Goal: Task Accomplishment & Management: Use online tool/utility

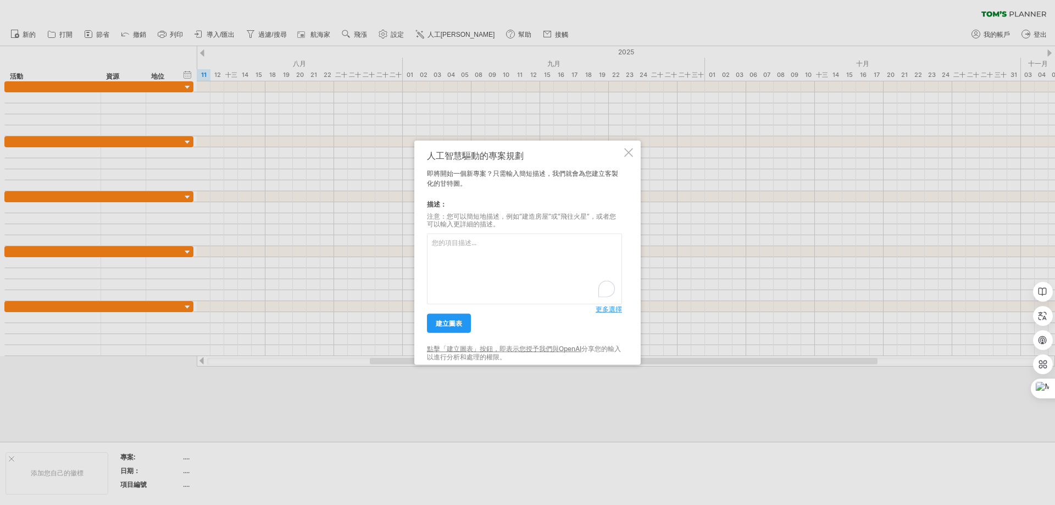
click at [443, 253] on textarea "To enrich screen reader interactions, please activate Accessibility in Grammarl…" at bounding box center [524, 269] width 195 height 71
click at [462, 257] on textarea "To enrich screen reader interactions, please activate Accessibility in Grammarl…" at bounding box center [524, 269] width 195 height 71
click at [469, 261] on textarea "To enrich screen reader interactions, please activate Accessibility in Grammarl…" at bounding box center [524, 269] width 195 height 71
paste textarea "恩寵之庭暨景觀工程施工預定進度"
drag, startPoint x: 433, startPoint y: 244, endPoint x: 398, endPoint y: 239, distance: 36.1
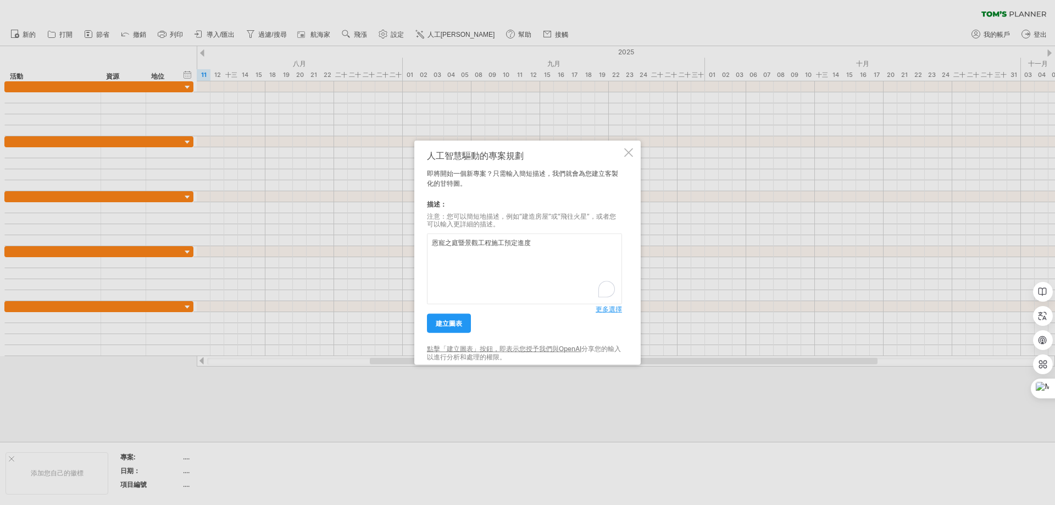
click at [407, 244] on div "嘗試造訪 [DOMAIN_NAME] 再次連接... 0% 清除過濾器 新的" at bounding box center [527, 252] width 1055 height 505
click at [552, 248] on textarea "恩寵之庭暨景觀工程施工預定進度" at bounding box center [524, 269] width 195 height 71
click at [543, 247] on textarea "恩寵之庭暨景觀工程施工預定進度" at bounding box center [524, 269] width 195 height 71
click at [567, 247] on textarea "恩寵之庭暨景觀工程施工預定進度,施工內" at bounding box center [524, 269] width 195 height 71
click at [478, 253] on textarea "恩寵之庭暨景觀工程施工預定進度,施工內容包括1組涼亭,涼亭的基礎工程." at bounding box center [524, 269] width 195 height 71
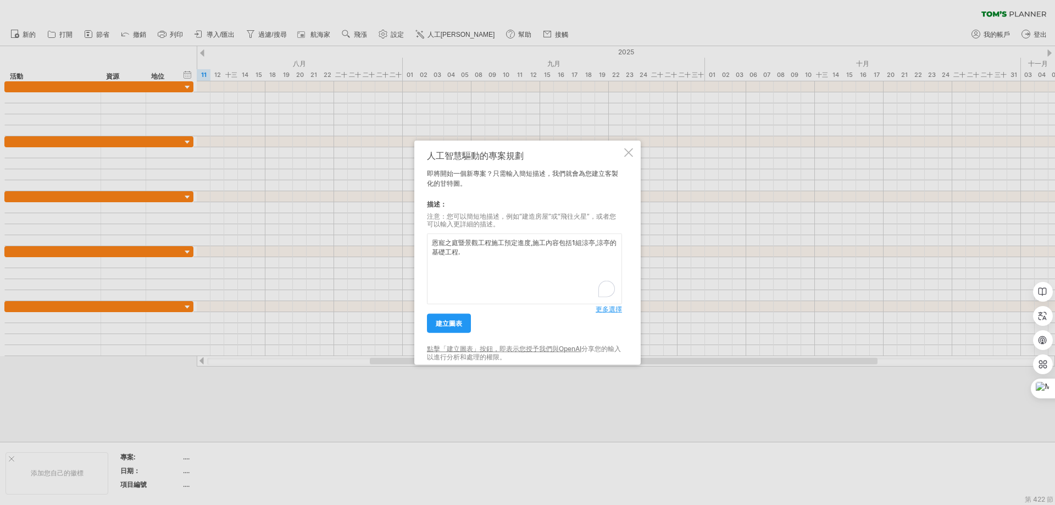
click at [471, 259] on textarea "恩寵之庭暨景觀工程施工預定進度,施工內容包括1組涼亭,涼亭的基礎工程." at bounding box center [524, 269] width 195 height 71
click at [488, 267] on textarea "恩寵之庭暨景觀工程施工預定進度,施工內容包括1組涼亭,涼亭的基礎工程.庭院植栽移植,整理,種植新植栽,步道整理,庭院爭具設置,庭院家具設置" at bounding box center [524, 269] width 195 height 71
drag, startPoint x: 492, startPoint y: 266, endPoint x: 434, endPoint y: 244, distance: 61.5
click at [434, 244] on textarea "恩寵之庭暨景觀工程施工預定進度,施工內容包括1組涼亭,涼亭的基礎工程.庭院植栽移植,整理,種植新植栽,步道整理,庭院爭具設置,庭院家具設置" at bounding box center [524, 269] width 195 height 71
click at [568, 247] on textarea "恩寵之庭暨景觀工程施工預定進度,施工內容包括1組涼亭,涼亭的基礎工程.庭院植栽移植,整理,種植新植栽,步道整理,庭院爭具設置,庭院家具設置" at bounding box center [524, 269] width 195 height 71
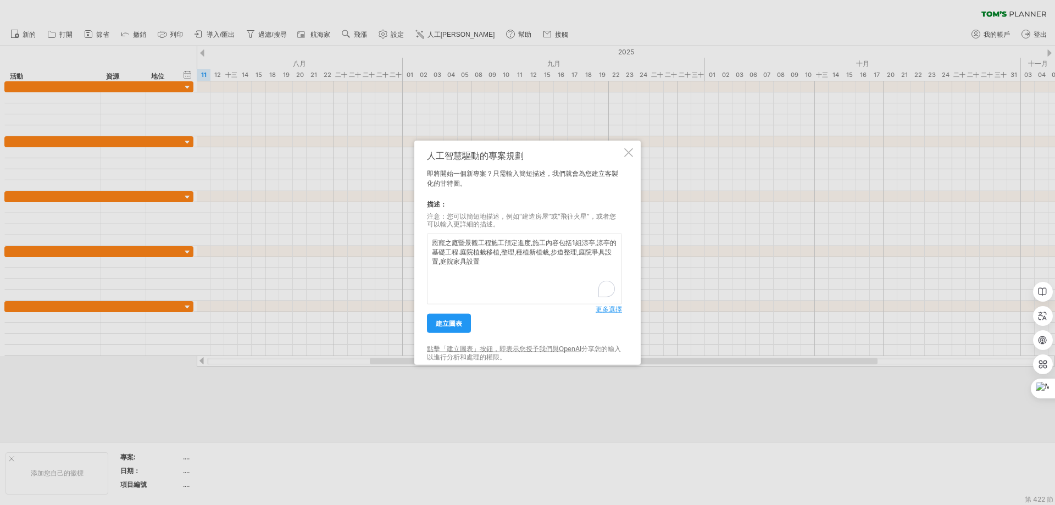
click at [597, 244] on textarea "恩寵之庭暨景觀工程施工預定進度,施工內容包括1組涼亭,涼亭的基礎工程.庭院植栽移植,整理,種植新植栽,步道整理,庭院爭具設置,庭院家具設置" at bounding box center [524, 269] width 195 height 71
click at [580, 242] on textarea "恩寵之庭暨景觀工程施工預定進度,施工內容包括1組涼亭,涼亭的基礎工程.庭院植栽移植,整理,種植新植栽,步道整理,庭院爭具設置,庭院家具設置" at bounding box center [524, 269] width 195 height 71
click at [519, 255] on textarea "恩寵之庭暨景觀工程施工預定進度,施工內容包括1組複合式預鑄涼亭,涼亭的基礎工程.庭院植栽移植,整理,種植新植栽,步道整理,庭院爭具設置,庭院家具設置" at bounding box center [524, 269] width 195 height 71
click at [467, 252] on textarea "恩寵之庭暨景觀工程施工預定進度,施工內容包括1組複合式預鑄涼亭,涼亭的基礎工程.庭院植栽移植,整理,種植新植栽,步道整理,庭院爭具設置,庭院家具設置" at bounding box center [524, 269] width 195 height 71
click at [500, 256] on textarea "恩寵之庭暨景觀工程施工預定進度,施工內容包括1組複合式預鑄涼亭,涼亭的基礎工程.庭院植栽移植,整理,種植新植栽,步道整理,庭院爭具設置,庭院家具設置" at bounding box center [524, 269] width 195 height 71
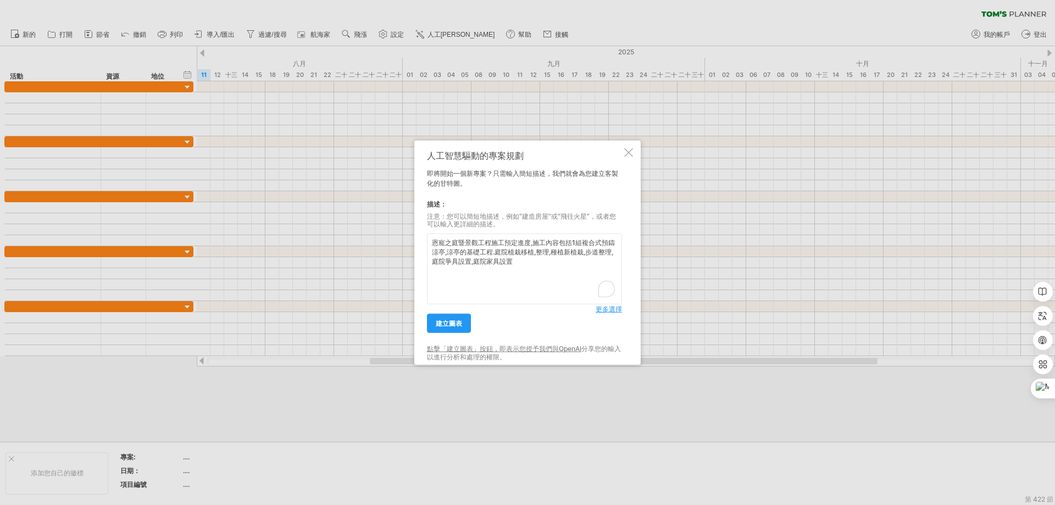
click at [521, 259] on textarea "恩寵之庭暨景觀工程施工預定進度,施工內容包括1組複合式預鑄涼亭,涼亭的基礎工程.庭院植栽移植,整理,種植新植栽,步道整理,庭院爭具設置,庭院家具設置" at bounding box center [524, 269] width 195 height 71
click at [516, 263] on textarea "恩寵之庭暨景觀工程施工預定進度,施工內容包括1組複合式預鑄涼亭,涼亭的基礎工程.庭院植栽移植,整理,種植新植栽,步道整理,庭院爭具設置,庭院家具設置" at bounding box center [524, 269] width 195 height 71
click at [521, 265] on textarea "恩寵之庭暨景觀工程施工預定進度,施工內容包括1組複合式預鑄涼亭,涼亭的基礎工程.庭院植栽移植,整理,種植新植栽,步道整理,庭院爭具設置,庭院家具設置" at bounding box center [524, 269] width 195 height 71
click at [530, 275] on textarea "恩寵之庭暨景觀工程施工預定進度,施工內容包括1組複合式預鑄涼亭,涼亭的基礎工程.庭院植栽移植,整理,種植新植栽,步道整理,庭院爭具設置,庭院家具設置." at bounding box center [524, 269] width 195 height 71
paste textarea "9/1 ~9/7 前置討論作業 9/8至10/15 聖母亭廠內製作 10/16~25 聖母亭耐候塗裝 10/1~10/9 景觀工程 (現有植栽移植清除) 水電…"
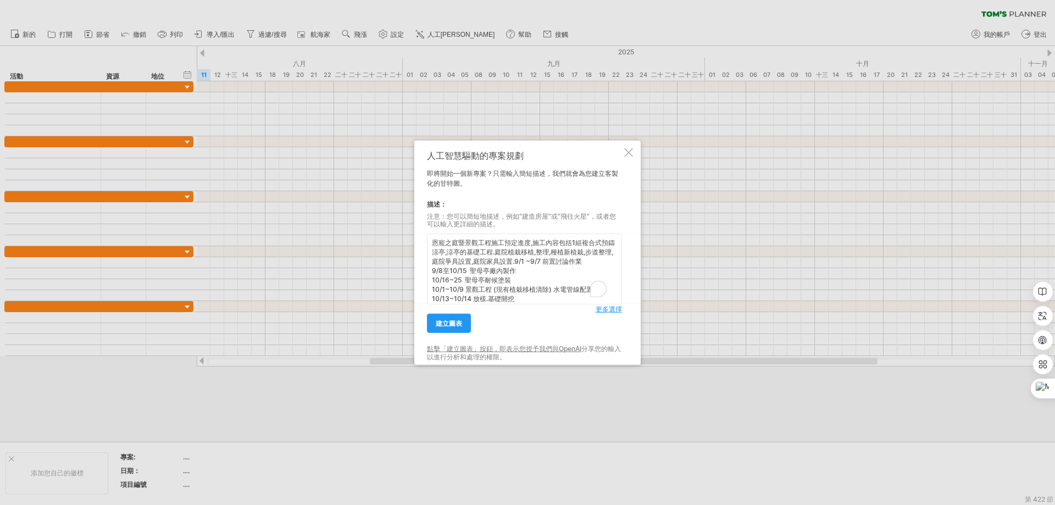
click at [432, 243] on textarea "恩寵之庭暨景觀工程施工預定進度,施工內容包括1組複合式預鑄涼亭,涼亭的基礎工程.庭院植栽移植,整理,種植新植栽,步道整理,庭院爭具設置,庭院家具設置.9/1 …" at bounding box center [524, 269] width 195 height 71
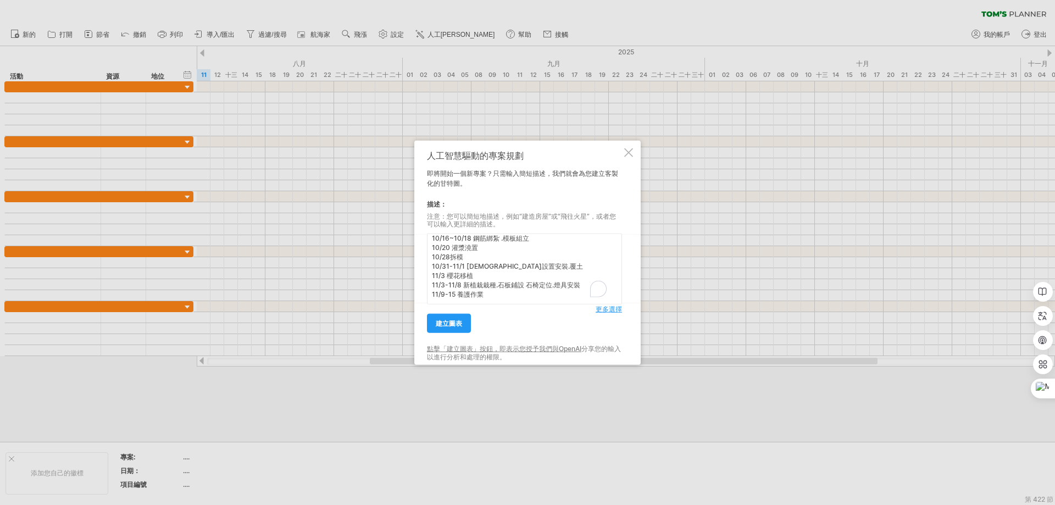
drag, startPoint x: 433, startPoint y: 244, endPoint x: 557, endPoint y: 362, distance: 171.4
click at [583, 362] on div "人工智慧驅動的專案規劃 即將開始一個新專案？只需輸入簡短描述，我們就會為您建立客製化的甘特圖。 描述： 注意：您可以簡短地描述，例如“建造房屋”或“飛往火星”…" at bounding box center [527, 252] width 226 height 225
type textarea "恩寵之庭暨景觀工程施工預定進度,施工內容包括1組複合式預鑄涼亭,涼亭的基礎工程.庭院植栽移植,整理,種植新植栽,步道整理,庭院爭具設置,庭院家具設置.9/1 …"
click at [453, 322] on font "建立圖表" at bounding box center [449, 323] width 26 height 8
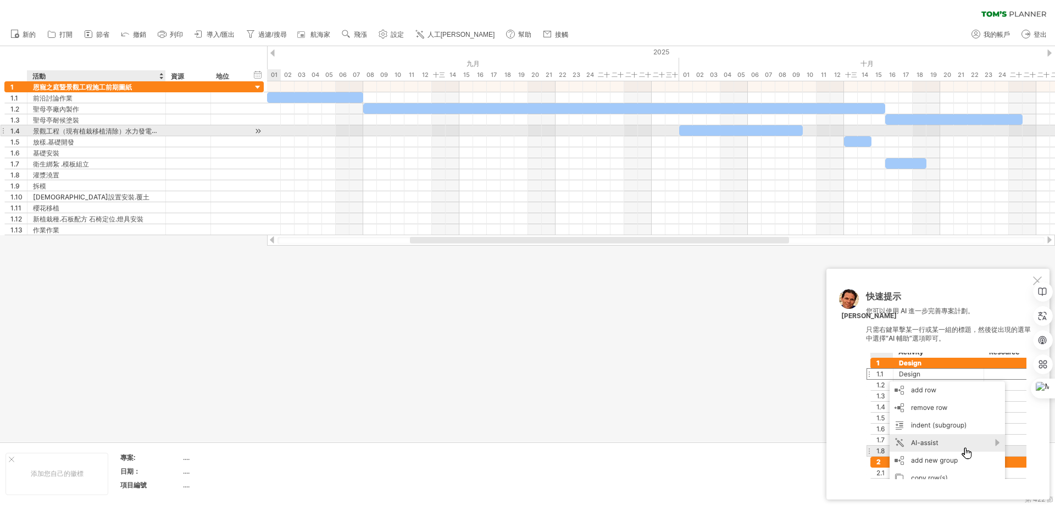
click at [147, 132] on font "景觀工程（現有植栽移植清除）水力發電基礎設施" at bounding box center [105, 130] width 145 height 9
click at [146, 131] on font "景觀工程（現有植栽移植清除）水力發電基礎設施" at bounding box center [105, 130] width 145 height 9
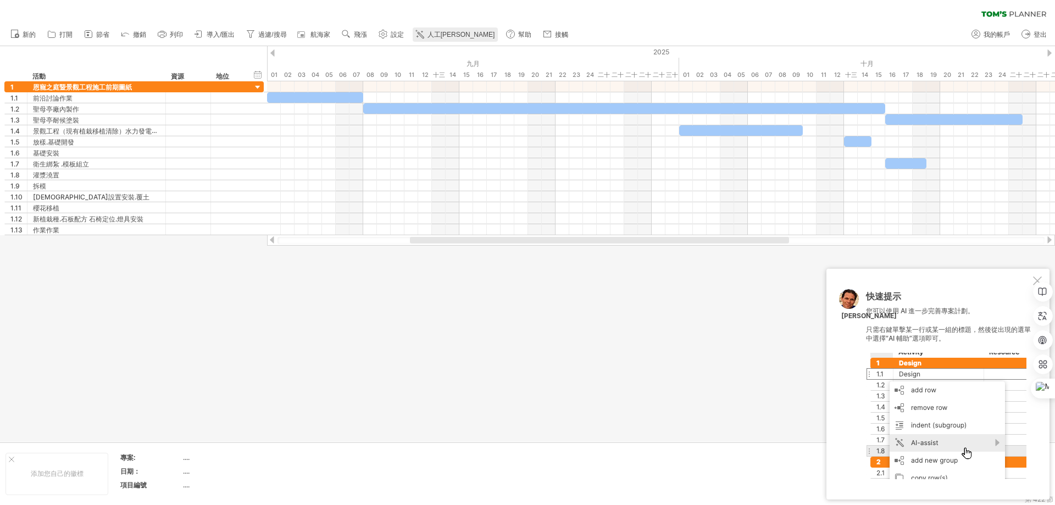
click at [431, 36] on font "人工[PERSON_NAME]" at bounding box center [461, 35] width 68 height 8
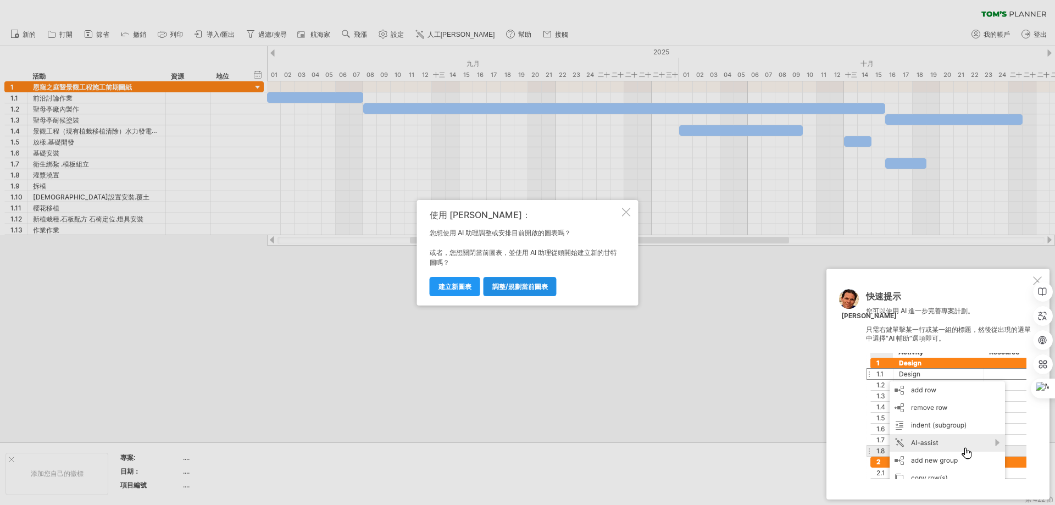
click at [516, 292] on link "調整/規劃當前圖表" at bounding box center [519, 286] width 73 height 19
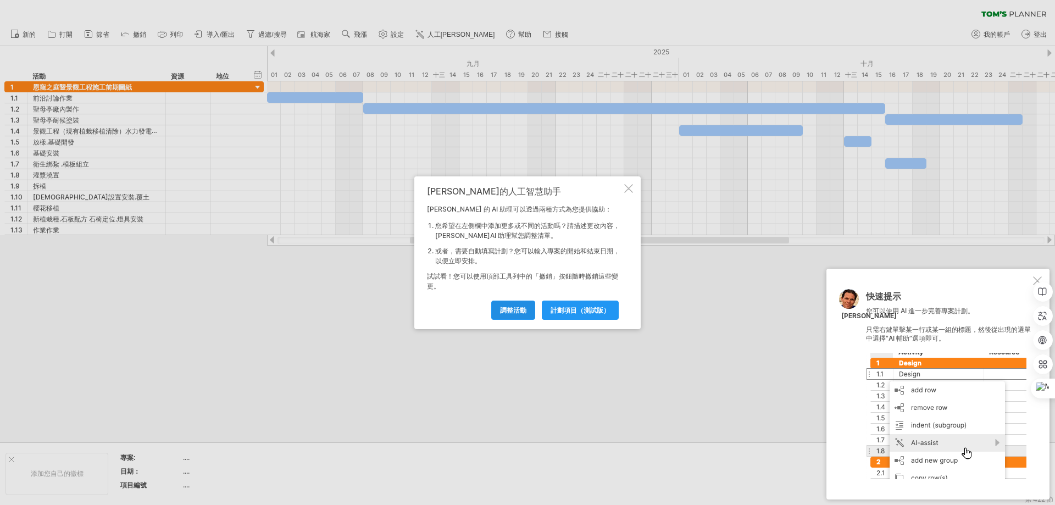
click at [508, 310] on font "調整活動" at bounding box center [513, 310] width 26 height 8
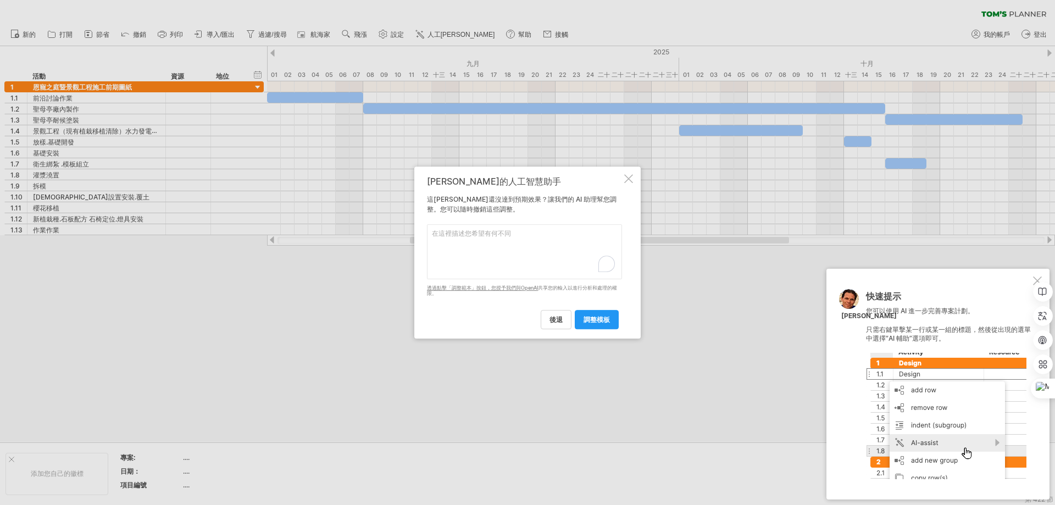
click at [460, 246] on textarea "To enrich screen reader interactions, please activate Accessibility in Grammarl…" at bounding box center [524, 251] width 195 height 55
click at [596, 321] on font "調整模板" at bounding box center [596, 319] width 26 height 8
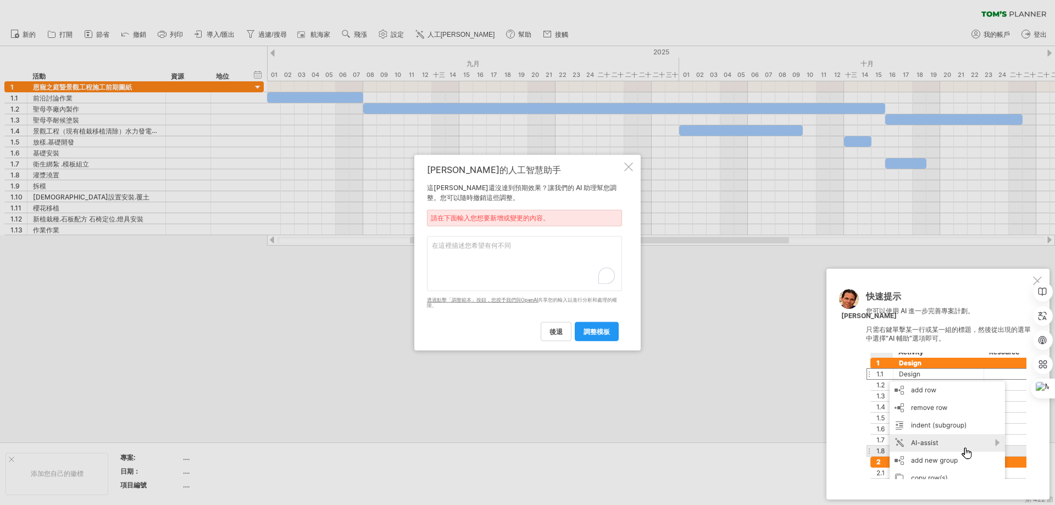
click at [457, 246] on textarea "To enrich screen reader interactions, please activate Accessibility in Grammarl…" at bounding box center [524, 263] width 195 height 55
click at [230, 87] on div at bounding box center [527, 252] width 1055 height 505
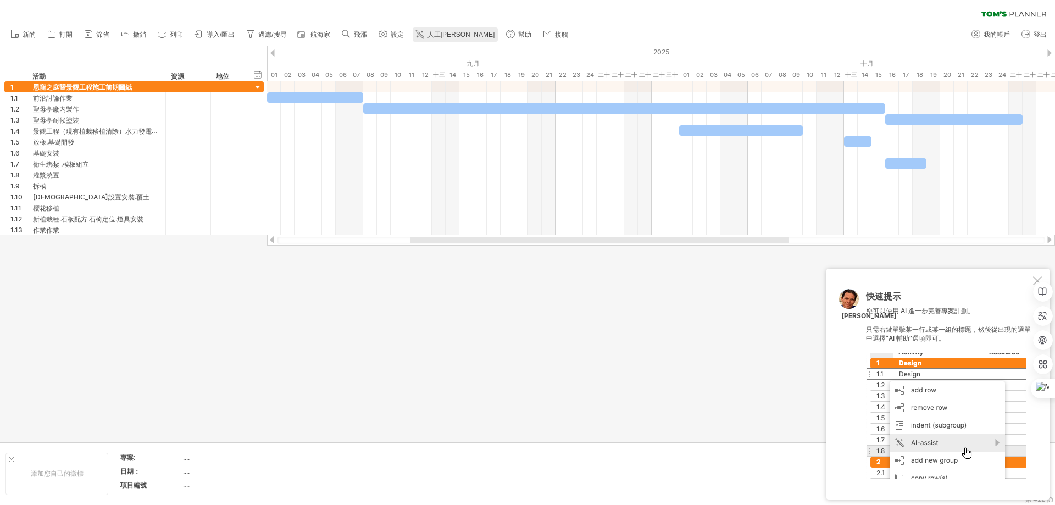
click at [448, 34] on font "人工[PERSON_NAME]" at bounding box center [461, 35] width 68 height 8
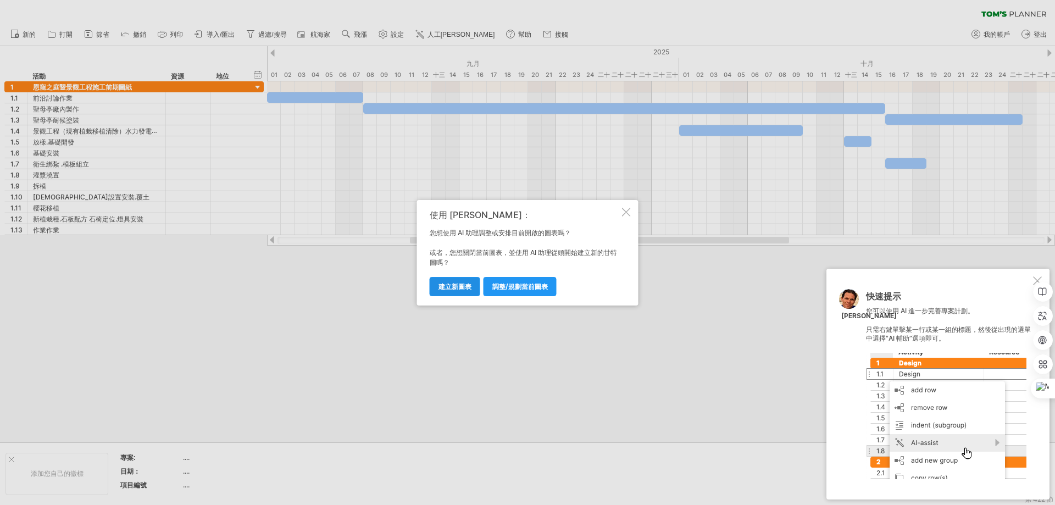
click at [452, 288] on font "建立新圖表" at bounding box center [454, 286] width 33 height 8
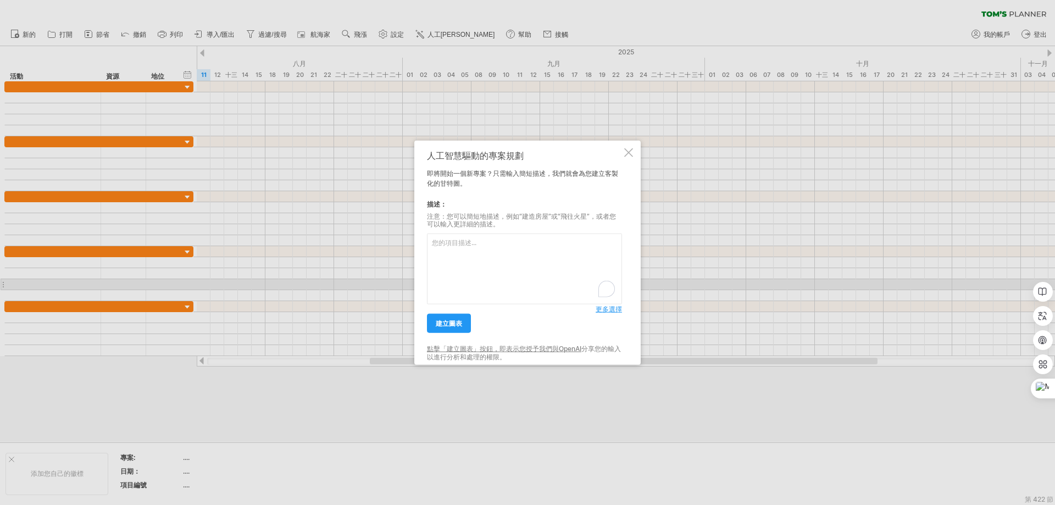
click at [446, 254] on textarea "為了豐富螢幕閱讀器交互，請在 Grammarly 擴充設定中啟動輔助功能" at bounding box center [524, 269] width 195 height 71
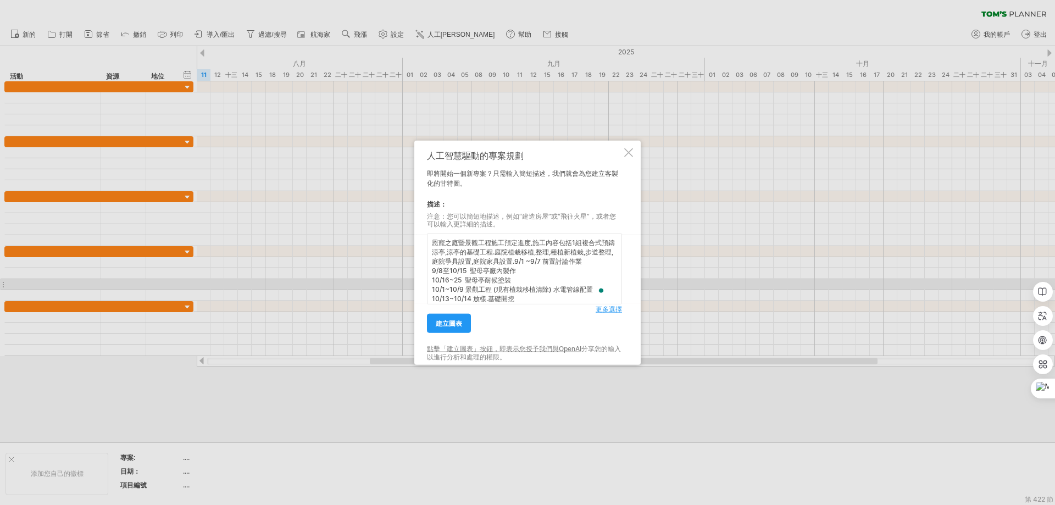
drag, startPoint x: 504, startPoint y: 301, endPoint x: 426, endPoint y: 275, distance: 82.9
click at [426, 275] on div "人工智慧驅動的專案規劃 即將開始一個新專案？只需輸入簡短描述，我們就會為您建立客製化的甘特圖。 描述： 注意：您可以簡短地描述，例如“建造房屋”或“飛往火星”…" at bounding box center [527, 252] width 226 height 225
drag, startPoint x: 515, startPoint y: 263, endPoint x: 582, endPoint y: 266, distance: 67.1
click at [582, 266] on textarea "恩寵之庭暨景觀工程施工預定進度,施工內容包括1組複合式預鑄涼亭,涼亭的基礎工程.庭院植栽移植,整理,種植新植栽,步道整理,庭院爭具設置,庭院家具設置.9/1 …" at bounding box center [524, 269] width 195 height 71
type textarea "恩寵之庭暨景觀工程施工預定進度,施工內容包括1組複合式預鑄涼亭,涼亭的基礎工程.庭院植栽移植,整理,種植新植栽,步道整理,庭院爭具設置,庭院家具設置."
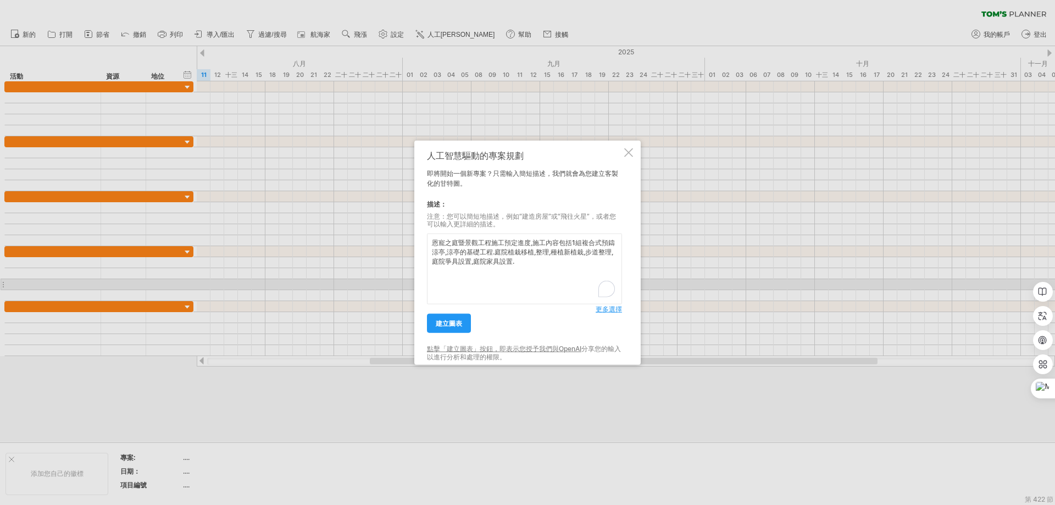
click at [614, 308] on font "更多選擇" at bounding box center [609, 309] width 26 height 8
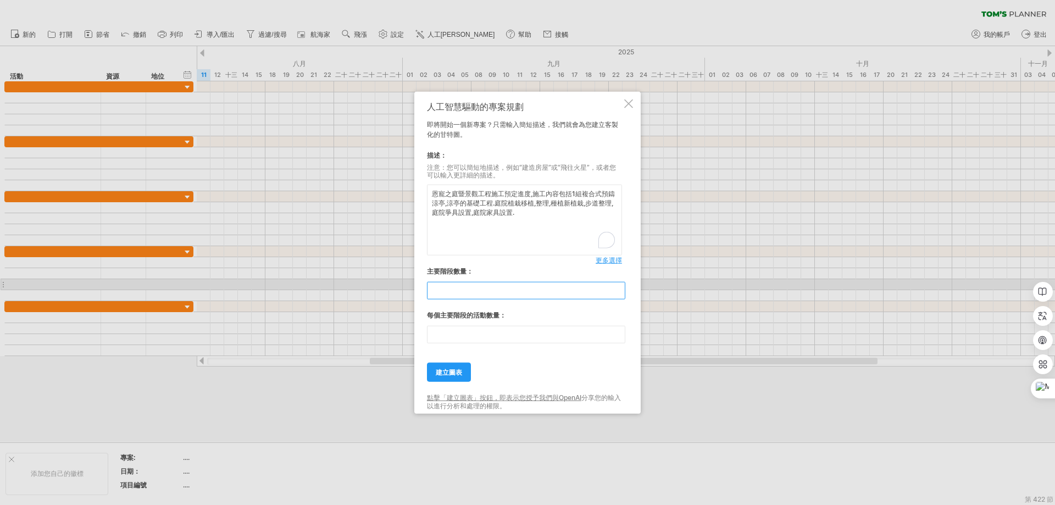
click at [463, 292] on input "**" at bounding box center [526, 291] width 198 height 18
drag, startPoint x: 460, startPoint y: 291, endPoint x: 393, endPoint y: 279, distance: 68.1
click at [393, 279] on div "嘗試造訪 [DOMAIN_NAME] 再次連接... 0% 清除過濾器 新的" at bounding box center [527, 252] width 1055 height 505
type input "*"
click at [443, 330] on input "**" at bounding box center [526, 335] width 198 height 18
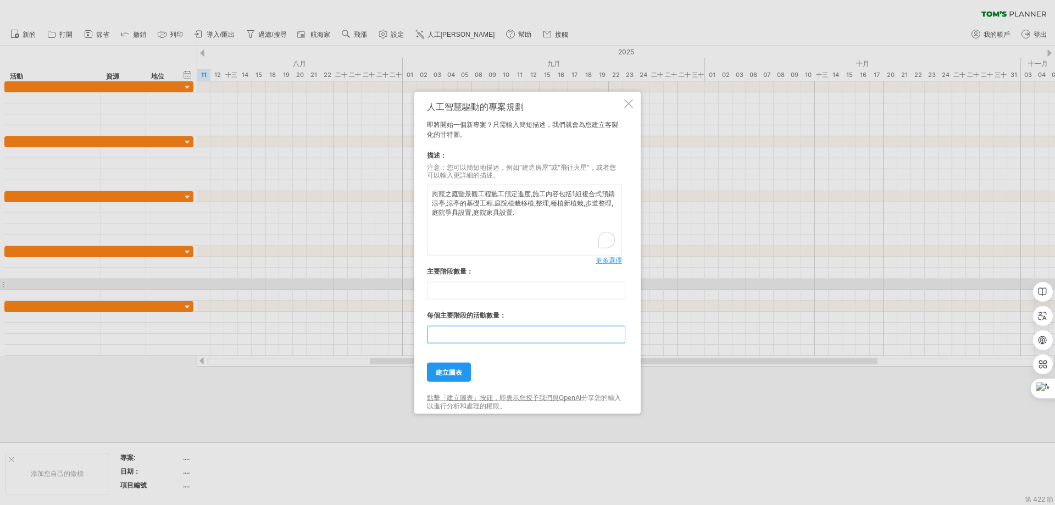
type input "*"
click at [457, 366] on link "建立圖表" at bounding box center [449, 372] width 44 height 19
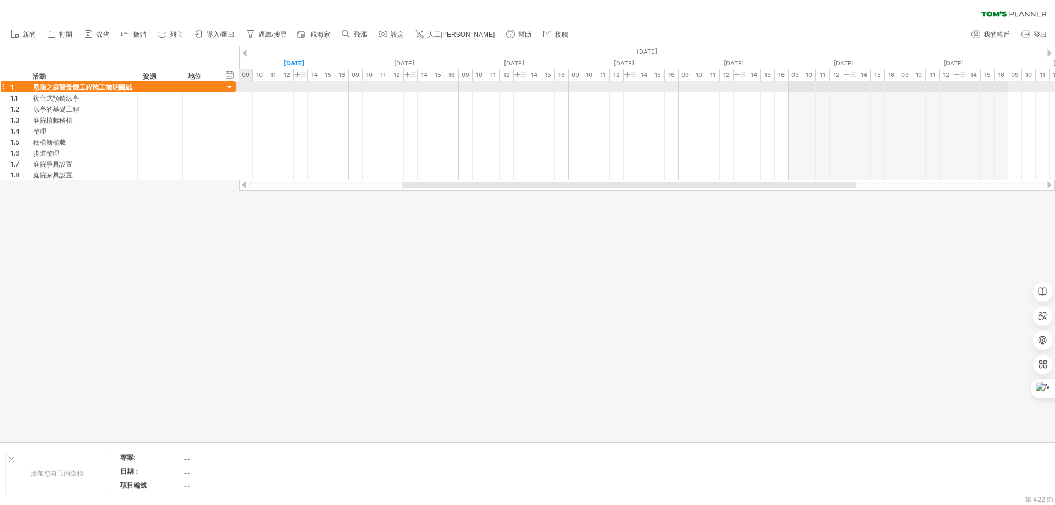
click at [229, 88] on div at bounding box center [230, 87] width 10 height 10
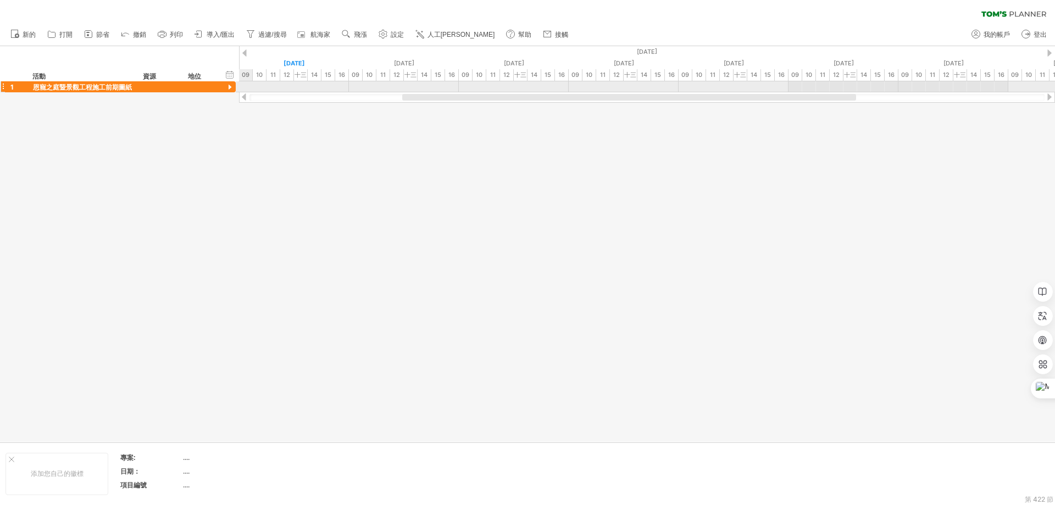
click at [229, 88] on div at bounding box center [230, 87] width 10 height 10
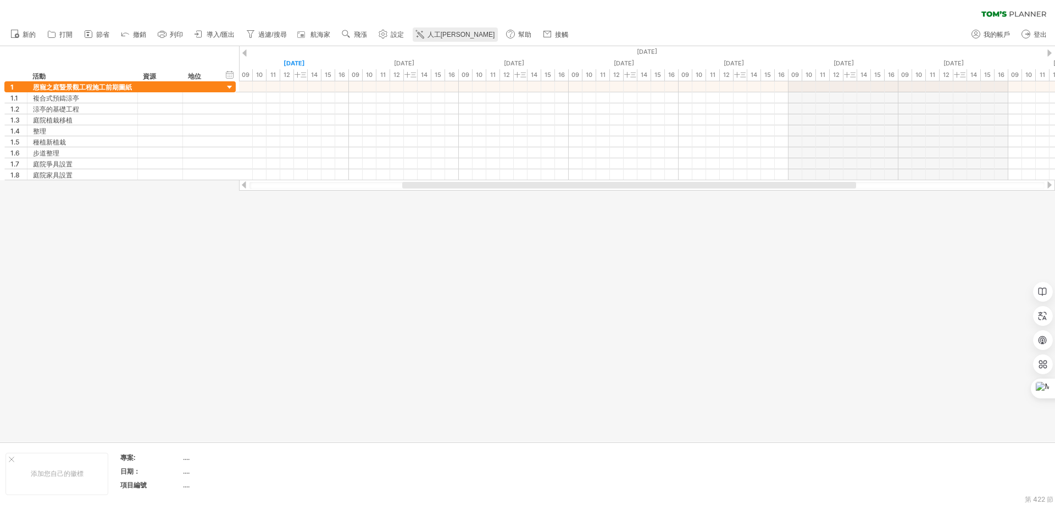
click at [443, 32] on font "人工[PERSON_NAME]" at bounding box center [461, 35] width 68 height 8
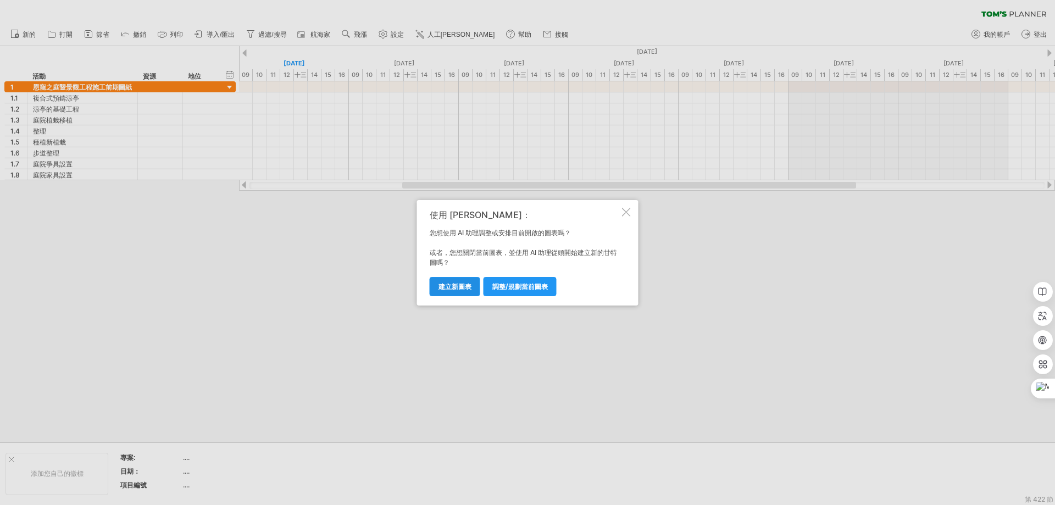
click at [459, 288] on font "建立新圖表" at bounding box center [454, 286] width 33 height 8
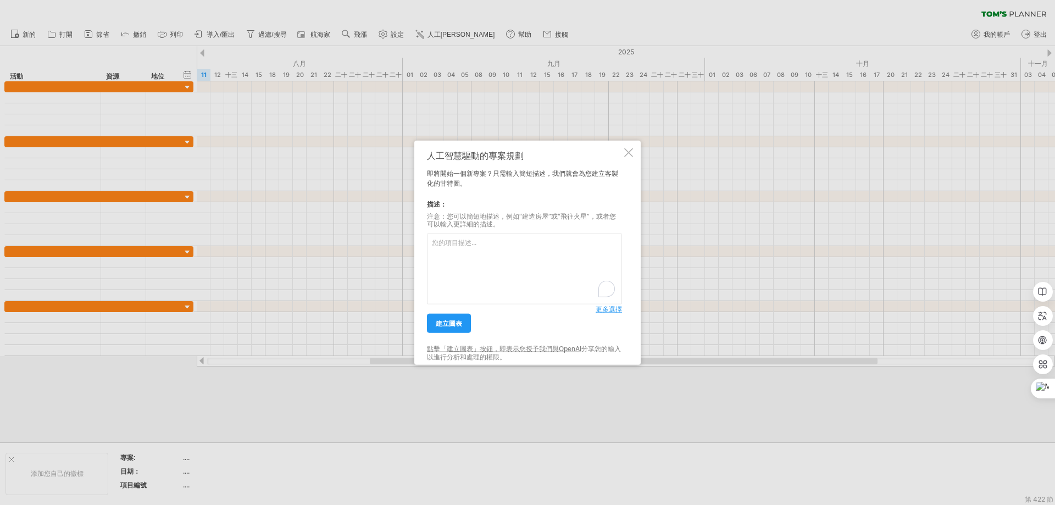
click at [456, 253] on textarea "為了豐富螢幕閱讀器交互，請在 Grammarly 擴充設定中啟動輔助功能" at bounding box center [524, 269] width 195 height 71
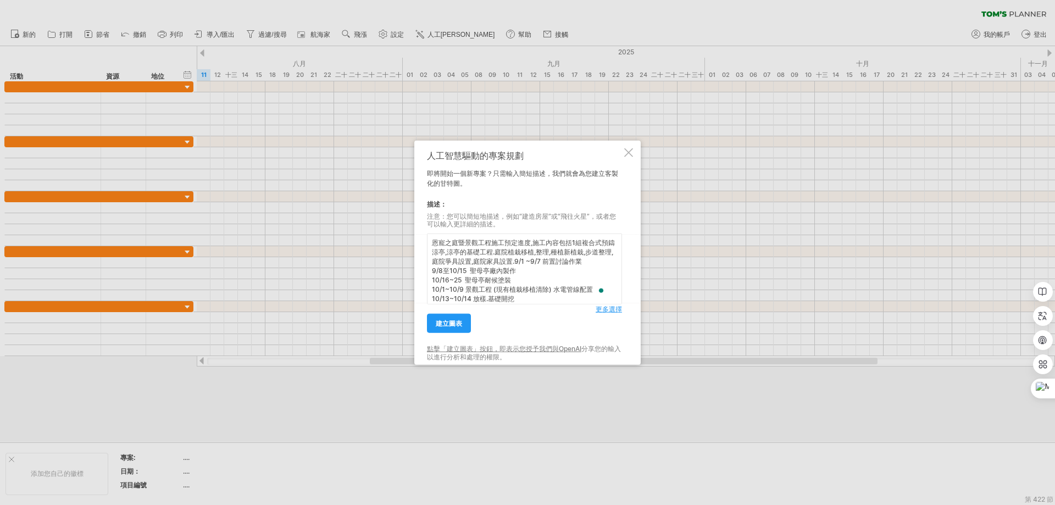
drag, startPoint x: 491, startPoint y: 301, endPoint x: 529, endPoint y: 262, distance: 53.6
click at [529, 262] on textarea "恩寵之庭暨景觀工程施工預定進度,施工內容包括1組複合式預鑄涼亭,涼亭的基礎工程.庭院植栽移植,整理,種植新植栽,步道整理,庭院爭具設置,庭院家具設置.9/1 …" at bounding box center [524, 269] width 195 height 71
drag, startPoint x: 529, startPoint y: 242, endPoint x: 569, endPoint y: 264, distance: 46.0
click at [569, 264] on textarea "恩寵之庭暨景觀工程施工預定進度,施工內容包括1組複合式預鑄涼亭,涼亭的基礎工程.庭院植栽移植,整理,種植新植栽,步道整理,庭院爭具設置,庭院家具設置" at bounding box center [524, 269] width 195 height 71
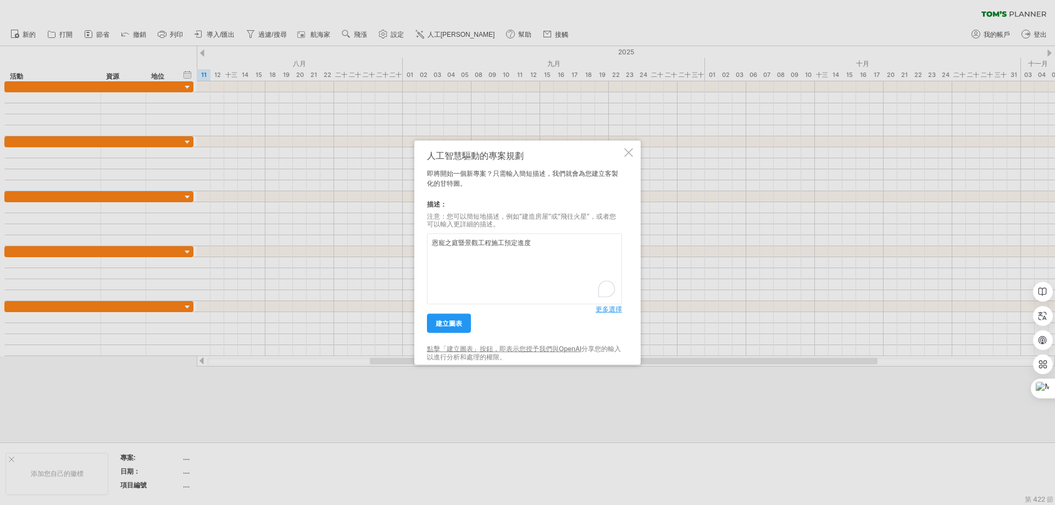
type textarea "恩寵之庭暨景觀工程施工預定進度"
click at [599, 309] on font "更多選擇" at bounding box center [609, 309] width 26 height 8
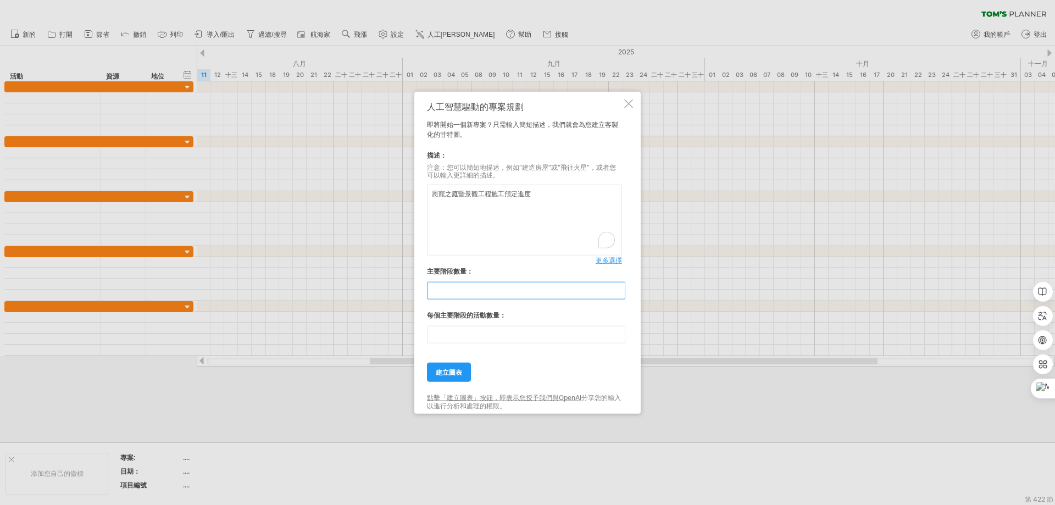
click at [474, 293] on input "**" at bounding box center [526, 291] width 198 height 18
type input "*"
click at [452, 330] on input "**" at bounding box center [526, 335] width 198 height 18
drag, startPoint x: 452, startPoint y: 332, endPoint x: 402, endPoint y: 328, distance: 50.7
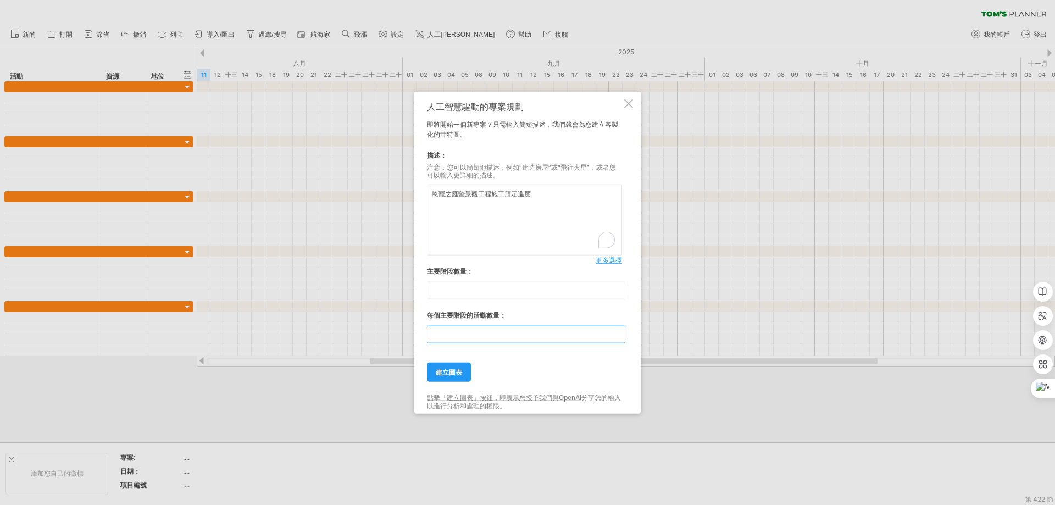
click at [402, 328] on div "嘗試造訪 [DOMAIN_NAME] 再次連接... 0% 清除過濾器 新的" at bounding box center [527, 252] width 1055 height 505
type input "*"
click at [452, 370] on font "建立圖表" at bounding box center [449, 372] width 26 height 8
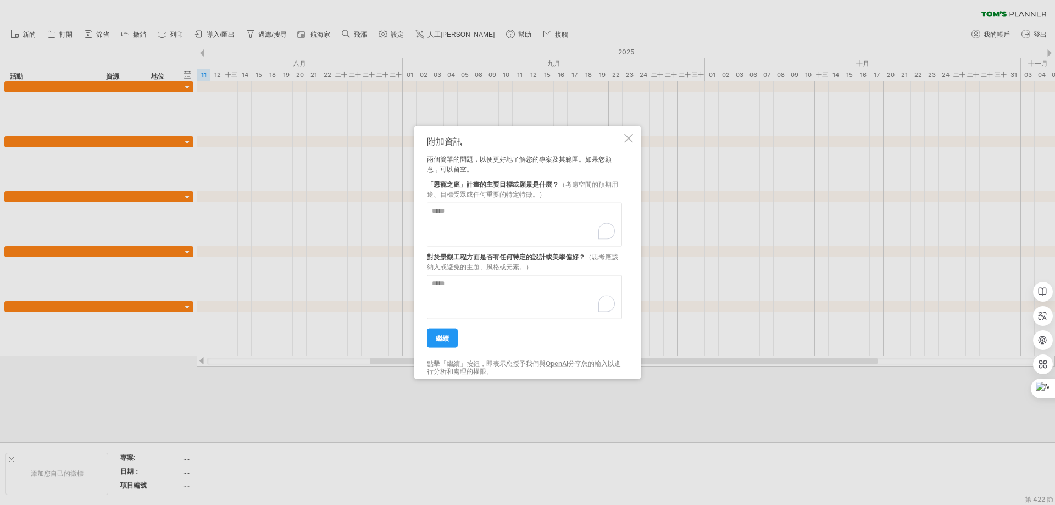
click at [450, 219] on textarea "為了豐富螢幕閱讀器交互，請在 Grammarly 擴充設定中啟動輔助功能" at bounding box center [524, 224] width 195 height 44
paste textarea "**********"
drag, startPoint x: 529, startPoint y: 233, endPoint x: 577, endPoint y: 253, distance: 51.9
click at [577, 253] on div "**********" at bounding box center [524, 253] width 195 height 234
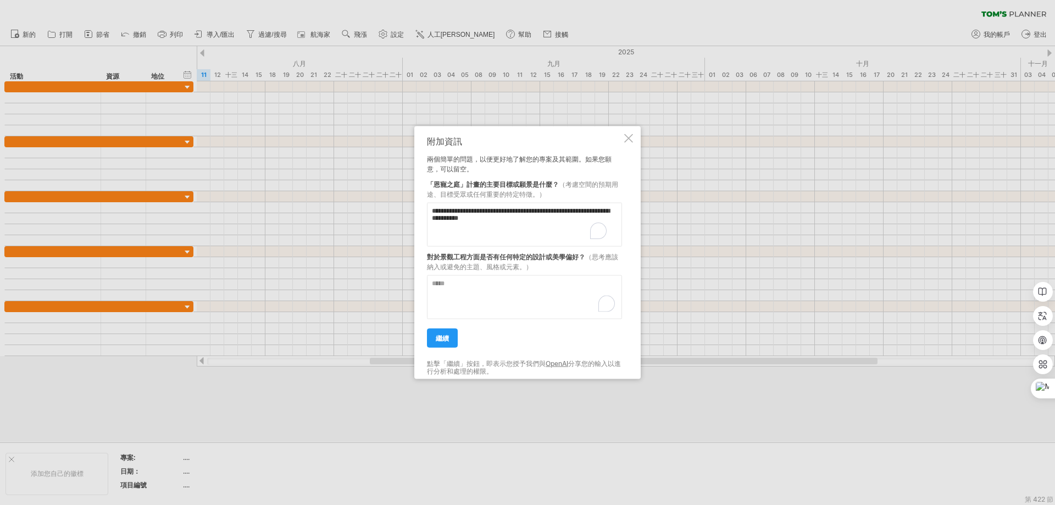
scroll to position [0, 0]
type textarea "**********"
click at [448, 293] on textarea "為了豐富螢幕閱讀器交互，請在 Grammarly 擴充設定中啟動輔助功能" at bounding box center [524, 297] width 195 height 44
paste textarea "**********"
drag, startPoint x: 432, startPoint y: 282, endPoint x: 529, endPoint y: 303, distance: 99.3
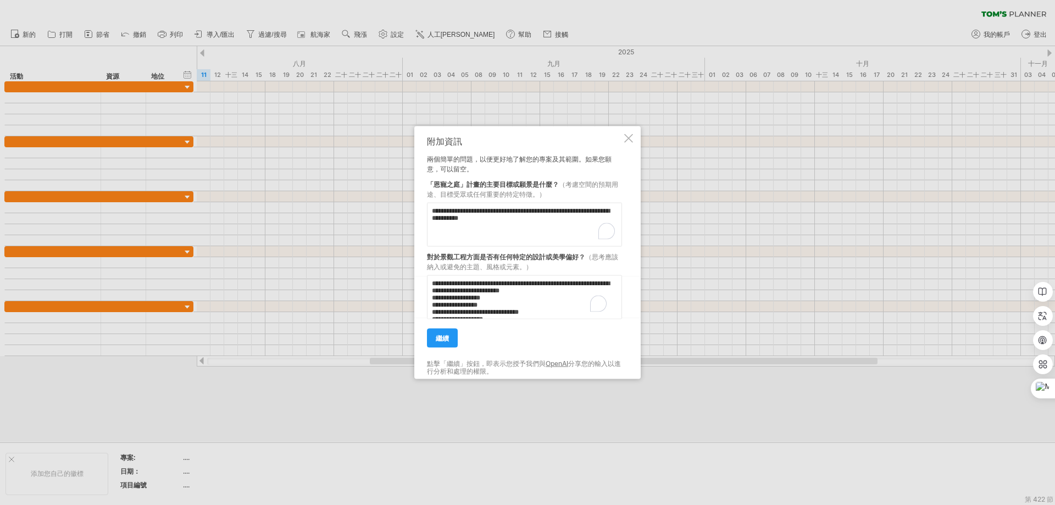
click at [530, 302] on textarea "**********" at bounding box center [524, 297] width 195 height 44
type textarea "**********"
click at [448, 340] on font "繼續" at bounding box center [442, 338] width 13 height 8
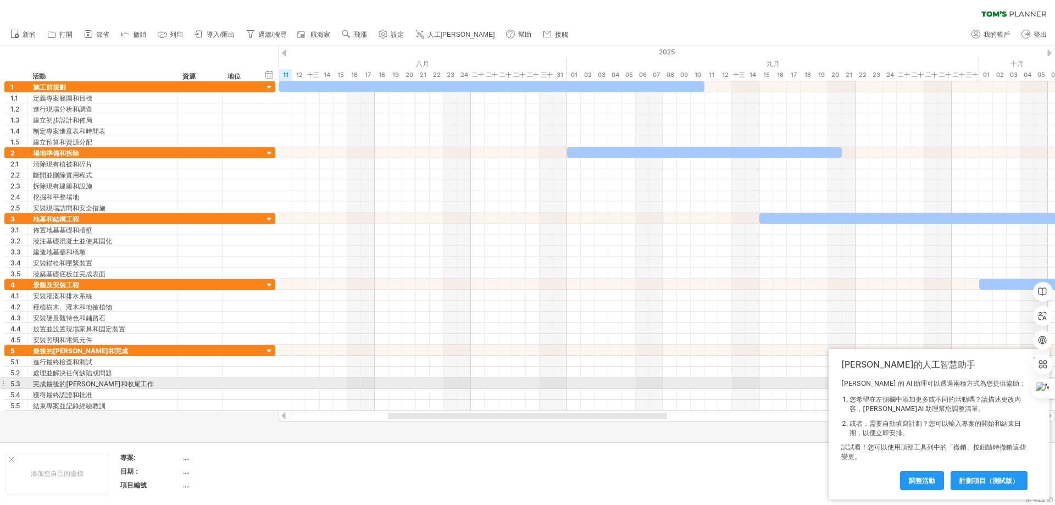
drag, startPoint x: 953, startPoint y: 361, endPoint x: 900, endPoint y: 379, distance: 55.8
click at [900, 379] on div "[PERSON_NAME]的人工智慧助手 [PERSON_NAME] 的 AI 助理可以透過兩種方式為您提供協助： 您希望在左側欄中添加更多或不同的活動嗎？請…" at bounding box center [939, 424] width 221 height 151
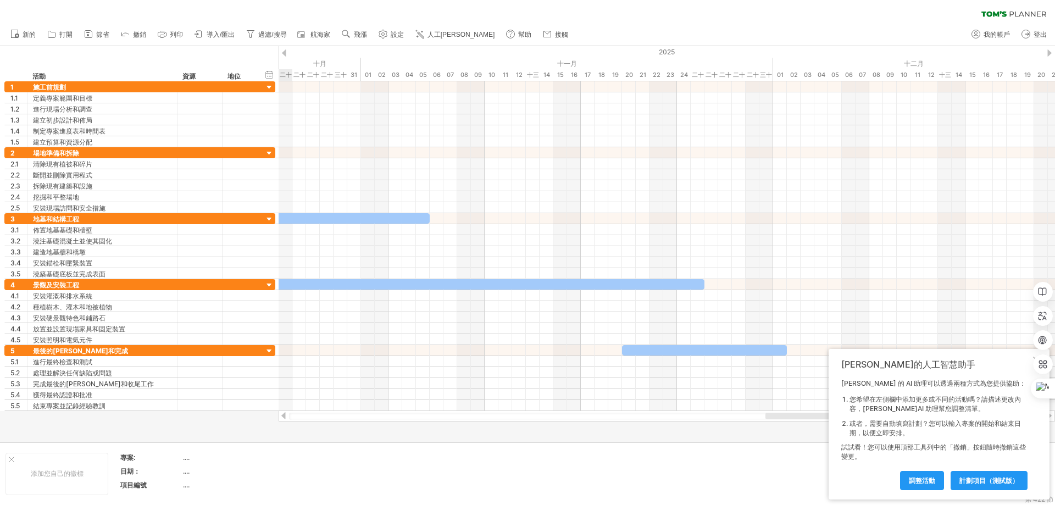
drag, startPoint x: 402, startPoint y: 416, endPoint x: 824, endPoint y: 424, distance: 422.0
click at [867, 426] on div "嘗試造訪 [DOMAIN_NAME] 再次連接... 0% 清除過濾器 新的" at bounding box center [527, 252] width 1055 height 505
drag, startPoint x: 794, startPoint y: 419, endPoint x: 726, endPoint y: 419, distance: 68.1
click at [726, 419] on div at bounding box center [666, 416] width 755 height 7
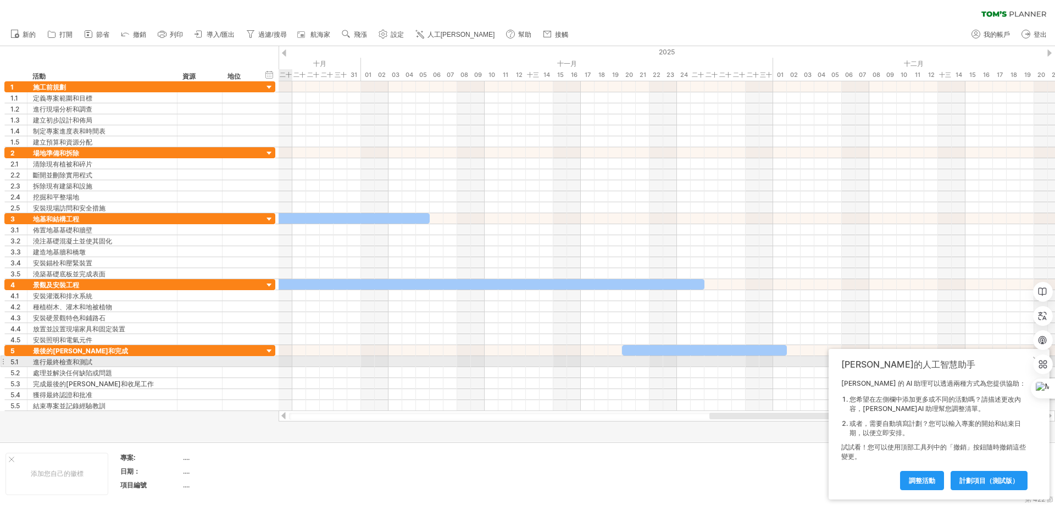
drag, startPoint x: 966, startPoint y: 358, endPoint x: 833, endPoint y: 368, distance: 133.9
click at [834, 362] on div "[PERSON_NAME]的人工智慧助手 [PERSON_NAME] 的 AI 助理可以透過兩種方式為您提供協助： 您希望在左側欄中添加更多或不同的活動嗎？請…" at bounding box center [939, 424] width 221 height 151
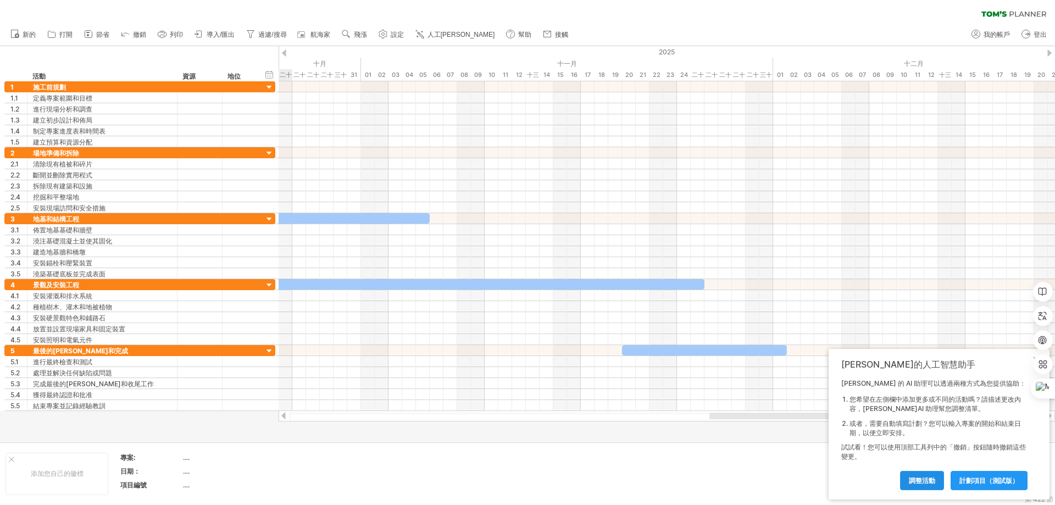
click at [929, 481] on font "調整活動" at bounding box center [922, 480] width 26 height 8
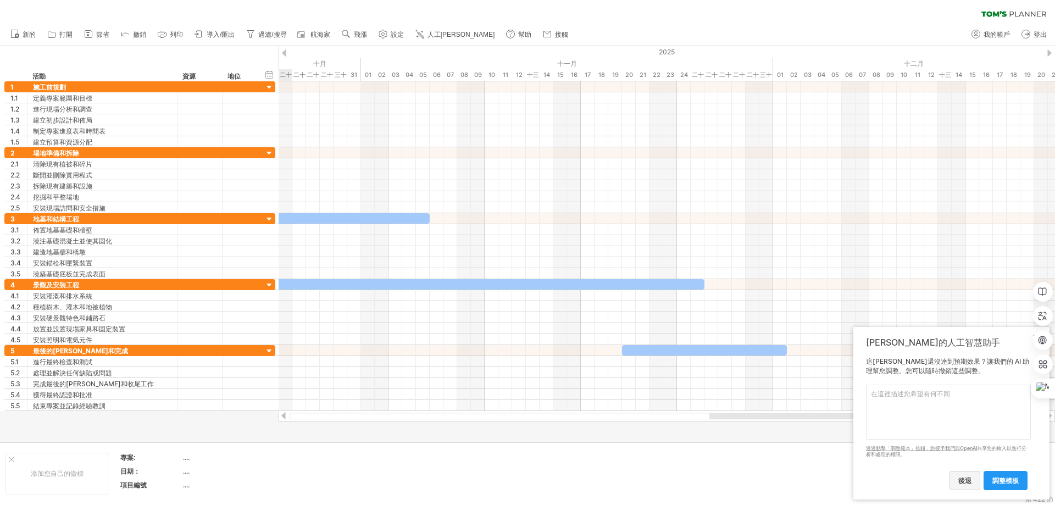
click at [964, 476] on font "後退" at bounding box center [964, 480] width 13 height 8
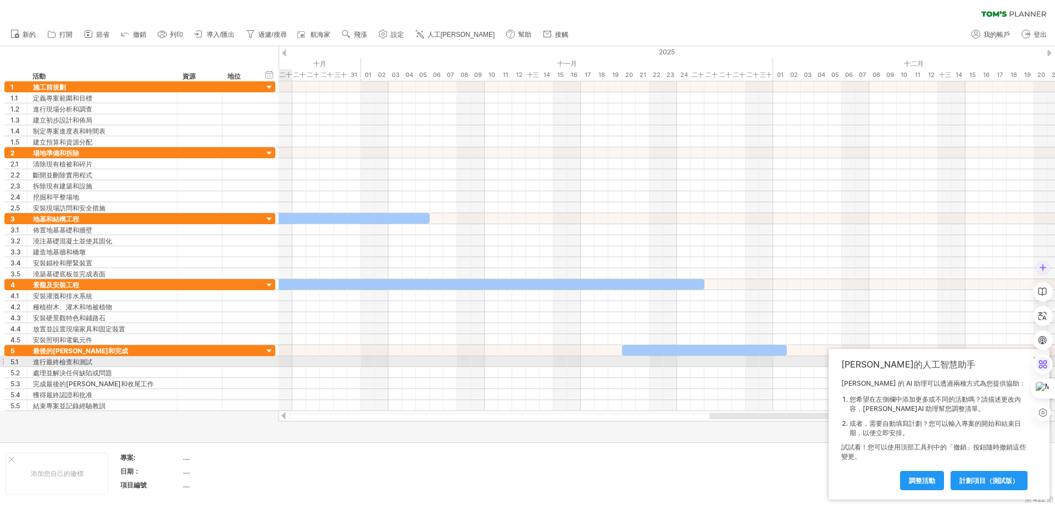
click at [1036, 357] on div at bounding box center [1043, 364] width 20 height 20
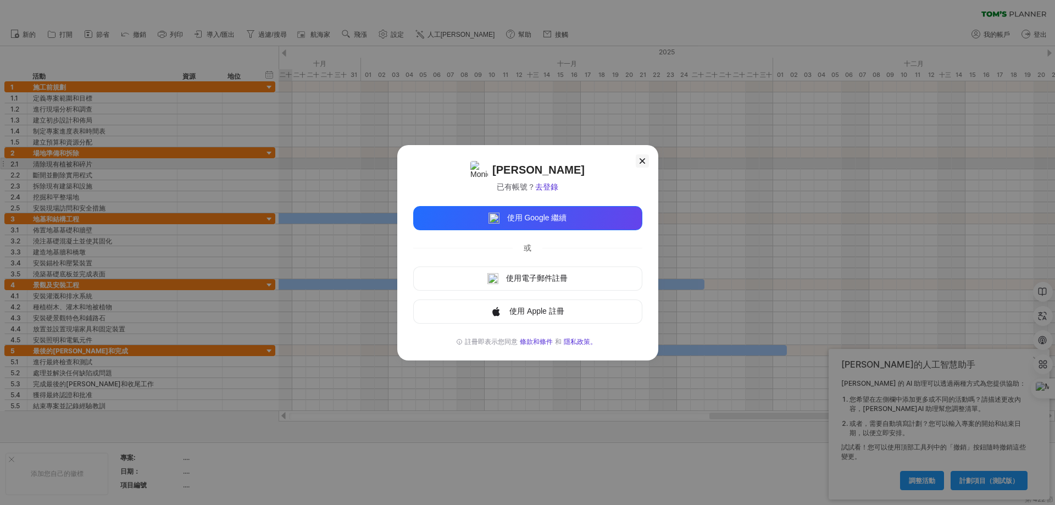
click at [640, 162] on icon at bounding box center [641, 160] width 5 height 5
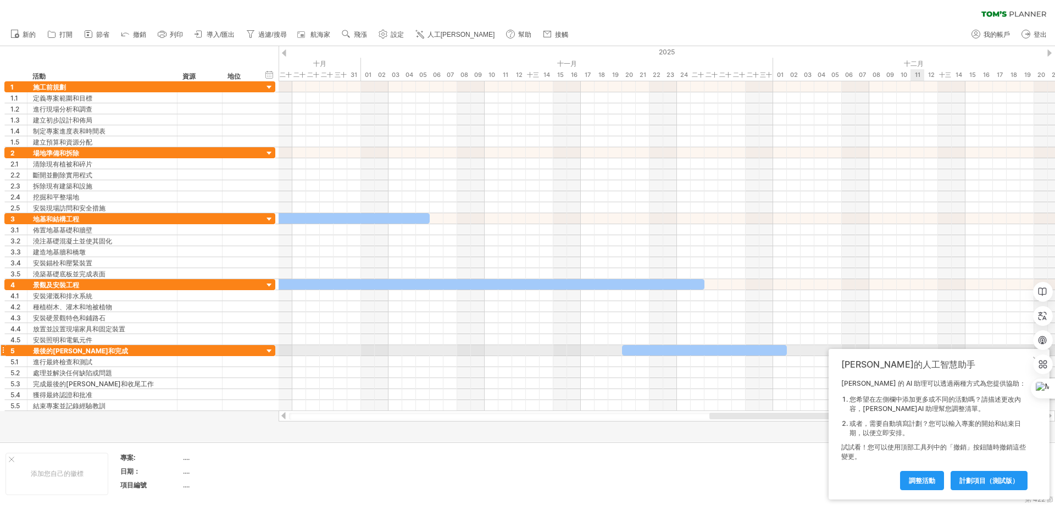
drag, startPoint x: 937, startPoint y: 358, endPoint x: 920, endPoint y: 352, distance: 18.4
click at [920, 352] on div "[PERSON_NAME]的人工智慧助手 [PERSON_NAME] 的 AI 助理可以透過兩種方式為您提供協助： 您希望在左側欄中添加更多或不同的活動嗎？請…" at bounding box center [939, 424] width 221 height 151
click at [652, 349] on div at bounding box center [704, 350] width 165 height 10
drag, startPoint x: 785, startPoint y: 349, endPoint x: 769, endPoint y: 348, distance: 15.4
click at [769, 348] on div at bounding box center [697, 350] width 151 height 10
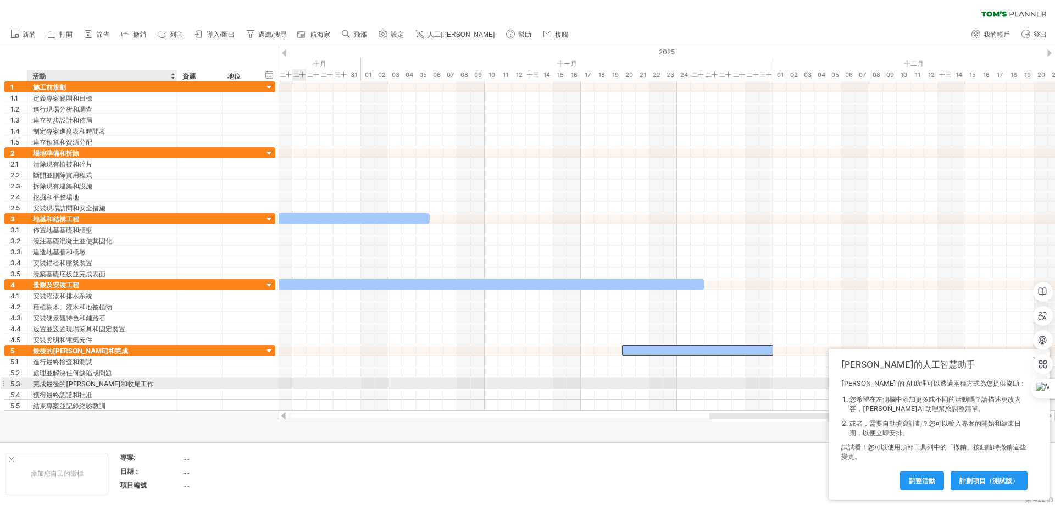
click at [98, 382] on font "完成最後的[PERSON_NAME]和收尾工作" at bounding box center [93, 384] width 121 height 8
click at [92, 396] on font "獲得最終認證和批准" at bounding box center [62, 395] width 59 height 8
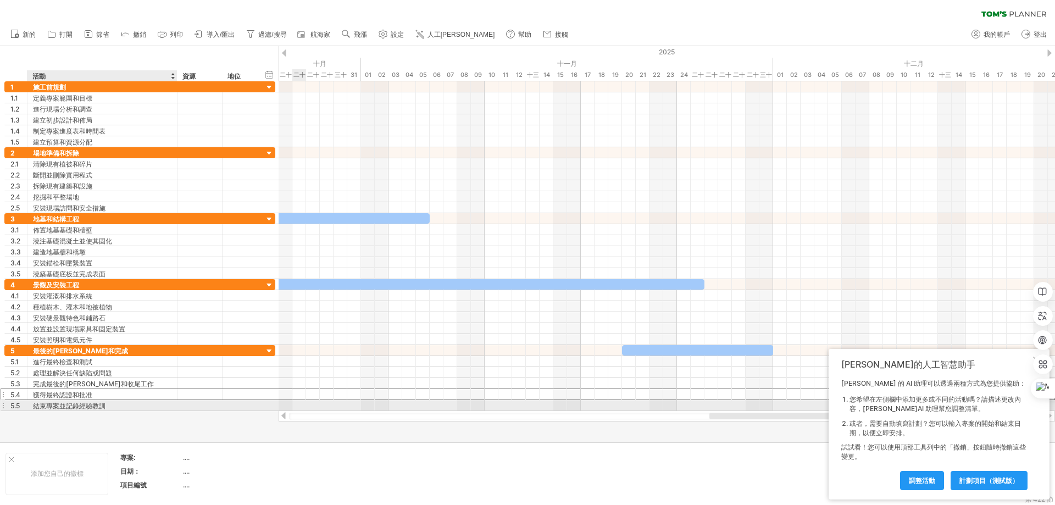
click at [90, 405] on font "結束專案並記錄經驗教訓" at bounding box center [69, 406] width 73 height 8
click at [89, 404] on font "結束專案並記錄經驗教訓" at bounding box center [69, 406] width 73 height 8
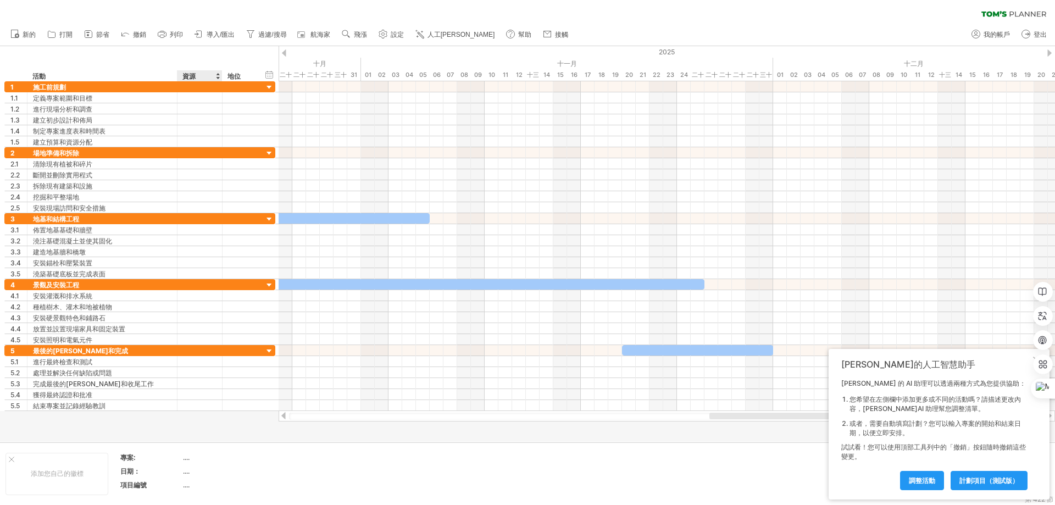
click at [219, 423] on div at bounding box center [527, 244] width 1055 height 396
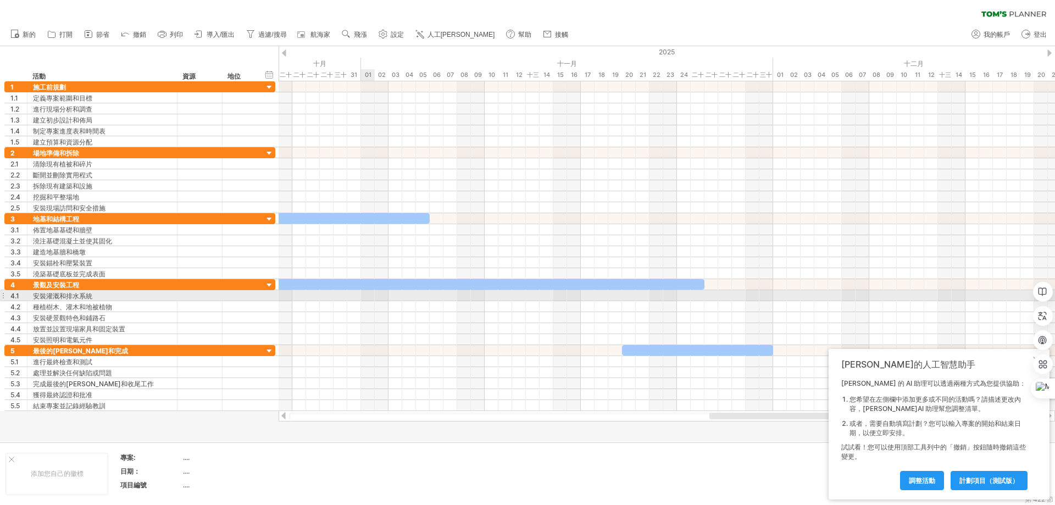
click at [365, 298] on div at bounding box center [667, 295] width 776 height 11
click at [78, 290] on div "安裝灌溉和排水系統" at bounding box center [102, 295] width 138 height 10
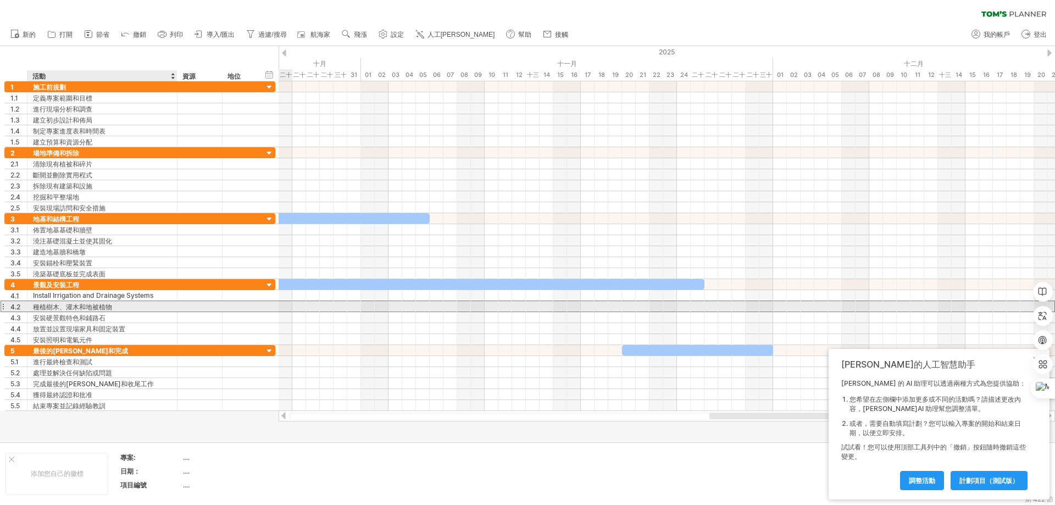
click at [147, 307] on div "種植樹木、灌木和地被植物" at bounding box center [102, 306] width 138 height 10
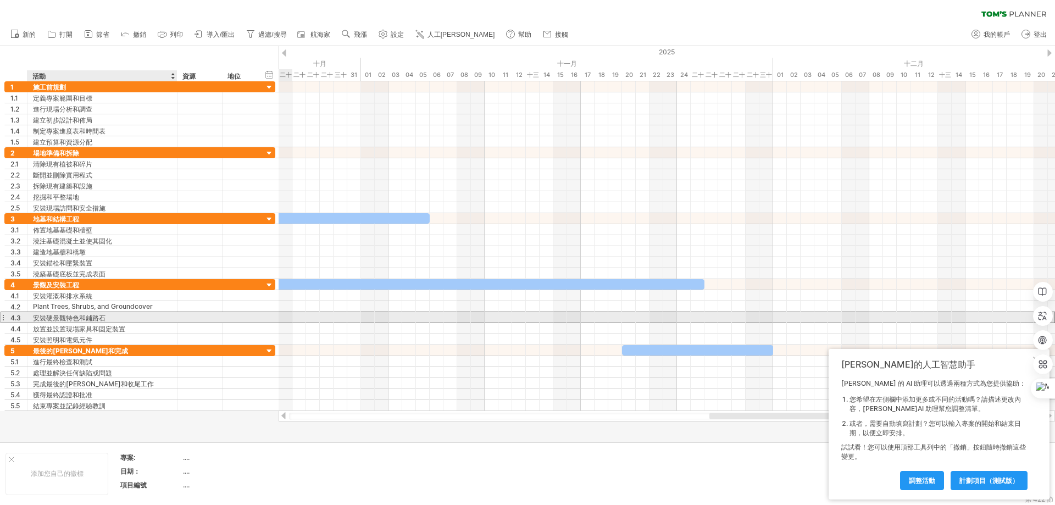
click at [143, 316] on div "安裝硬景觀特色和鋪路石" at bounding box center [102, 317] width 138 height 10
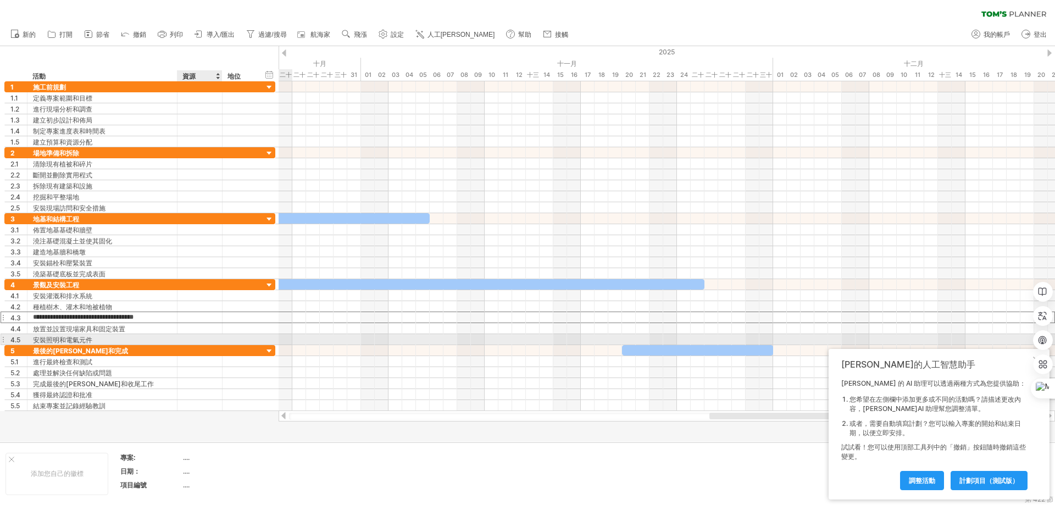
click at [208, 335] on div at bounding box center [200, 339] width 34 height 10
click at [253, 320] on div at bounding box center [241, 317] width 36 height 10
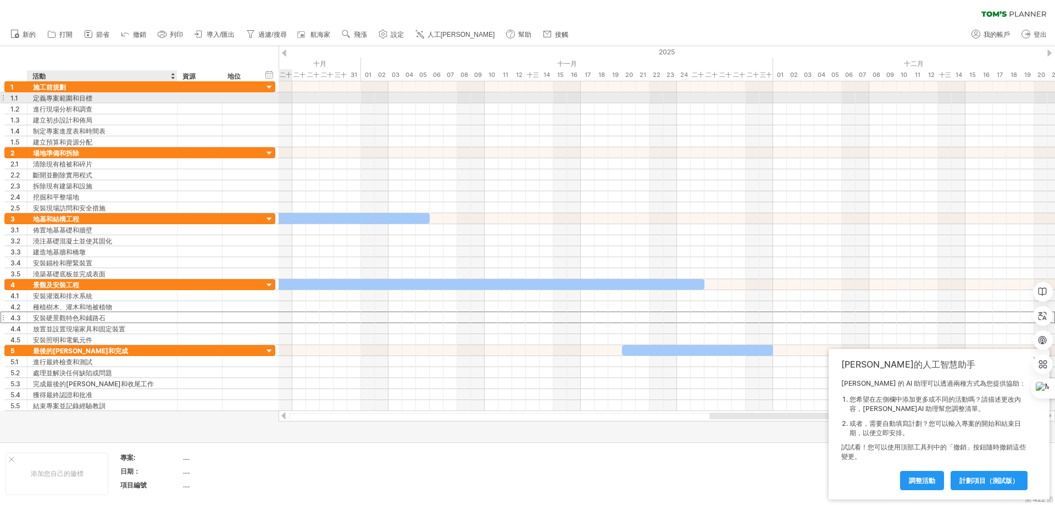
click at [105, 95] on div "定義專案範圍和目標" at bounding box center [102, 97] width 138 height 10
click at [235, 102] on div at bounding box center [240, 97] width 24 height 10
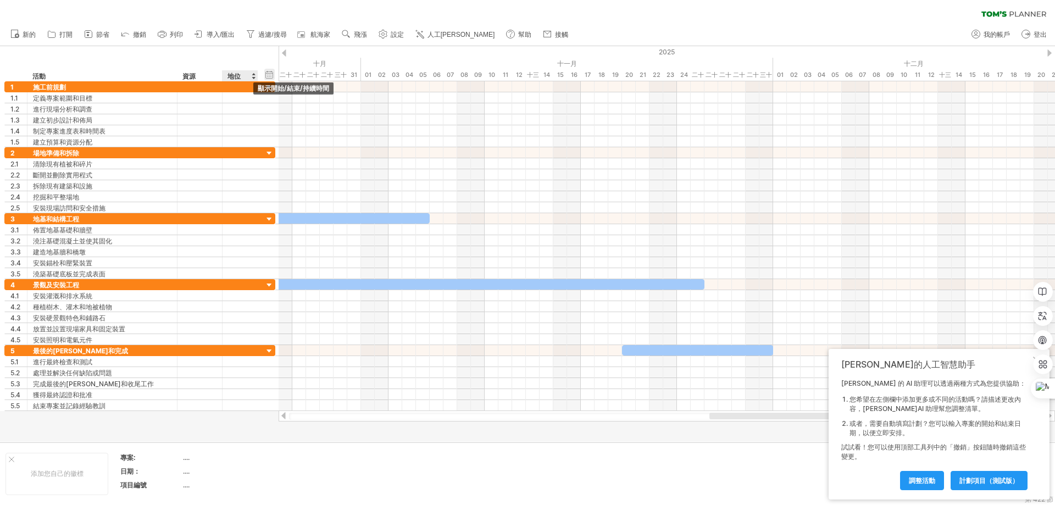
click at [268, 77] on div "隱藏開始/結束/持續時間 顯示開始/結束/持續時間" at bounding box center [269, 75] width 10 height 12
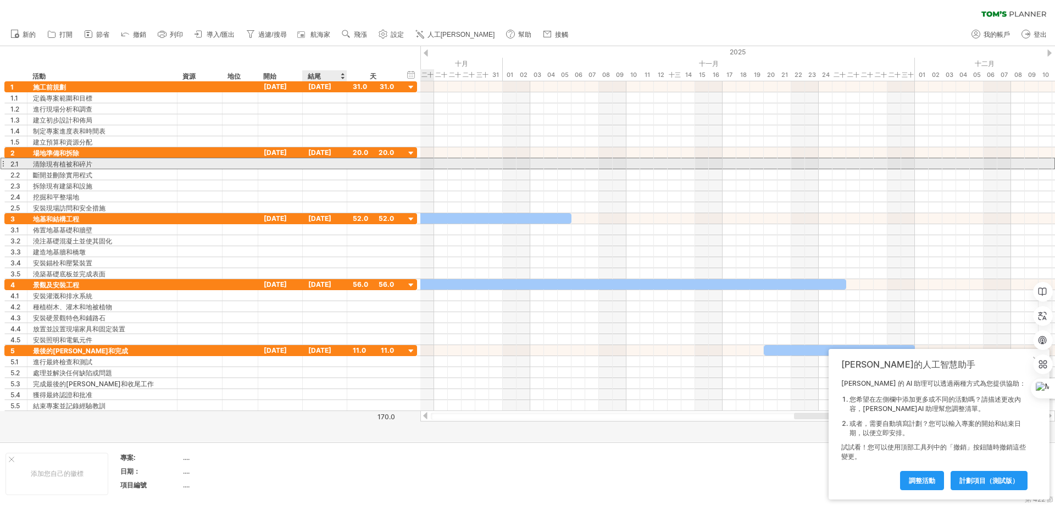
click at [331, 164] on div at bounding box center [325, 163] width 45 height 10
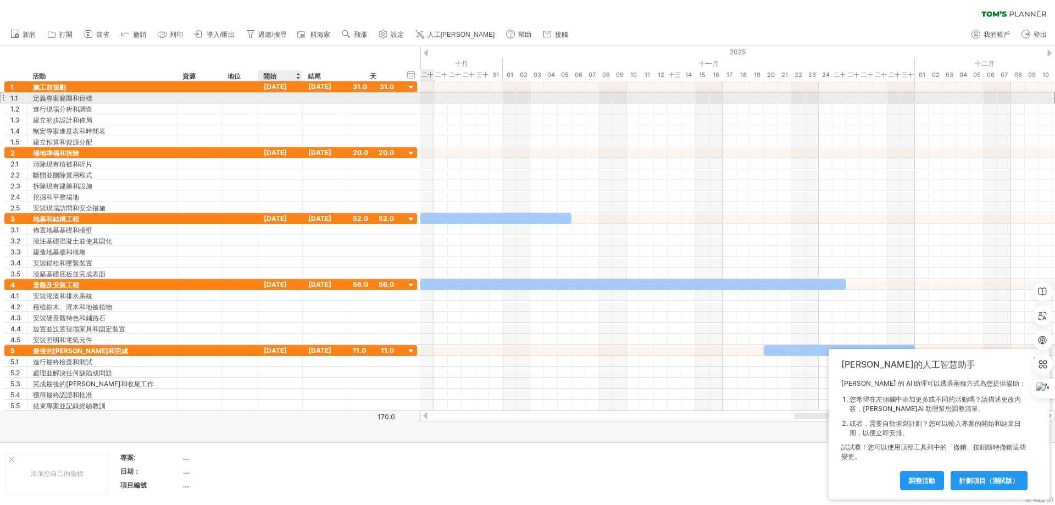
click at [307, 100] on div at bounding box center [325, 97] width 45 height 10
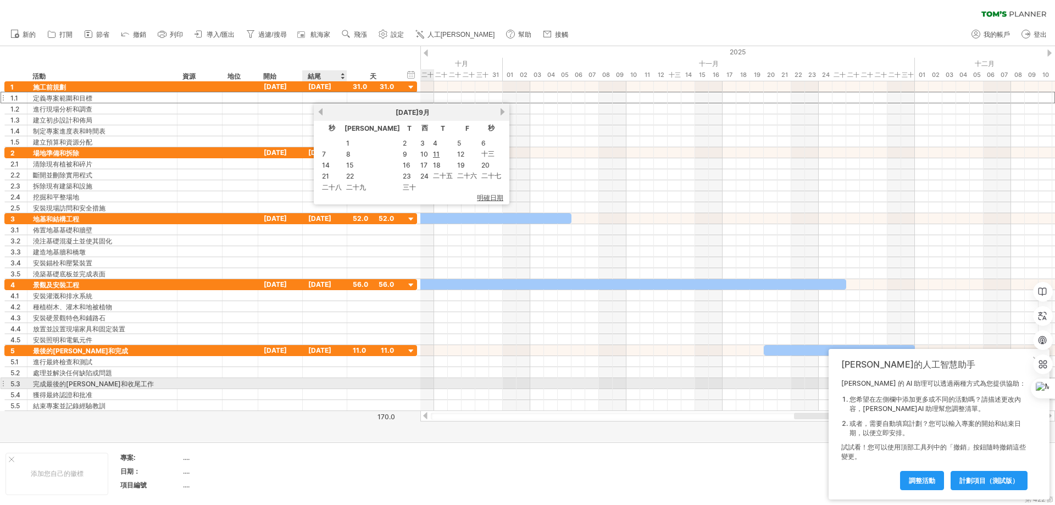
click at [313, 383] on div at bounding box center [325, 383] width 45 height 10
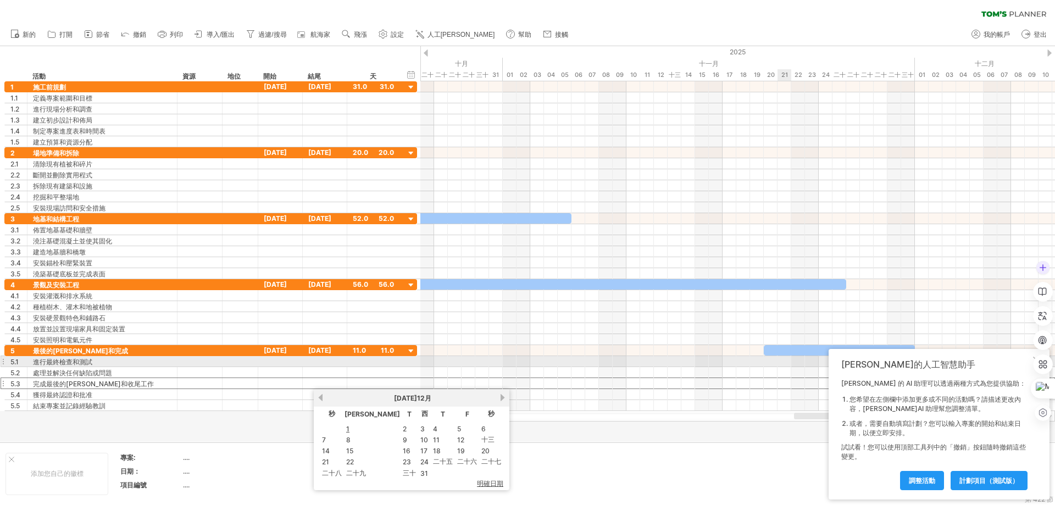
click at [1035, 356] on div at bounding box center [1043, 340] width 20 height 165
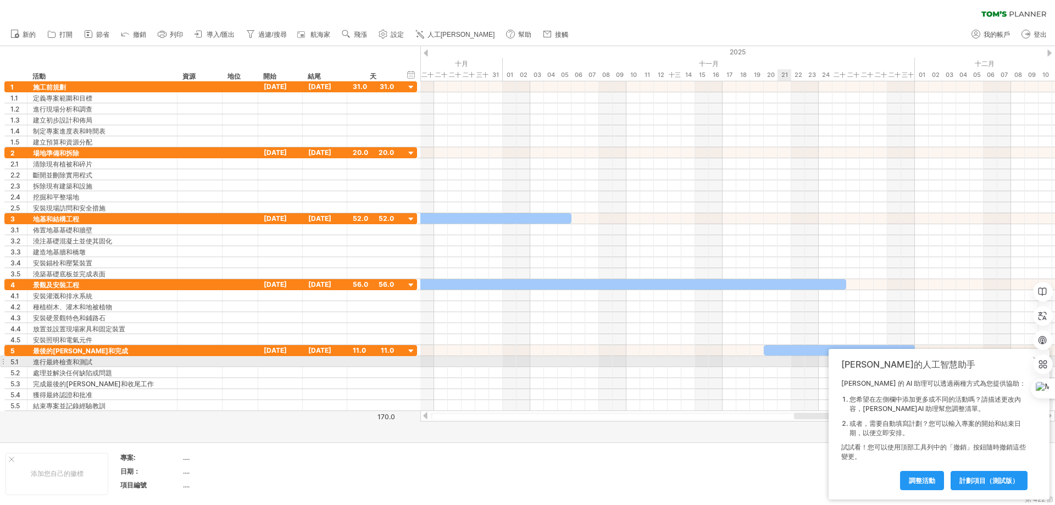
drag, startPoint x: 1015, startPoint y: 358, endPoint x: 975, endPoint y: 359, distance: 40.7
click at [976, 357] on div "[PERSON_NAME]的人工智慧助手 [PERSON_NAME] 的 AI 助理可以透過兩種方式為您提供協助： 您希望在左側欄中添加更多或不同的活動嗎？請…" at bounding box center [939, 424] width 221 height 151
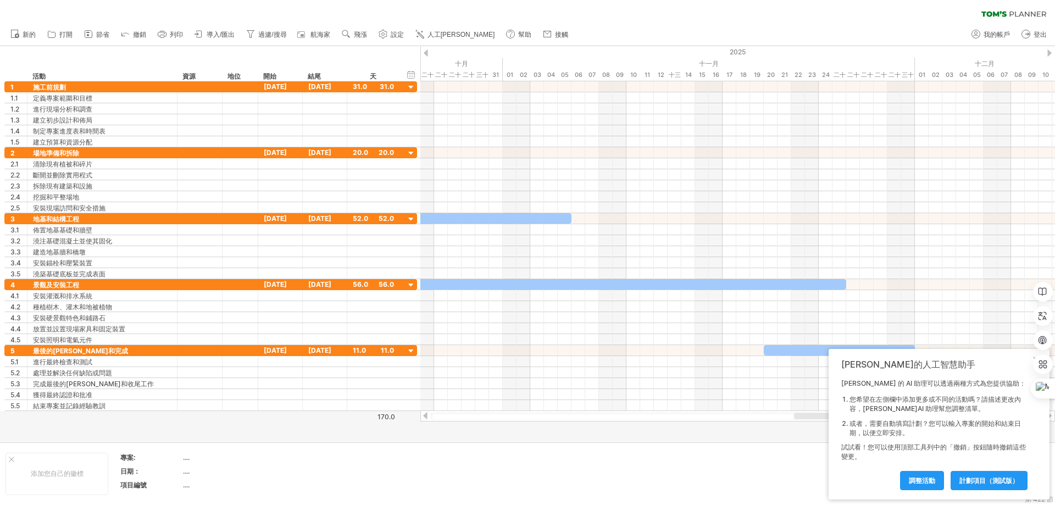
click at [839, 480] on div "[PERSON_NAME]的人工智慧助手 [PERSON_NAME] 的 AI 助理可以透過兩種方式為您提供協助： 您希望在左側欄中添加更多或不同的活動嗎？請…" at bounding box center [939, 424] width 221 height 151
click at [1037, 489] on div "[PERSON_NAME]的人工智慧助手 [PERSON_NAME] 的 AI 助理可以透過兩種方式為您提供協助： 您希望在左側欄中添加更多或不同的活動嗎？請…" at bounding box center [939, 424] width 221 height 151
click at [1034, 355] on div at bounding box center [1043, 340] width 20 height 165
click at [1032, 356] on body "進度(100%) 嘗試造訪 [DOMAIN_NAME] 再次連接... 0% 清除過濾器" at bounding box center [527, 253] width 1055 height 507
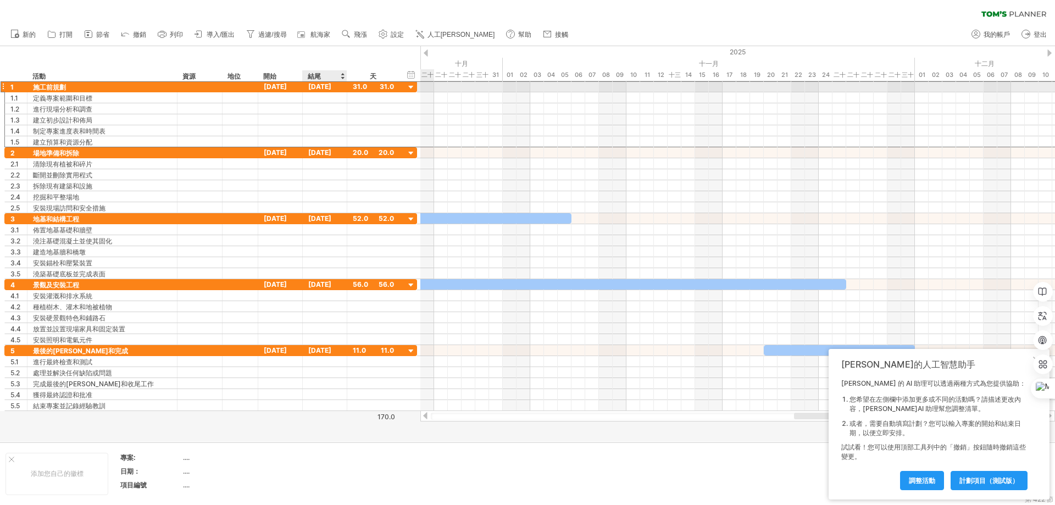
click at [329, 87] on font "[DATE]" at bounding box center [319, 86] width 23 height 8
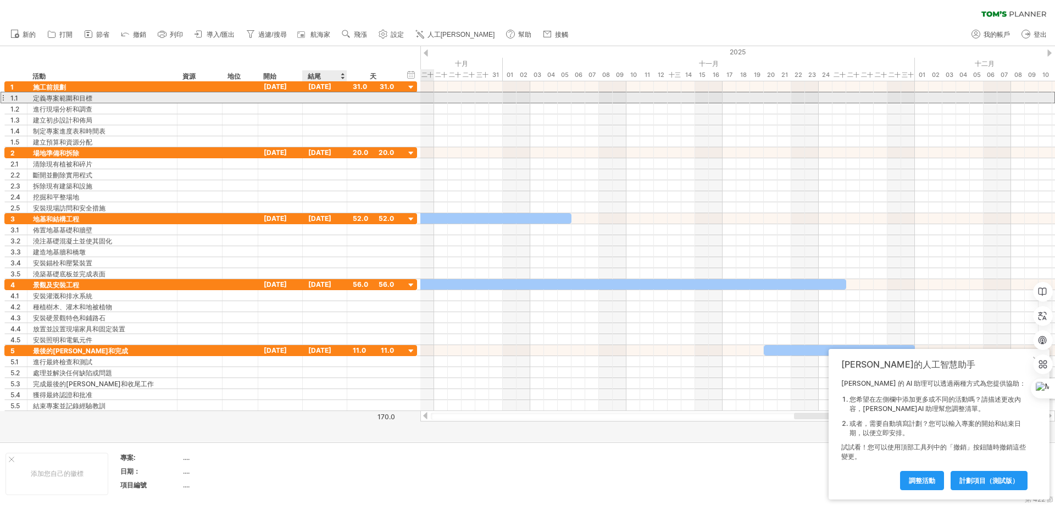
click at [318, 96] on div at bounding box center [325, 97] width 45 height 10
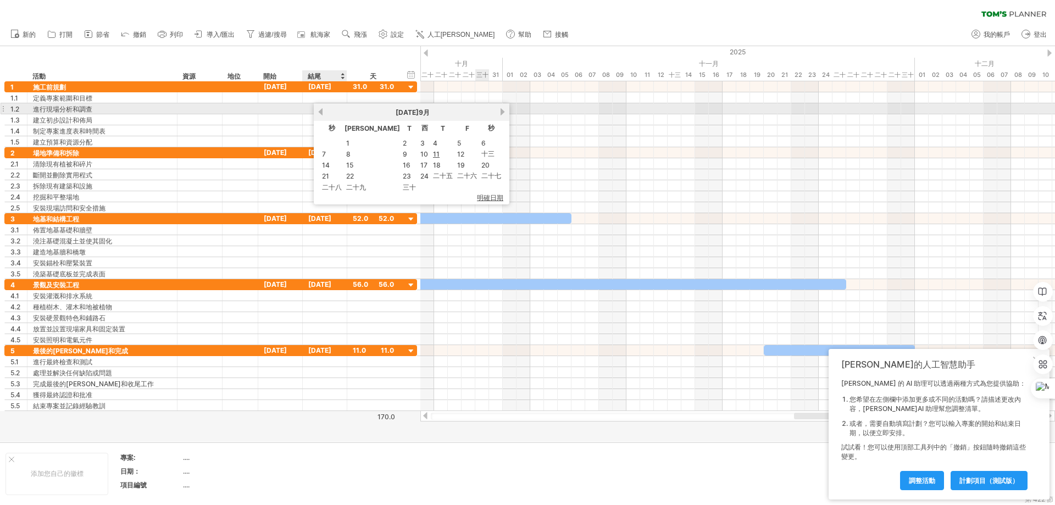
click at [318, 112] on link "以前的" at bounding box center [320, 112] width 8 height 8
click at [319, 110] on link "以前的" at bounding box center [320, 112] width 8 height 8
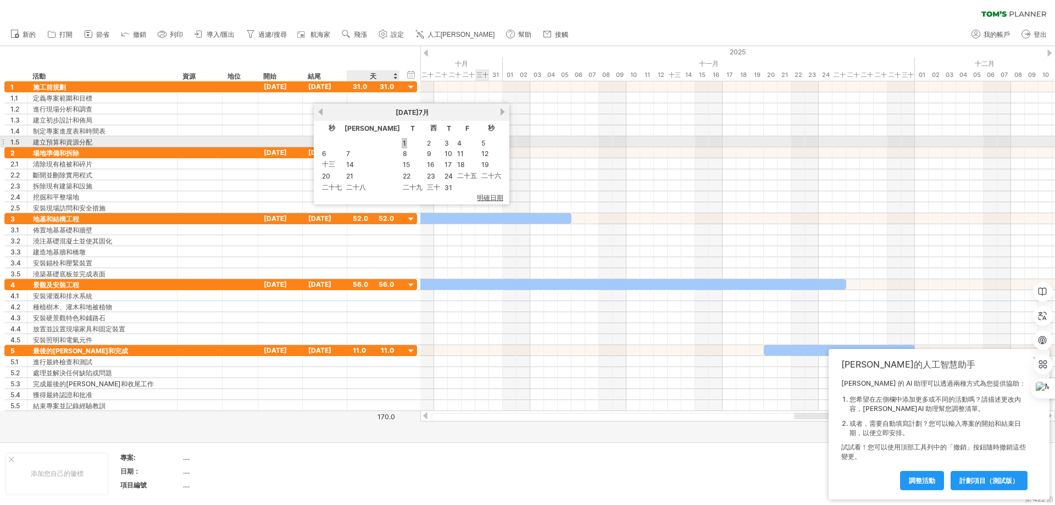
click at [403, 144] on font "1" at bounding box center [404, 143] width 3 height 8
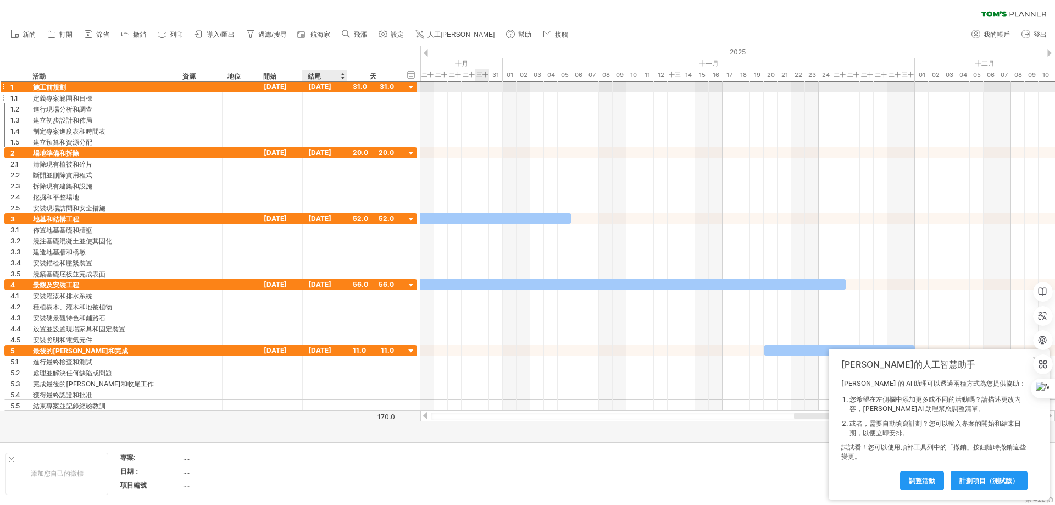
click at [327, 87] on font "[DATE]" at bounding box center [319, 86] width 23 height 8
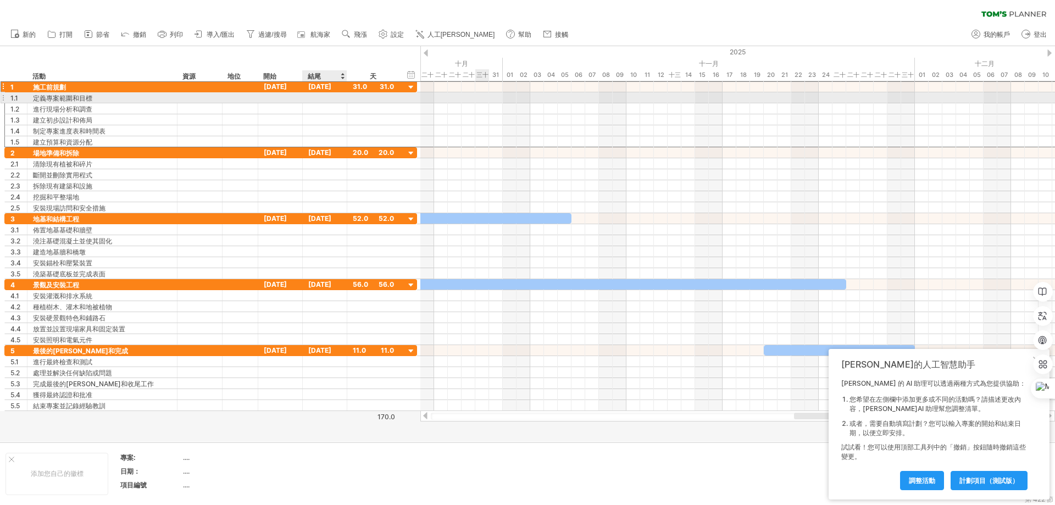
click at [323, 98] on div at bounding box center [325, 97] width 45 height 10
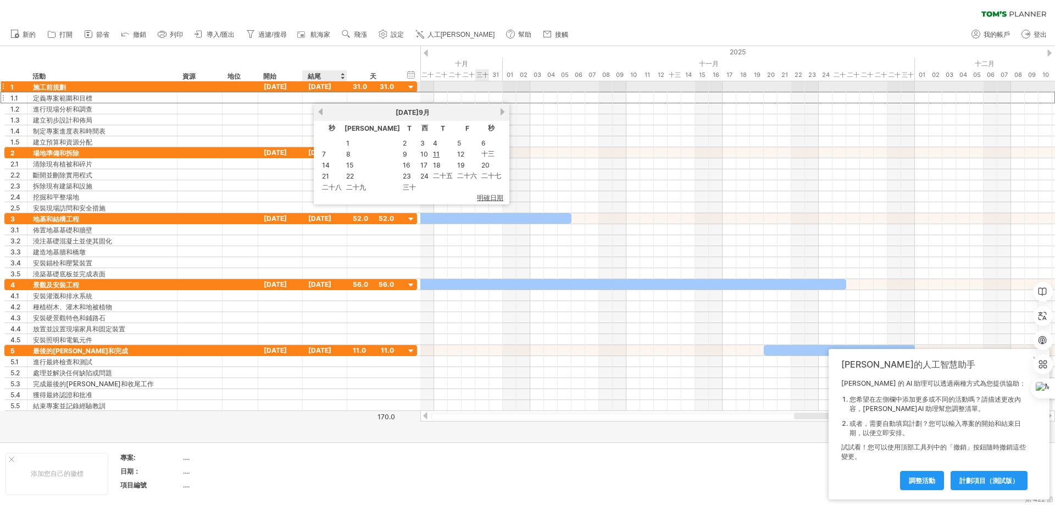
click at [325, 88] on font "[DATE]" at bounding box center [319, 86] width 23 height 8
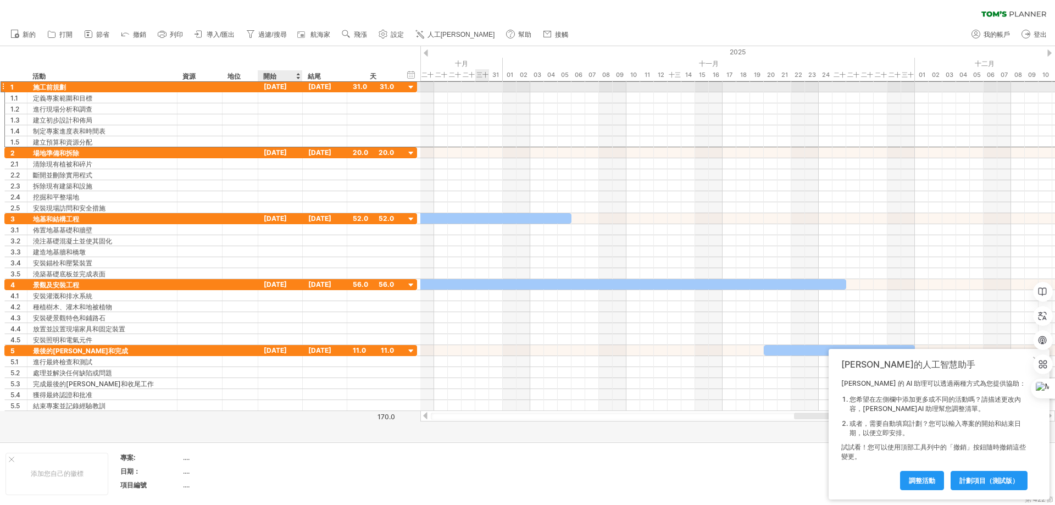
click at [287, 86] on font "[DATE]" at bounding box center [275, 86] width 23 height 8
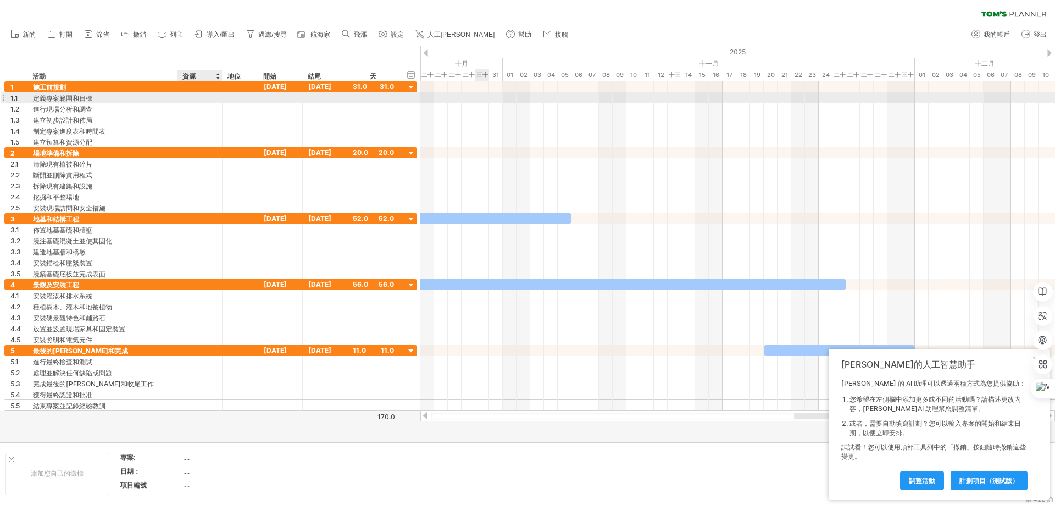
click at [185, 96] on div at bounding box center [200, 97] width 34 height 10
click at [313, 101] on div at bounding box center [325, 97] width 45 height 10
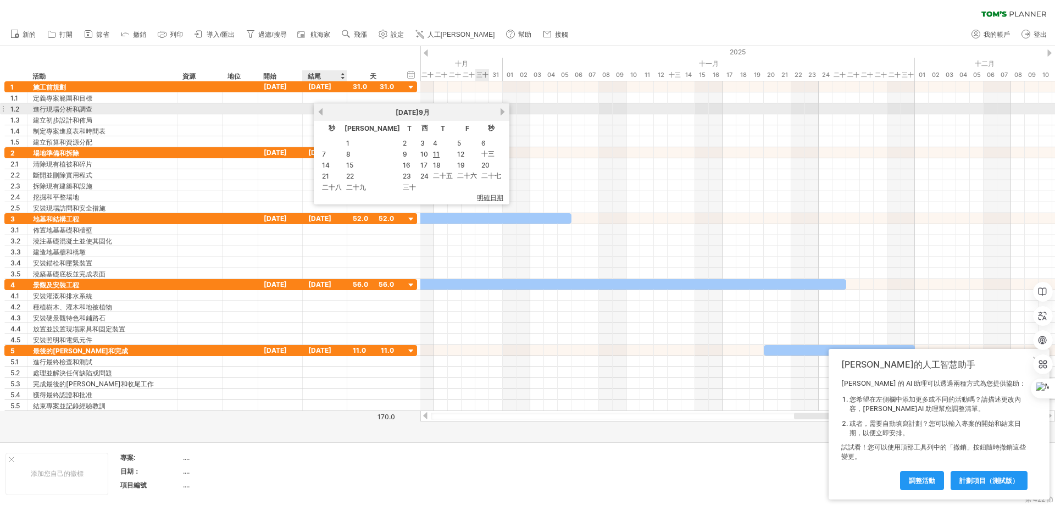
click at [320, 112] on link "以前的" at bounding box center [320, 112] width 8 height 8
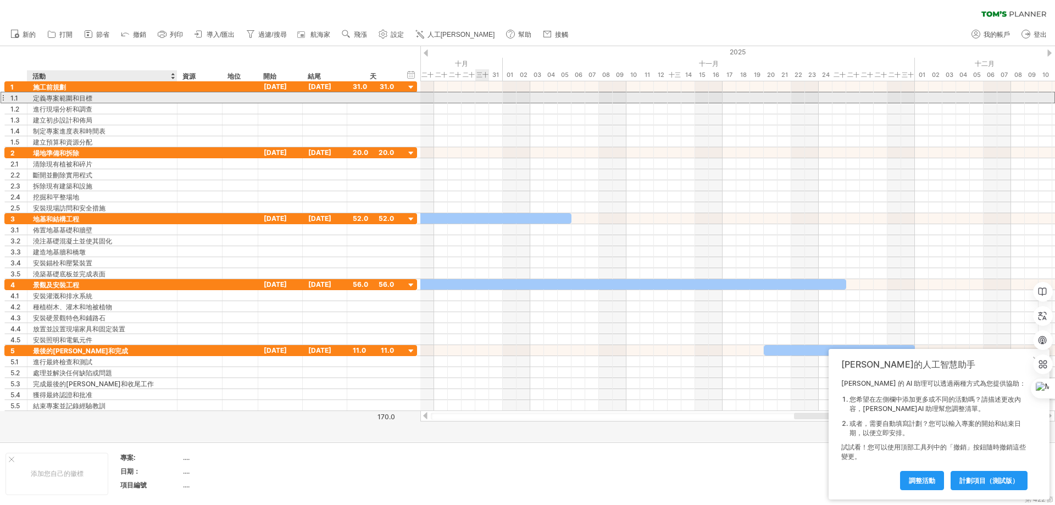
click at [114, 98] on div "定義專案範圍和目標" at bounding box center [102, 97] width 138 height 10
click at [328, 99] on div at bounding box center [325, 97] width 45 height 10
click at [318, 96] on div at bounding box center [325, 97] width 45 height 10
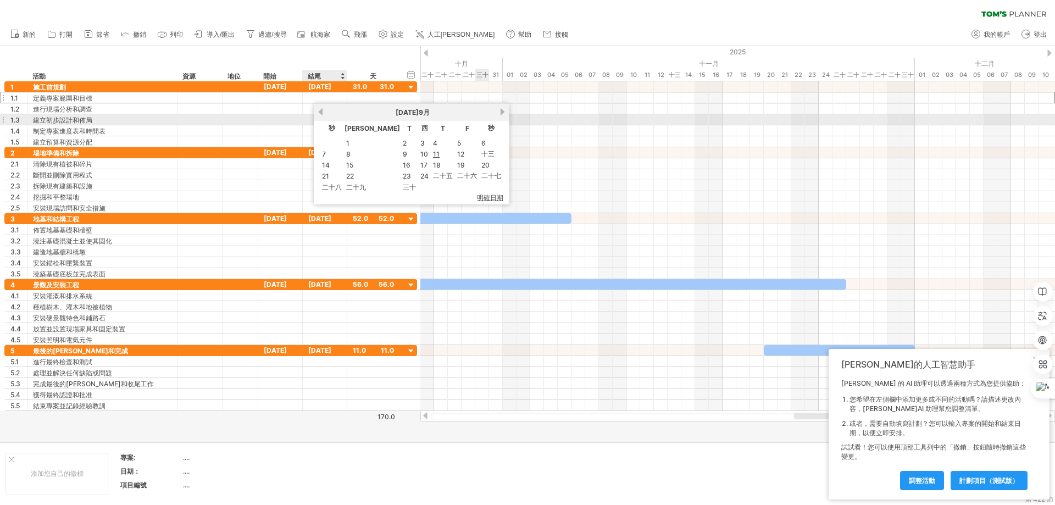
click at [320, 114] on link "以前的" at bounding box center [320, 112] width 8 height 8
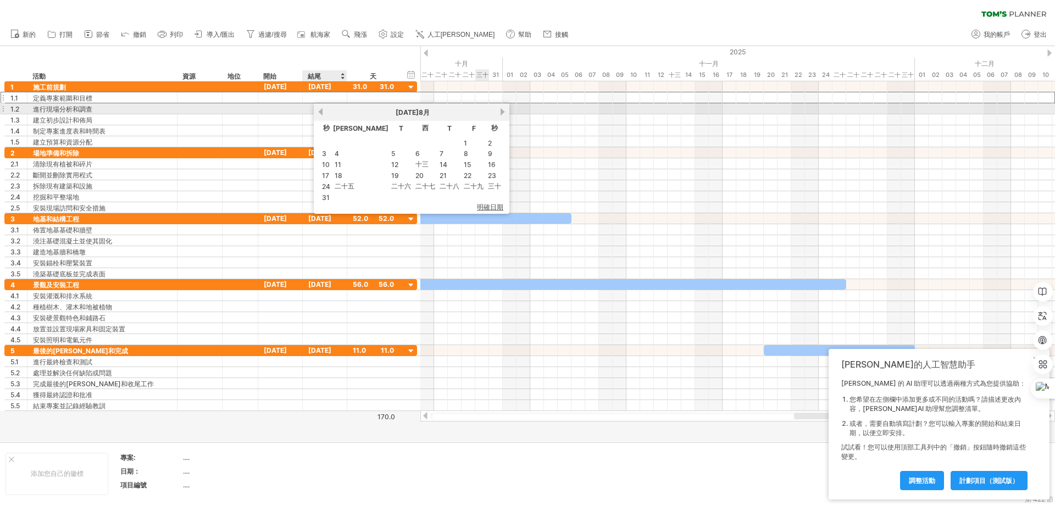
click at [321, 113] on link "以前的" at bounding box center [320, 112] width 8 height 8
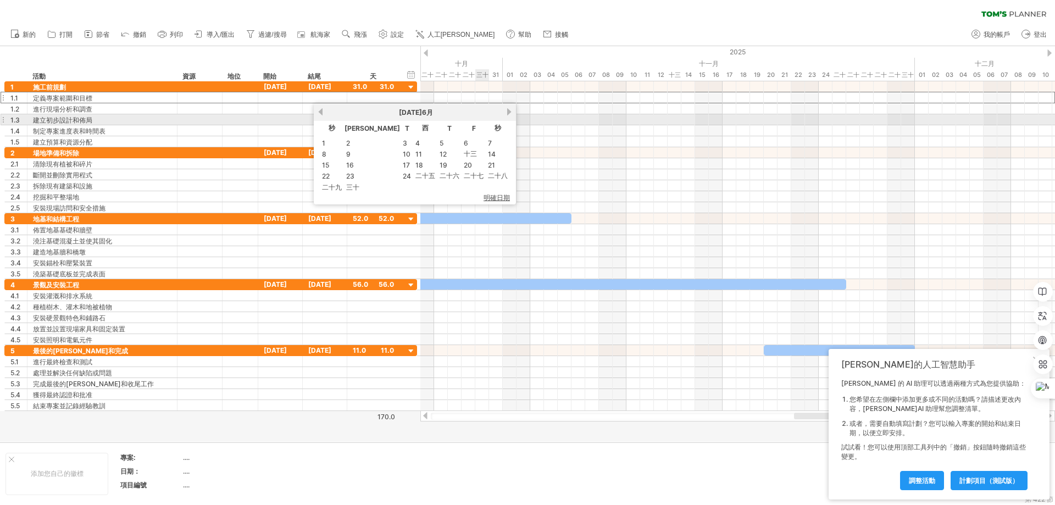
click at [470, 116] on div "以前的 下一個 [DATE]" at bounding box center [415, 112] width 202 height 18
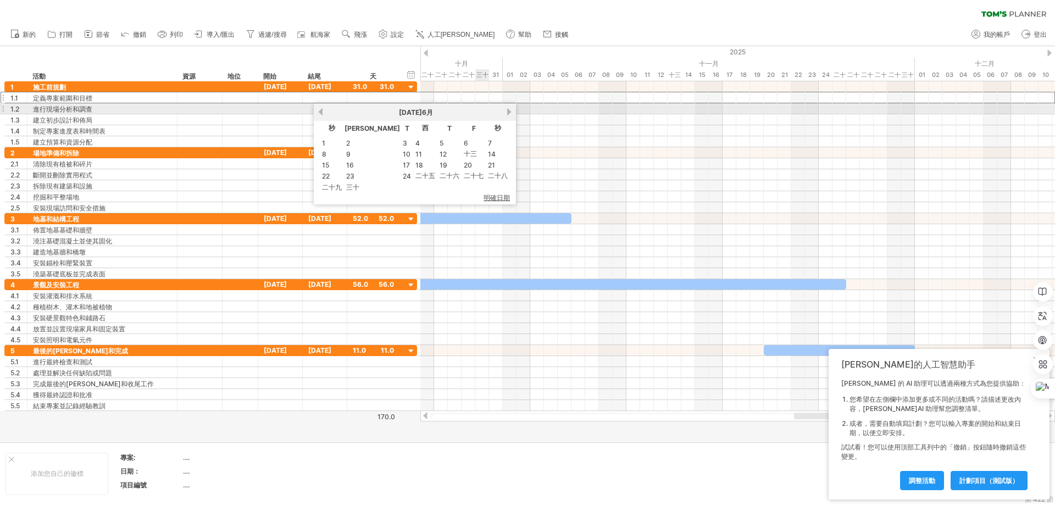
click at [505, 112] on link "下一個" at bounding box center [509, 112] width 8 height 8
click at [498, 112] on link "下一個" at bounding box center [502, 112] width 8 height 8
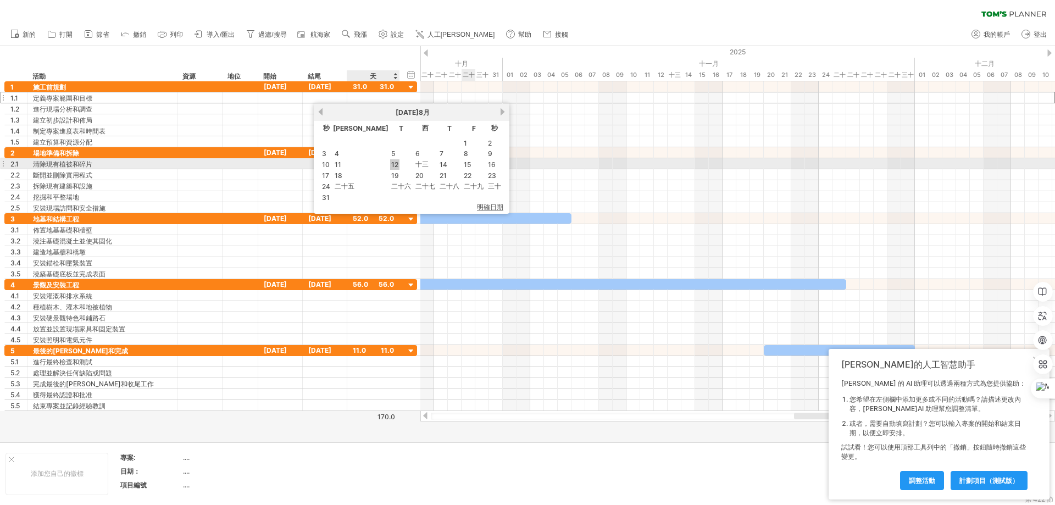
click at [391, 166] on font "12" at bounding box center [394, 164] width 7 height 8
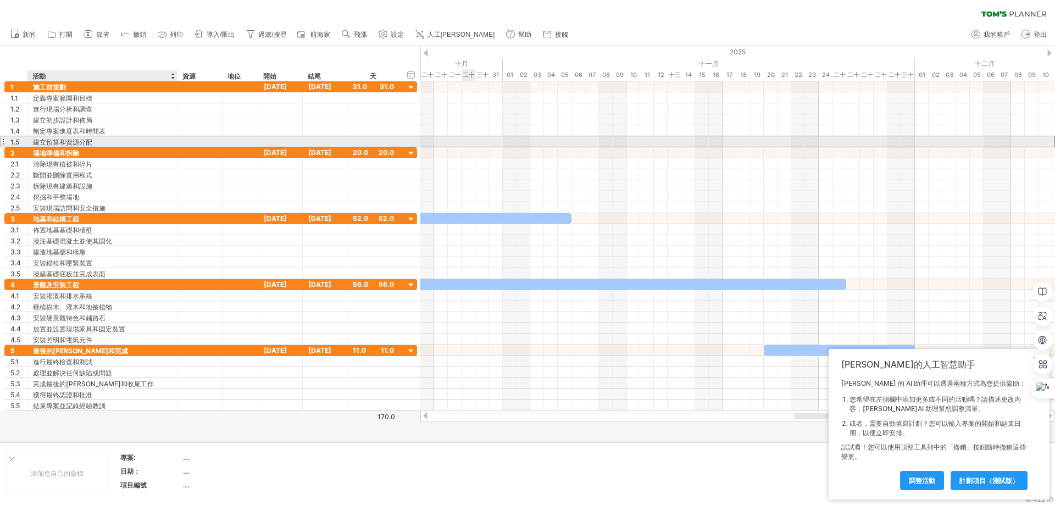
click at [88, 138] on font "建立預算和資源分配" at bounding box center [62, 142] width 59 height 8
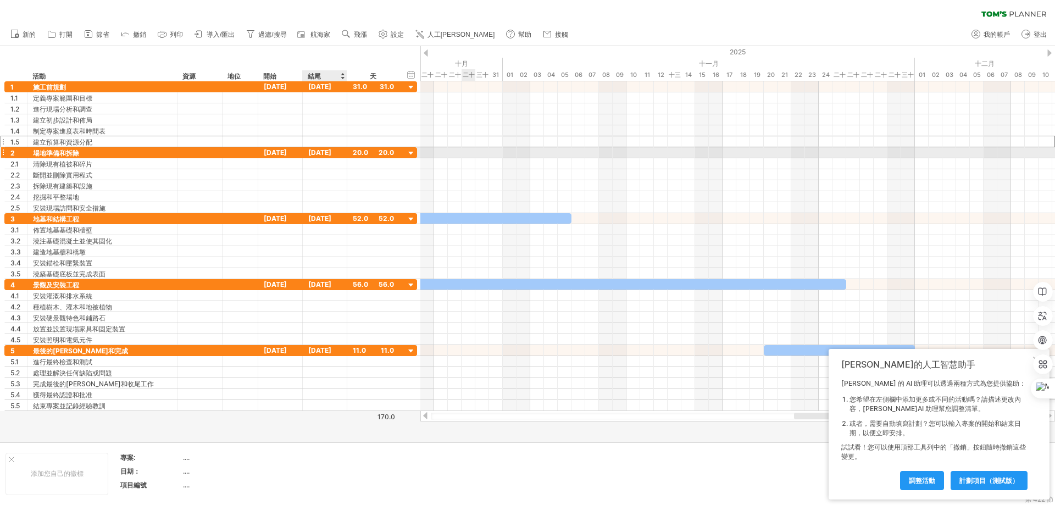
click at [328, 153] on font "[DATE]" at bounding box center [319, 152] width 23 height 8
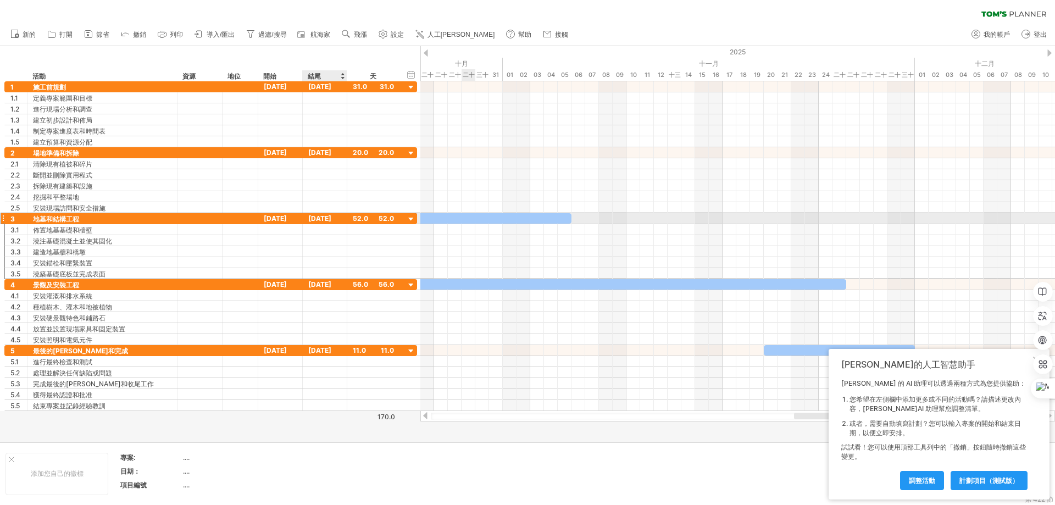
click at [331, 220] on font "[DATE]" at bounding box center [319, 218] width 23 height 8
click at [410, 218] on div at bounding box center [411, 219] width 10 height 10
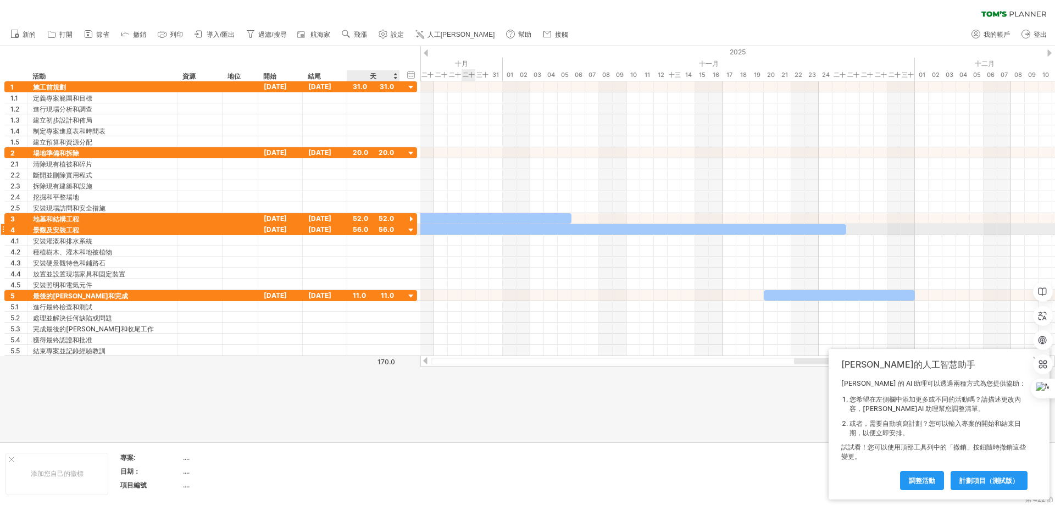
click at [411, 234] on div at bounding box center [411, 230] width 10 height 10
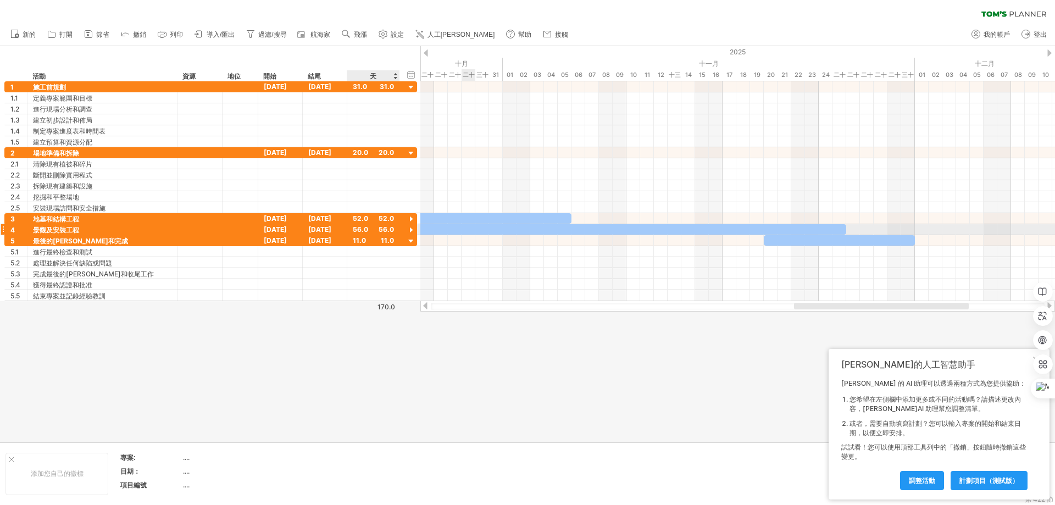
click at [410, 234] on div at bounding box center [411, 230] width 10 height 10
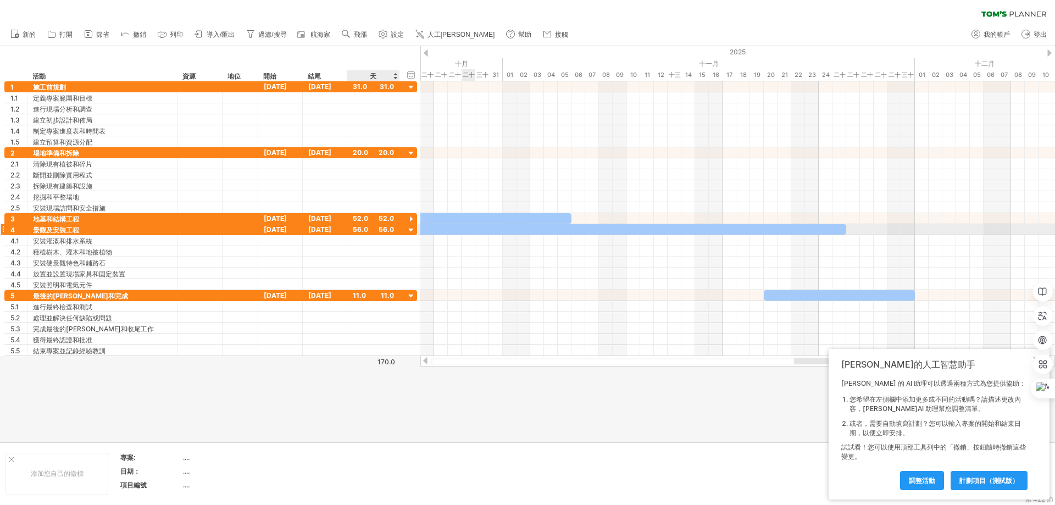
click at [410, 231] on div at bounding box center [411, 230] width 10 height 10
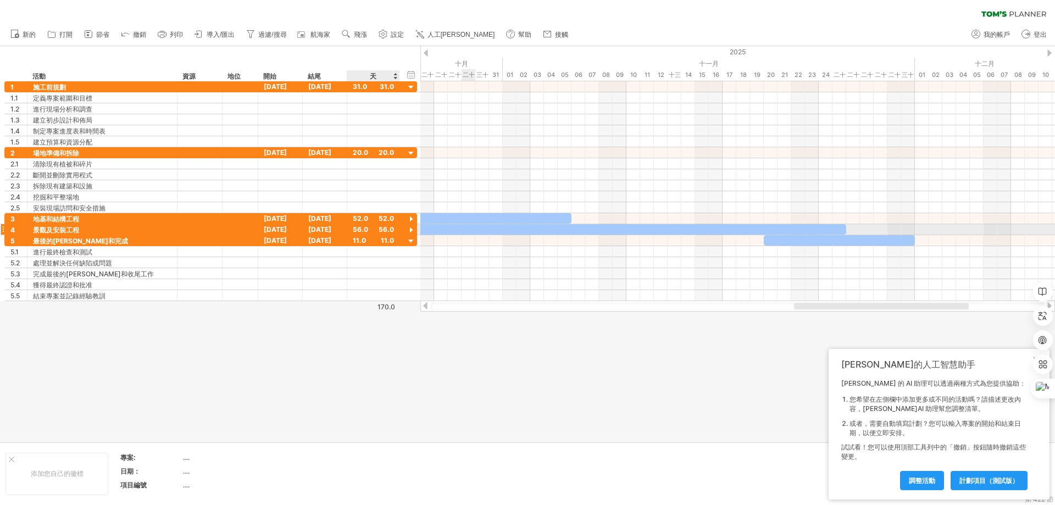
click at [410, 231] on div at bounding box center [411, 230] width 10 height 10
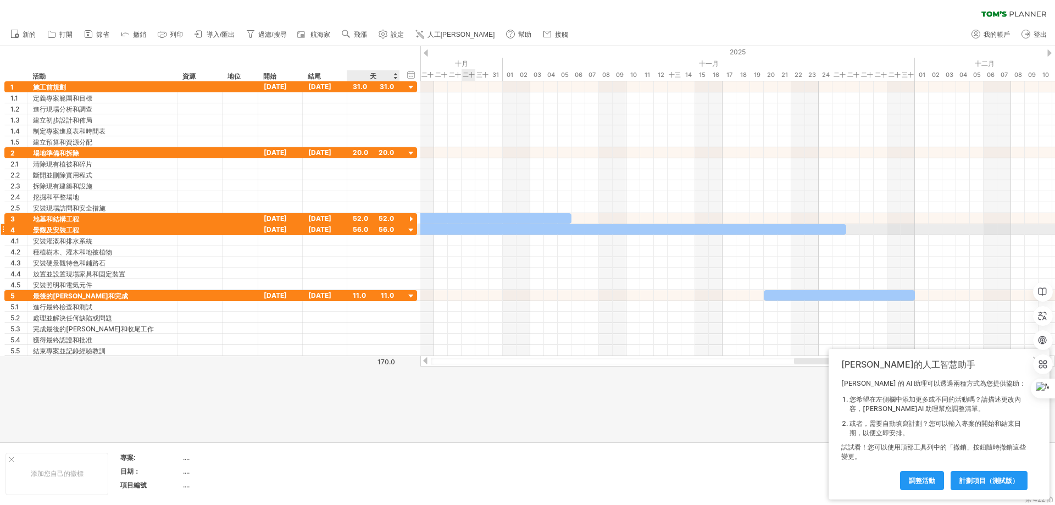
click at [409, 230] on div at bounding box center [411, 230] width 10 height 10
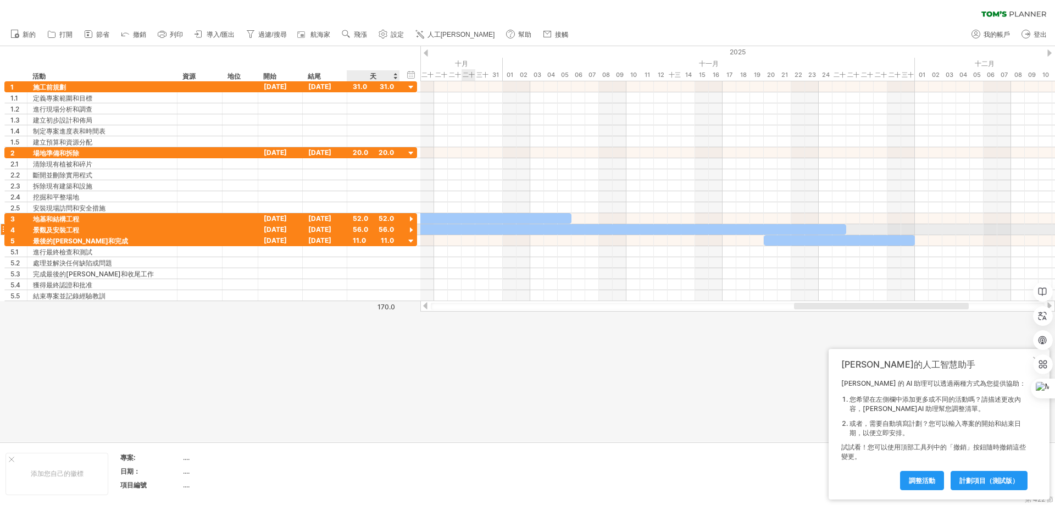
click at [409, 230] on div at bounding box center [411, 230] width 10 height 10
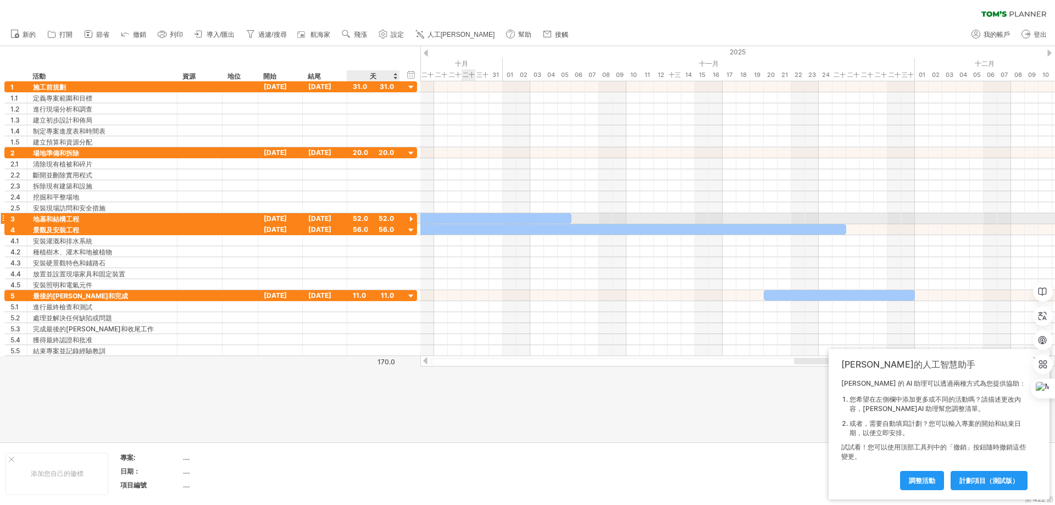
click at [410, 218] on div at bounding box center [411, 219] width 10 height 10
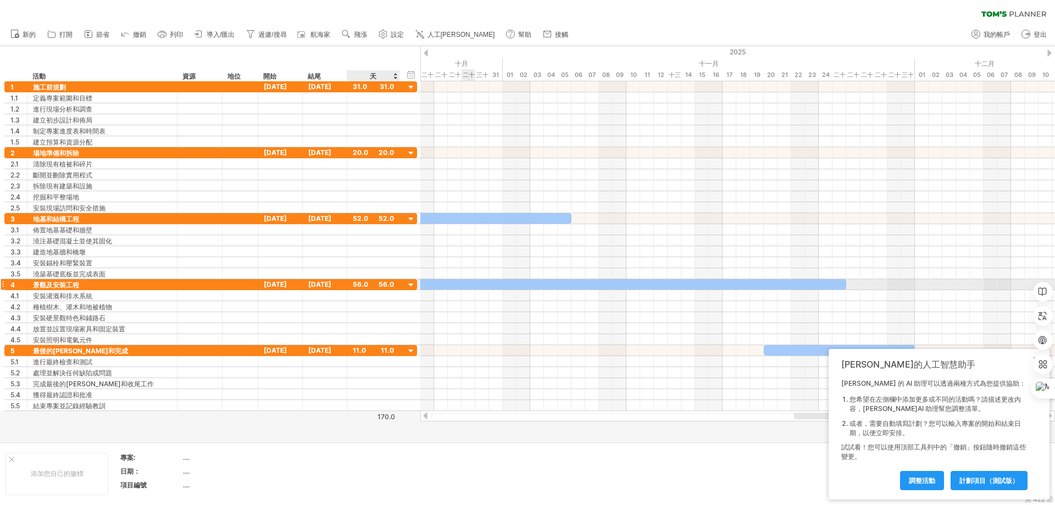
click at [382, 282] on div "56.0" at bounding box center [373, 284] width 41 height 10
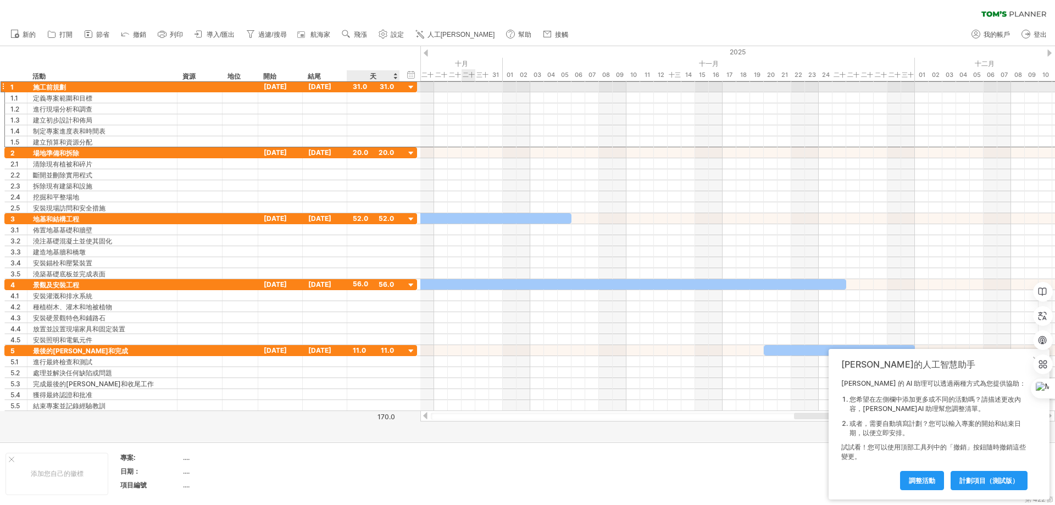
click at [362, 85] on font "31.0" at bounding box center [360, 86] width 14 height 8
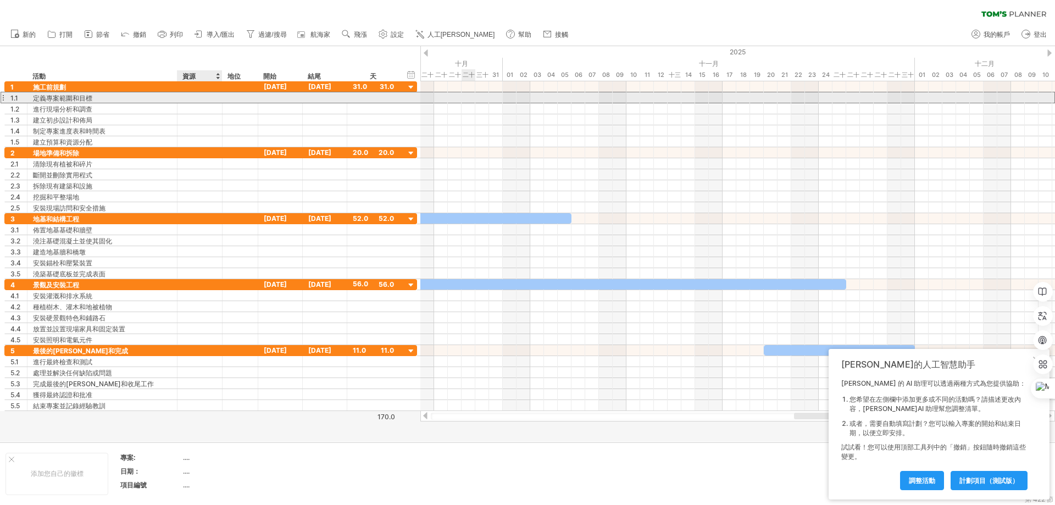
click at [222, 101] on div at bounding box center [199, 97] width 45 height 10
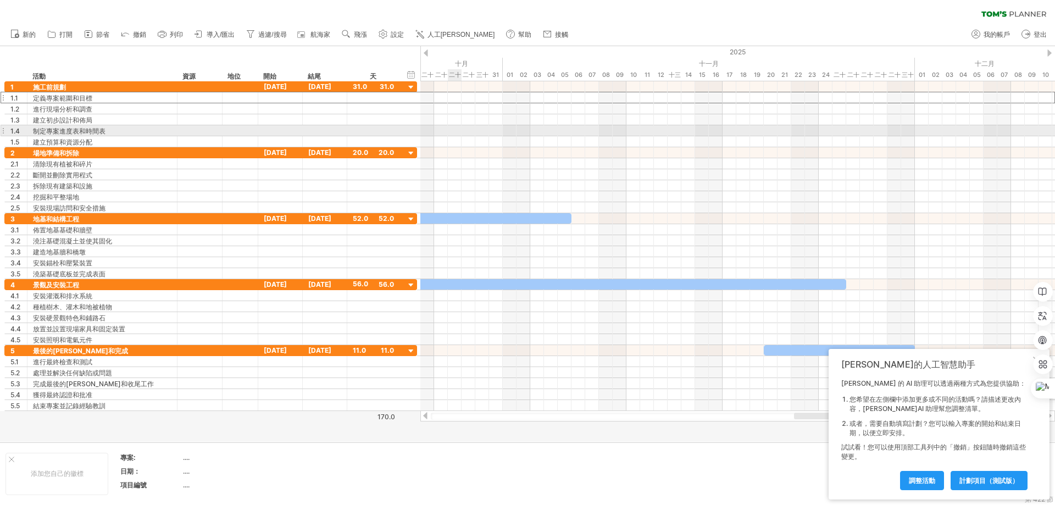
drag, startPoint x: 458, startPoint y: 131, endPoint x: 517, endPoint y: 128, distance: 59.4
click at [458, 131] on div at bounding box center [737, 130] width 635 height 11
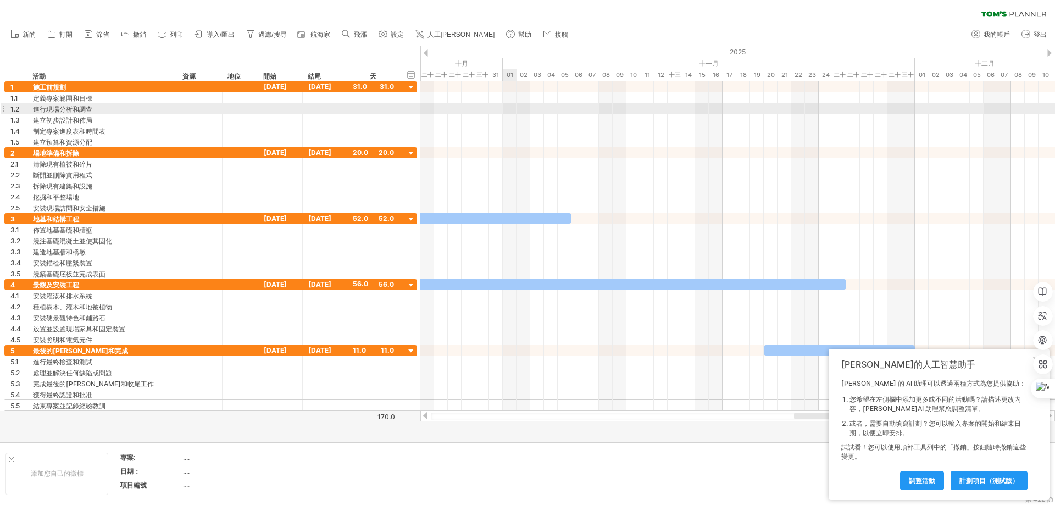
click at [502, 108] on div at bounding box center [737, 108] width 635 height 11
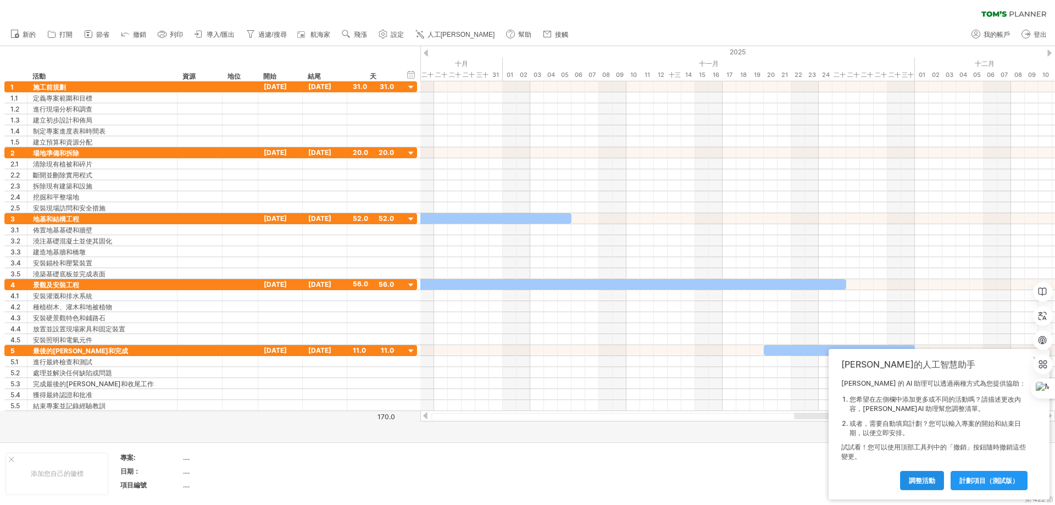
click at [937, 483] on link "調整活動" at bounding box center [922, 480] width 44 height 19
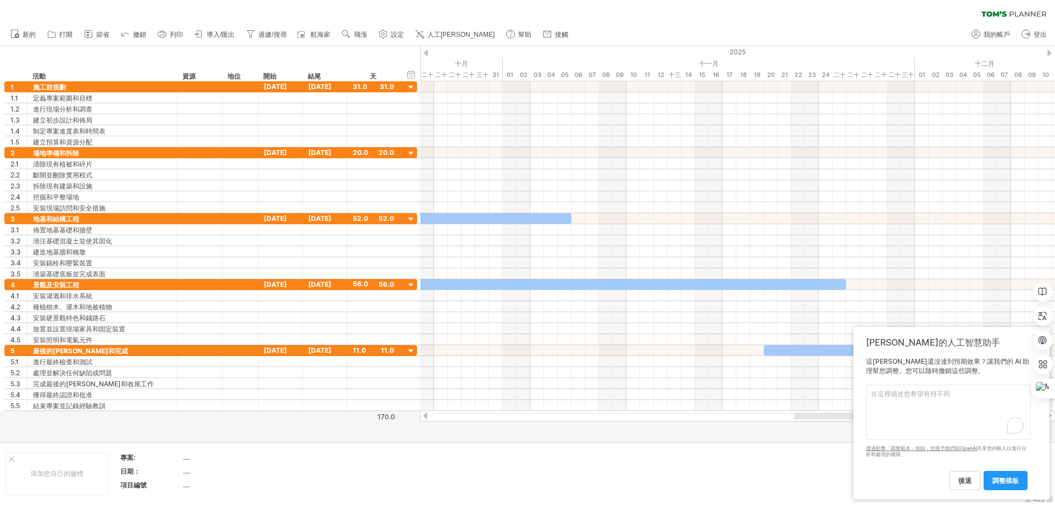
drag, startPoint x: 920, startPoint y: 413, endPoint x: 871, endPoint y: 374, distance: 62.1
click at [918, 413] on textarea "To enrich screen reader interactions, please activate Accessibility in Grammarl…" at bounding box center [948, 412] width 165 height 55
click at [391, 33] on link "設定" at bounding box center [391, 34] width 31 height 14
select select "*"
select select "**"
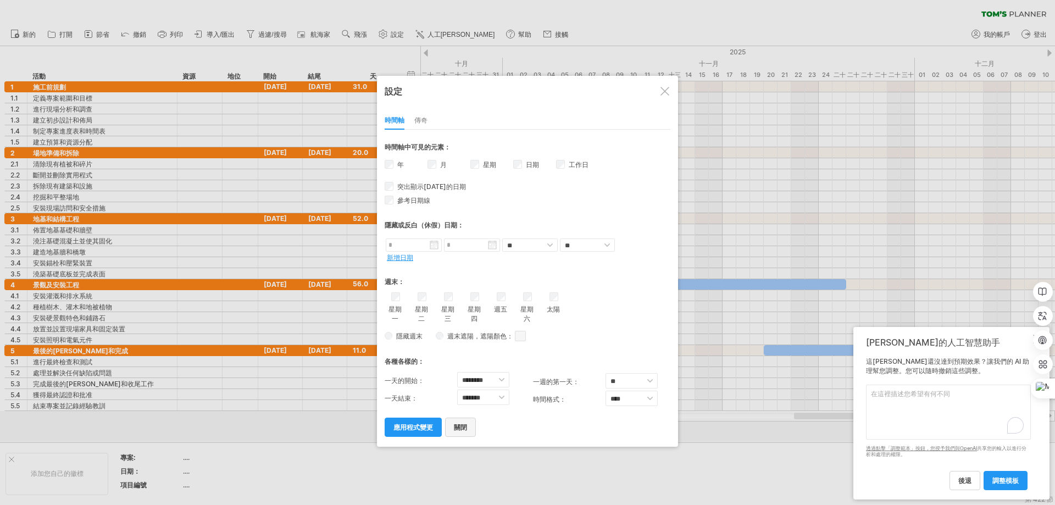
click at [463, 426] on font "關閉" at bounding box center [460, 427] width 13 height 8
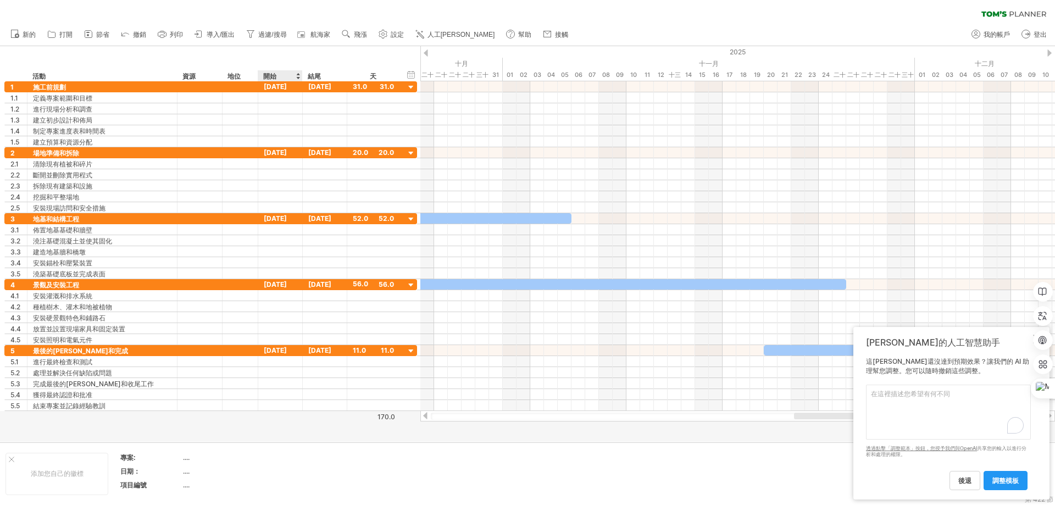
click at [266, 74] on font "開始" at bounding box center [269, 76] width 13 height 8
click at [259, 30] on link "過濾/搜尋" at bounding box center [266, 34] width 46 height 14
type input "**********"
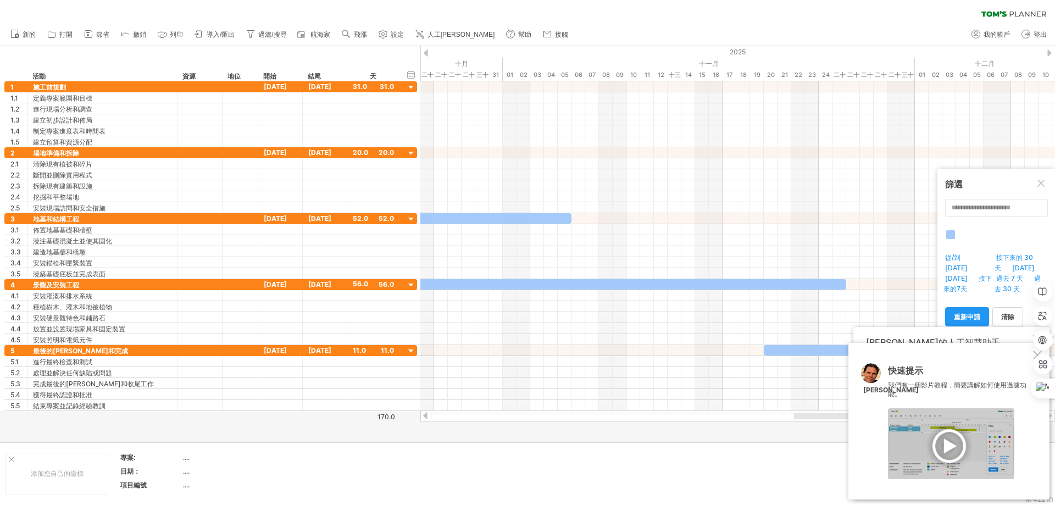
click at [954, 447] on div at bounding box center [951, 443] width 126 height 71
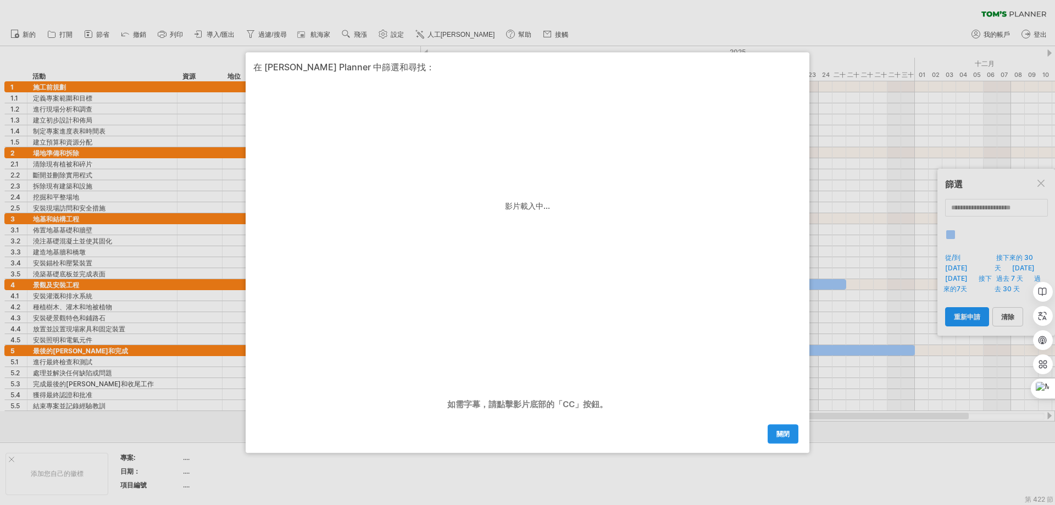
click at [785, 436] on font "關閉" at bounding box center [782, 434] width 13 height 8
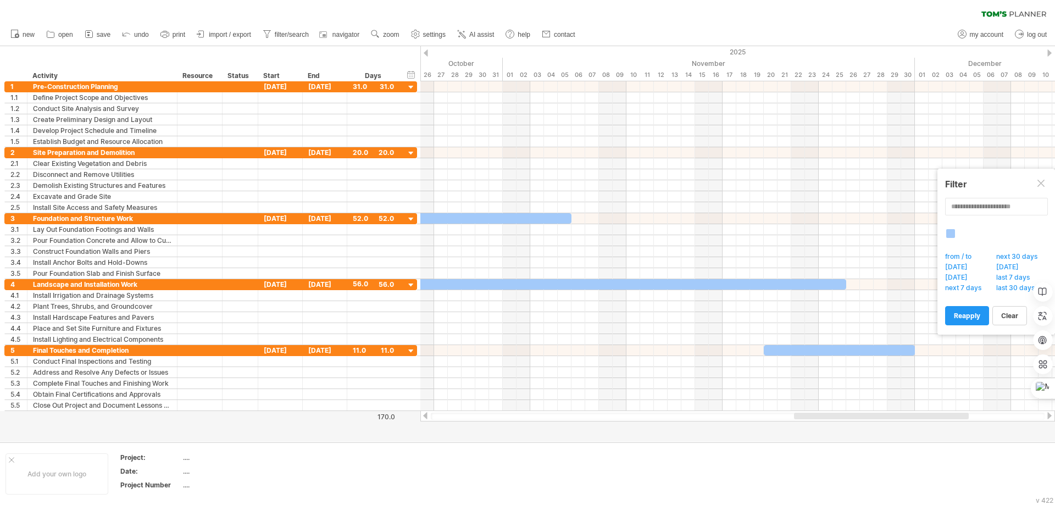
click at [708, 11] on div "clear filter reapply filter" at bounding box center [527, 11] width 1055 height 23
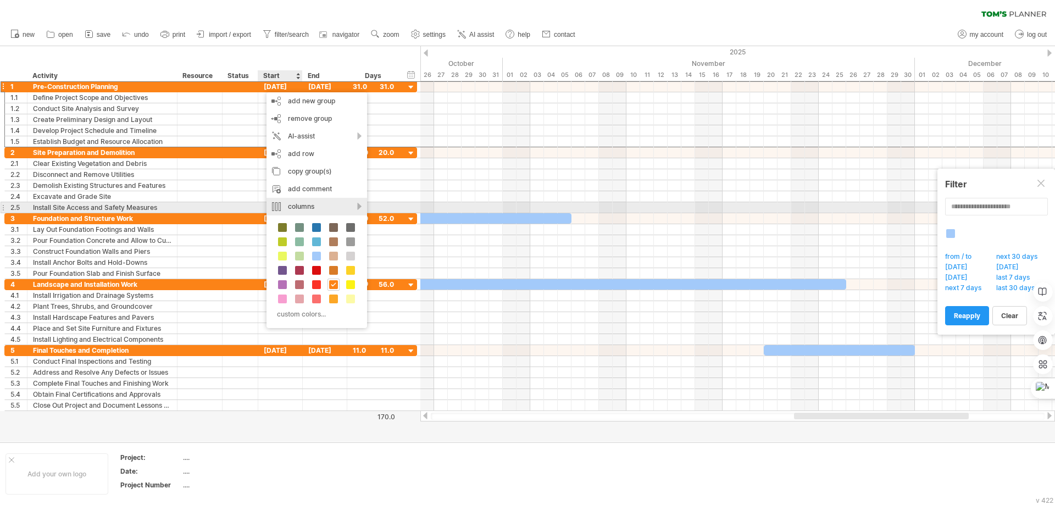
click at [297, 207] on div "columns" at bounding box center [316, 207] width 101 height 18
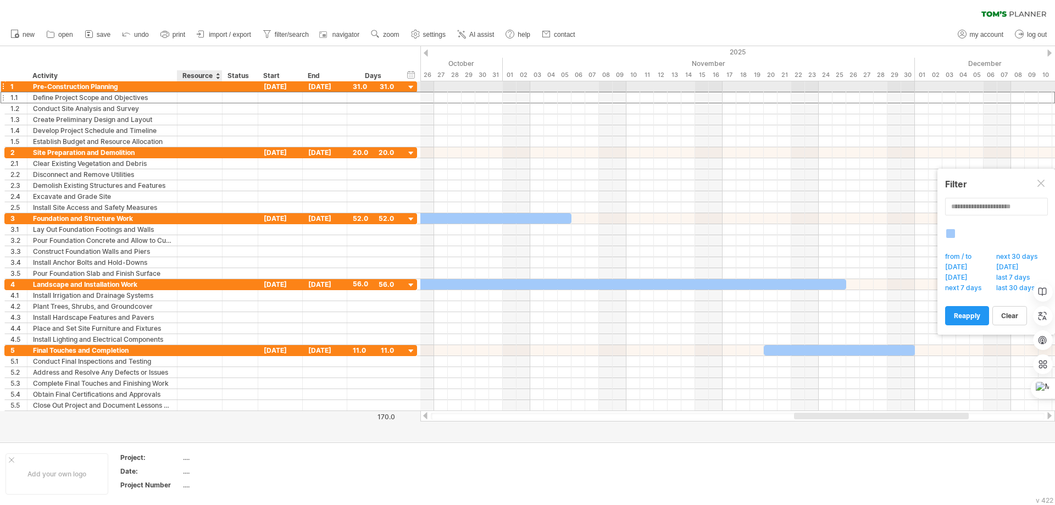
click at [215, 92] on div "**********" at bounding box center [210, 98] width 413 height 12
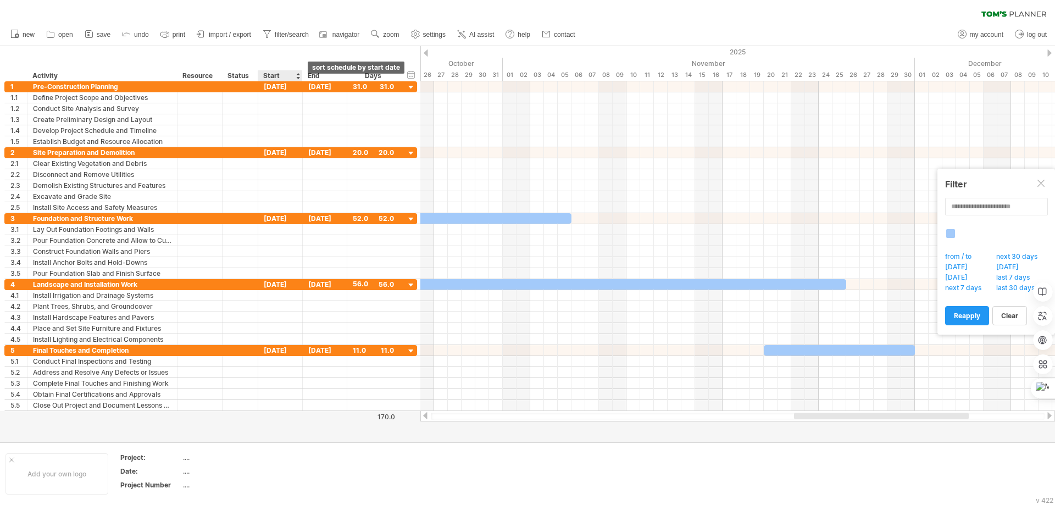
click at [298, 77] on div at bounding box center [298, 75] width 4 height 11
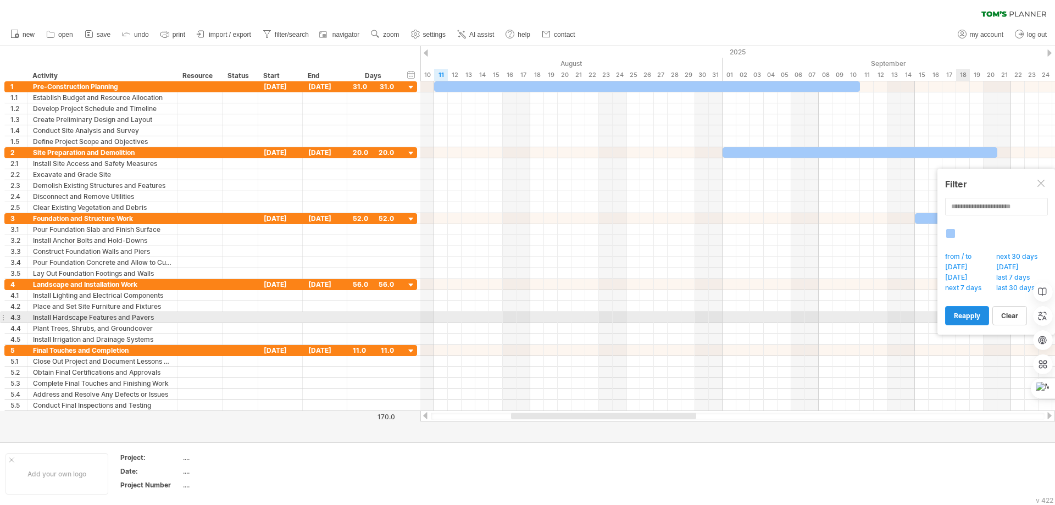
click at [966, 321] on link "reapply" at bounding box center [967, 315] width 44 height 19
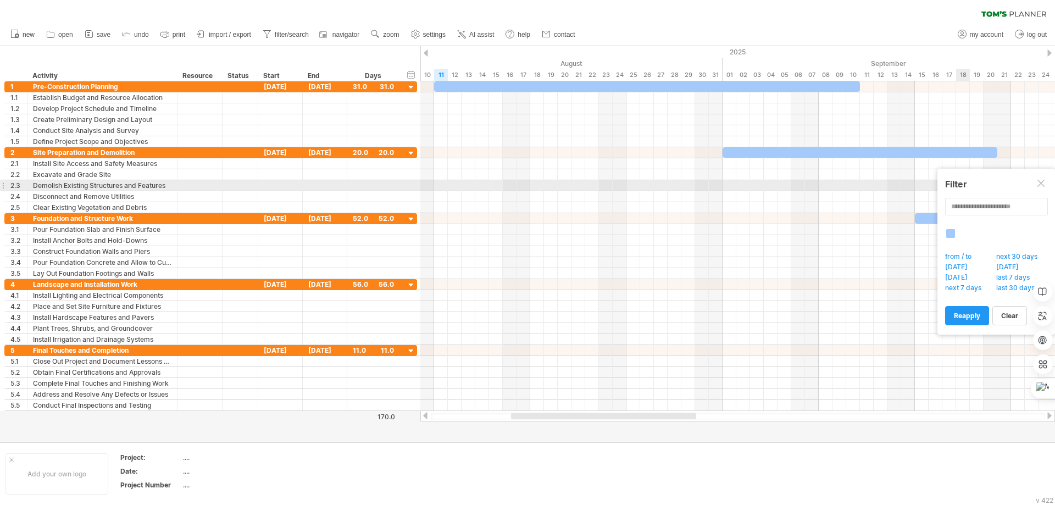
click at [1042, 186] on div at bounding box center [1041, 184] width 9 height 9
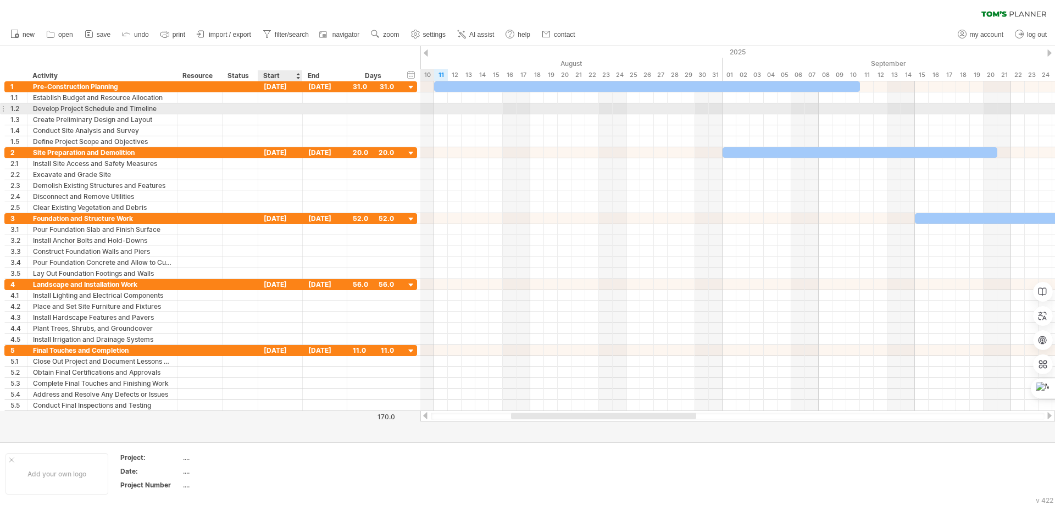
click at [280, 109] on div at bounding box center [280, 108] width 45 height 10
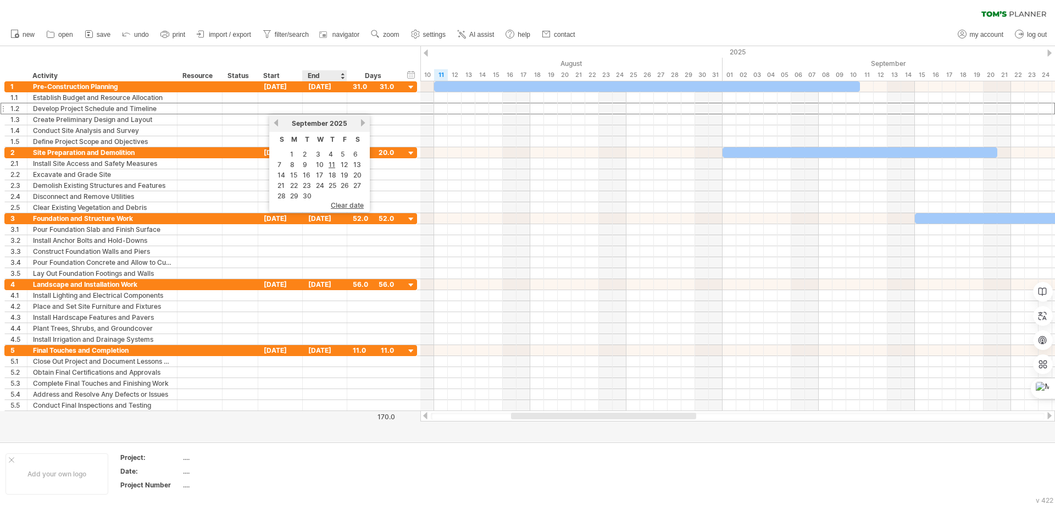
click at [338, 53] on div "hide start/end/duration show start/end/duration ******** Activity ******** Reso…" at bounding box center [210, 63] width 420 height 35
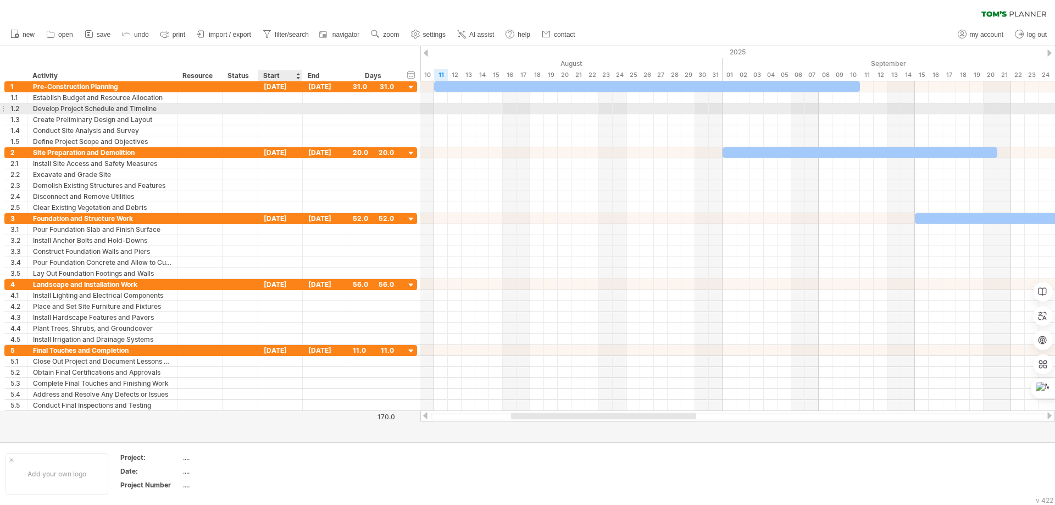
click at [281, 109] on div at bounding box center [280, 108] width 45 height 10
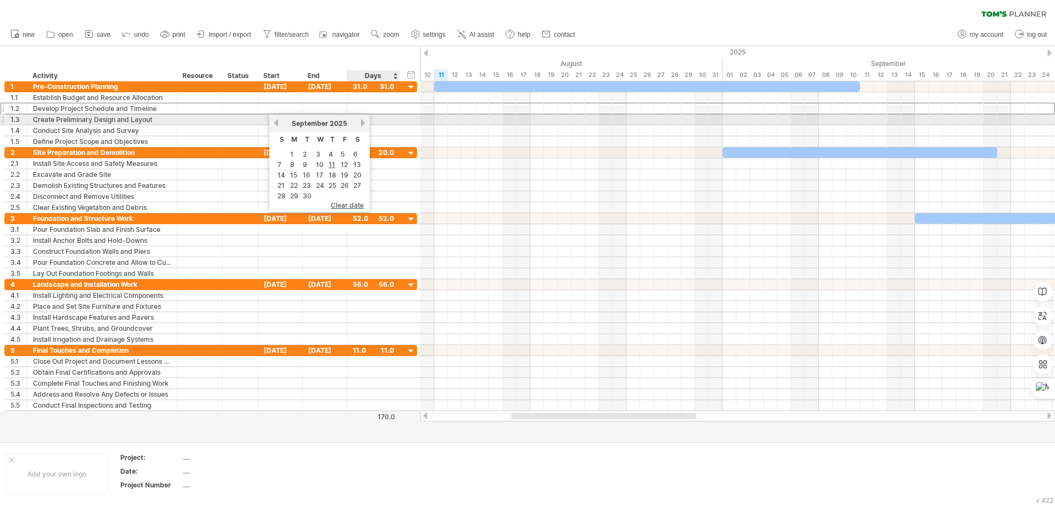
click at [362, 124] on link "next" at bounding box center [363, 123] width 8 height 8
click at [274, 121] on link "previous" at bounding box center [276, 123] width 8 height 8
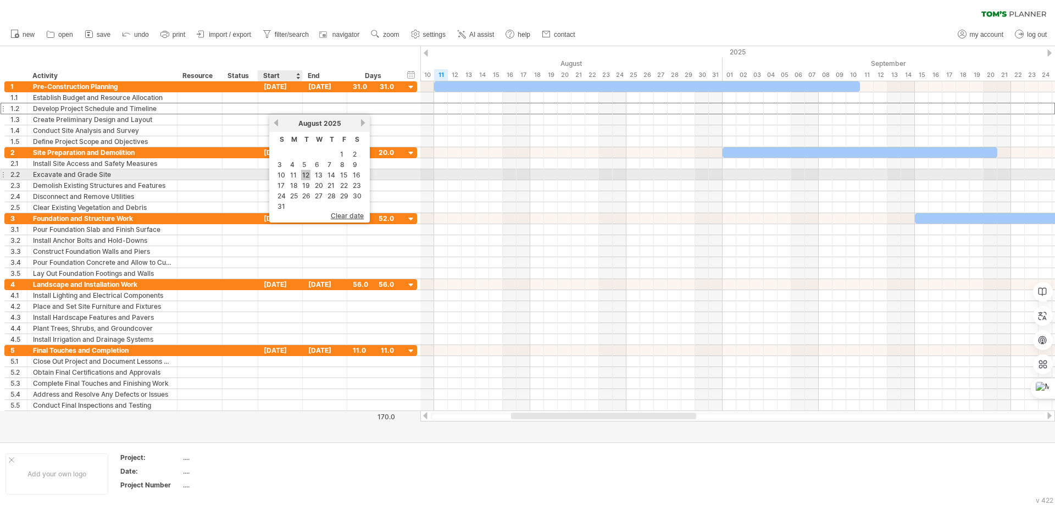
click at [308, 174] on link "12" at bounding box center [305, 175] width 9 height 10
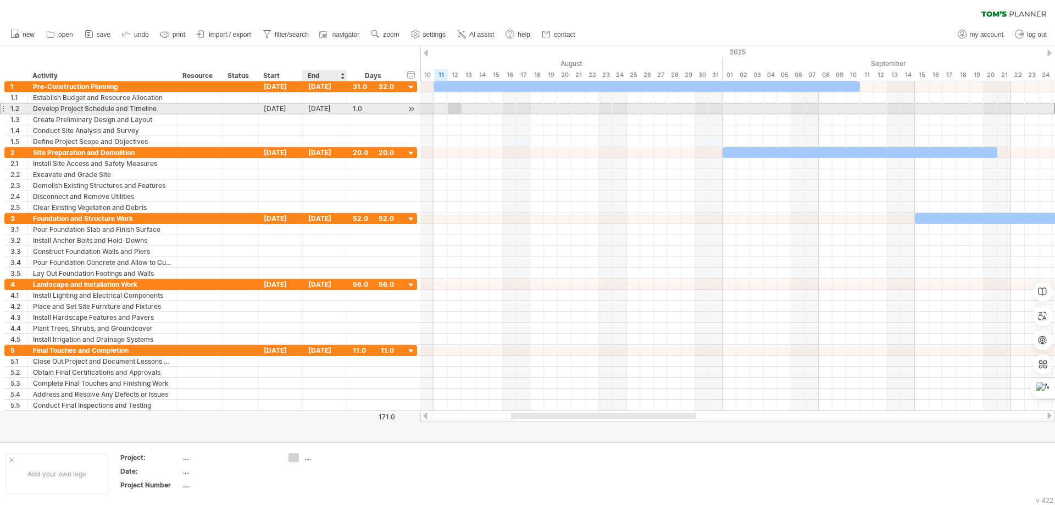
click at [331, 108] on div "[DATE]" at bounding box center [325, 108] width 45 height 10
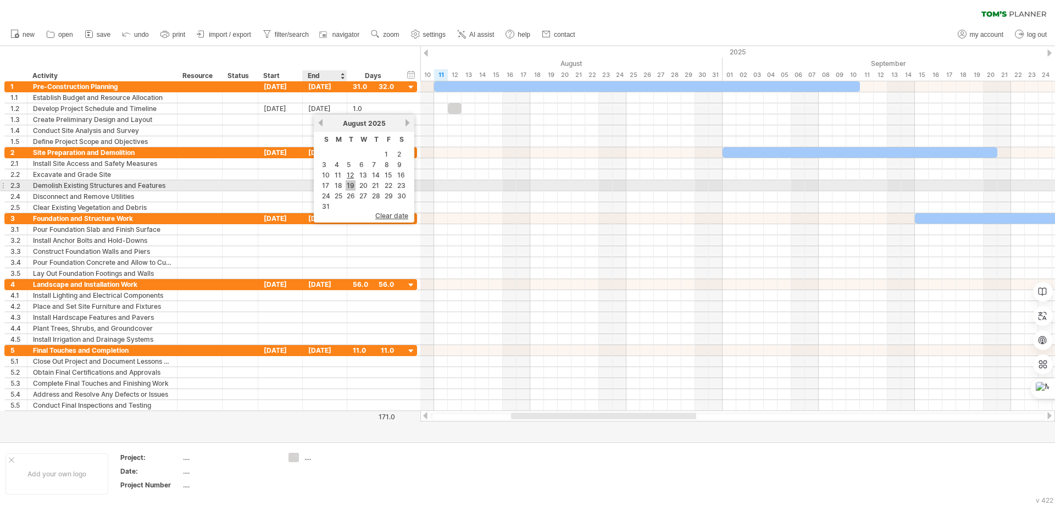
click at [349, 183] on link "19" at bounding box center [351, 185] width 10 height 10
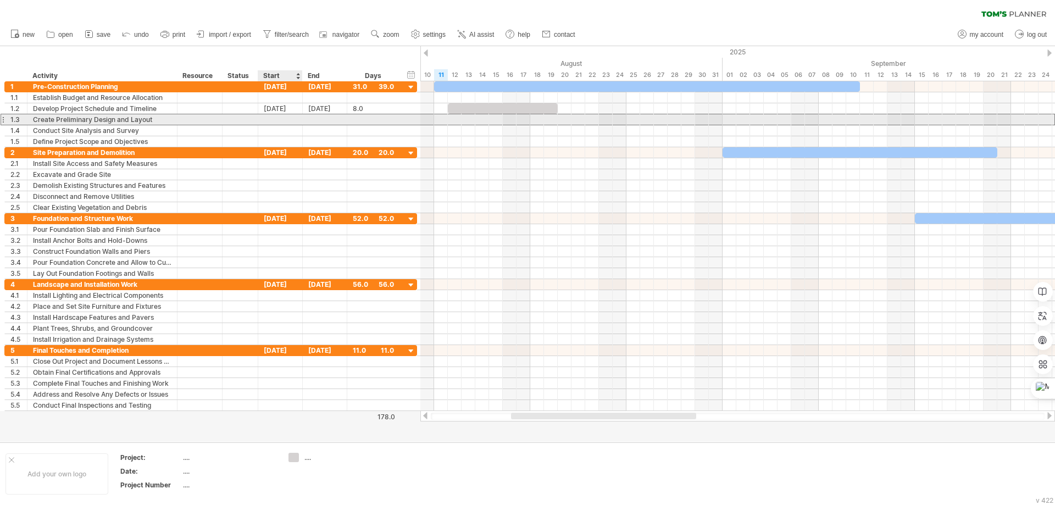
click at [269, 119] on div at bounding box center [280, 119] width 45 height 10
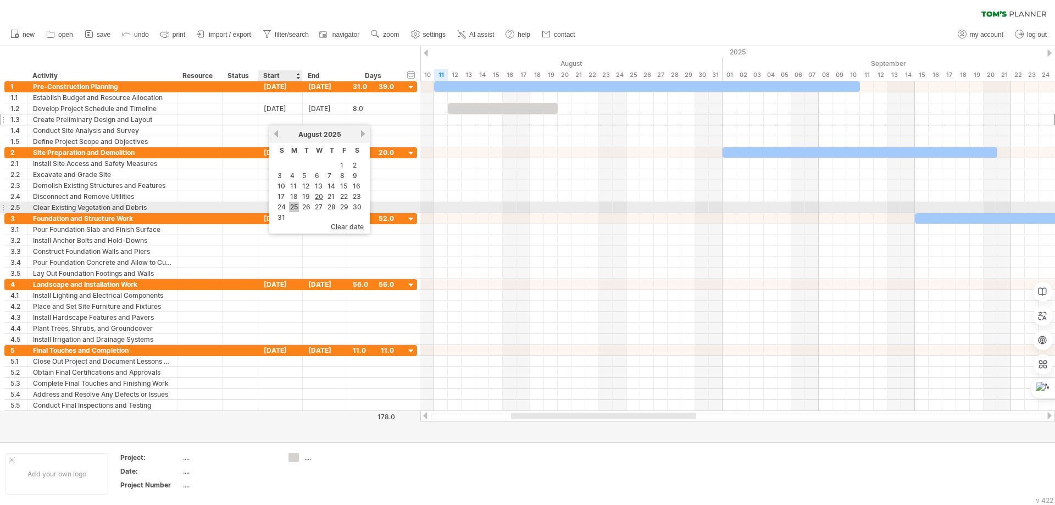
click at [292, 204] on link "25" at bounding box center [294, 207] width 10 height 10
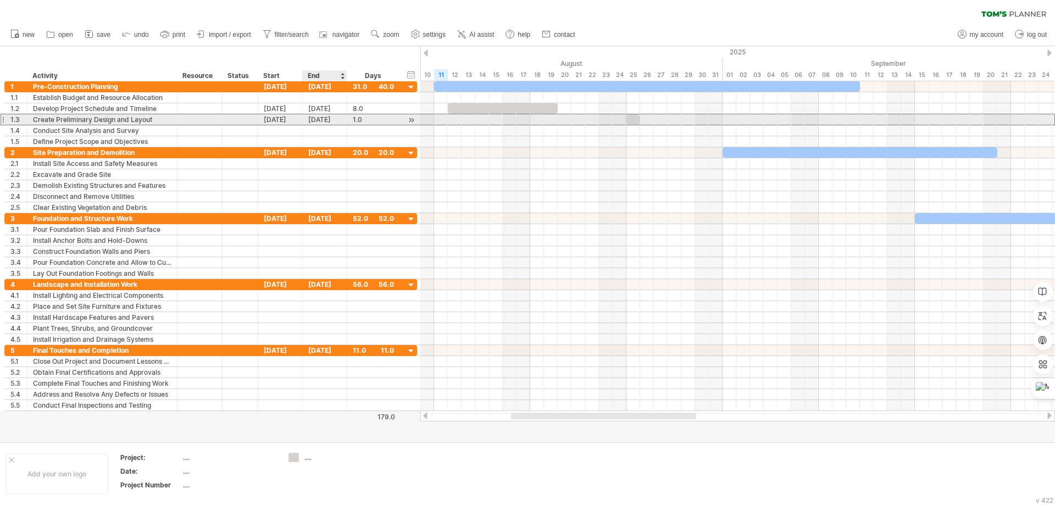
click at [338, 120] on div "[DATE]" at bounding box center [325, 119] width 45 height 10
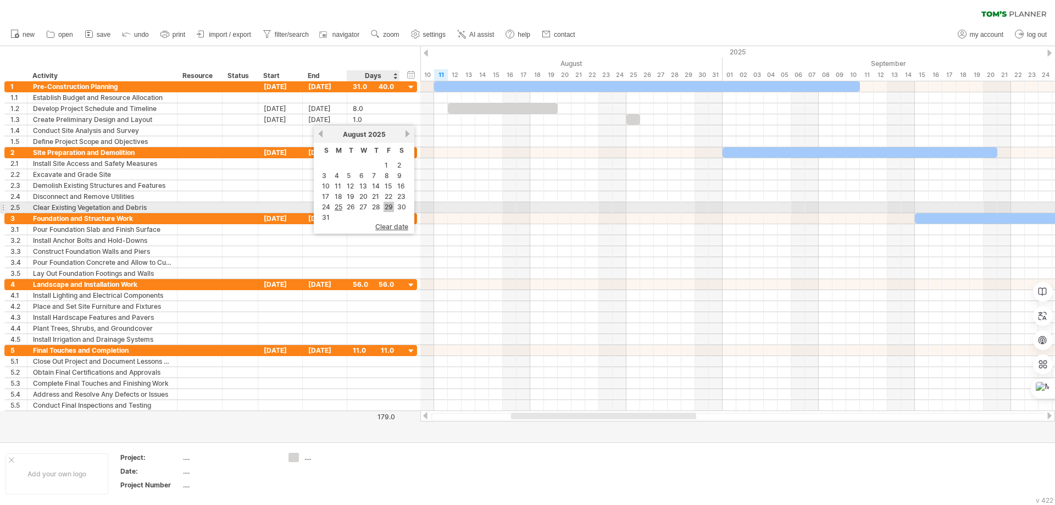
click at [391, 207] on link "29" at bounding box center [388, 207] width 10 height 10
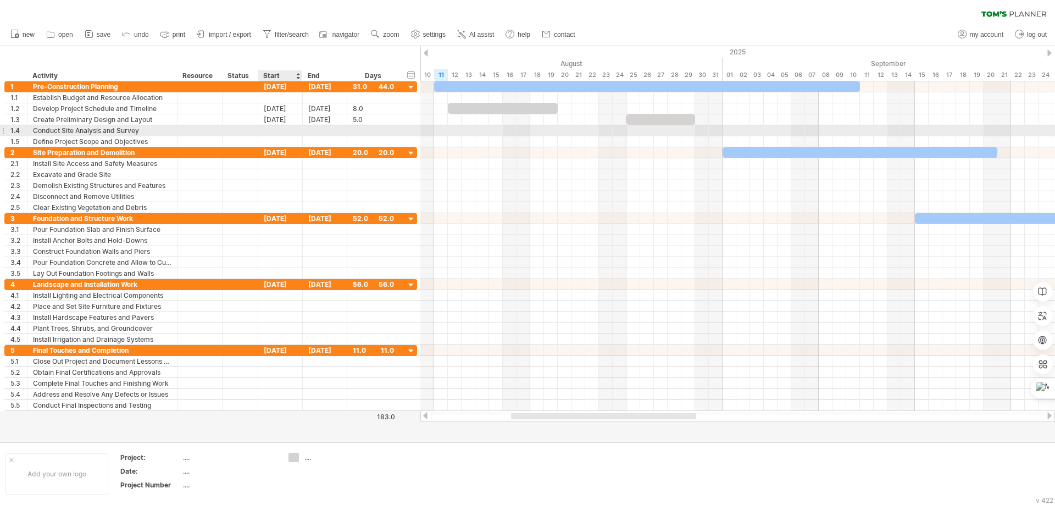
click at [272, 130] on div at bounding box center [280, 130] width 45 height 10
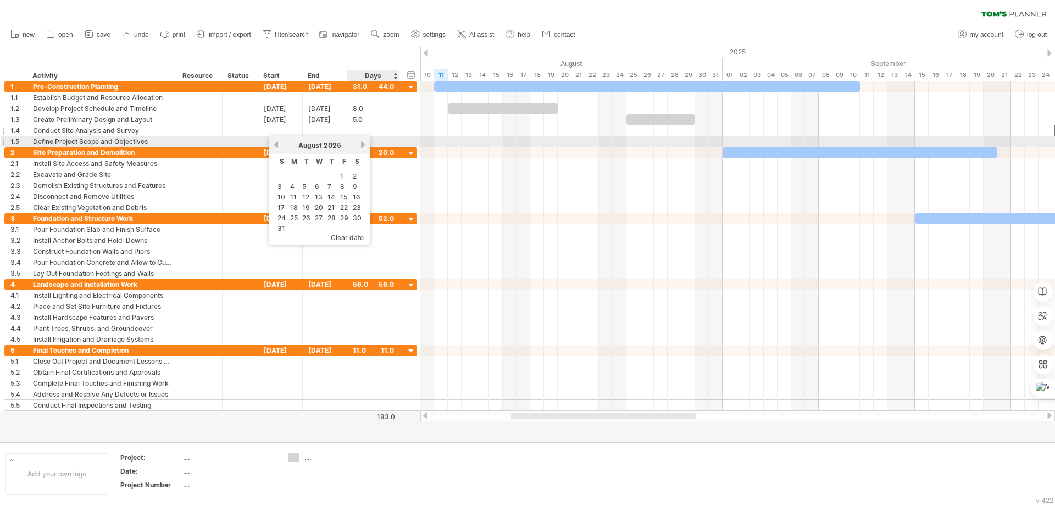
click at [359, 145] on link "next" at bounding box center [363, 145] width 8 height 8
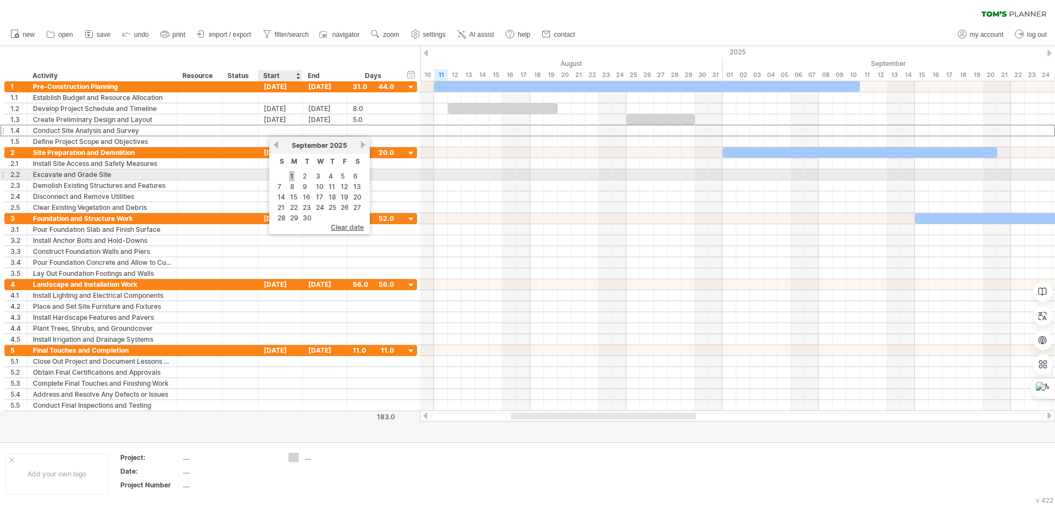
click at [293, 176] on link "1" at bounding box center [291, 176] width 5 height 10
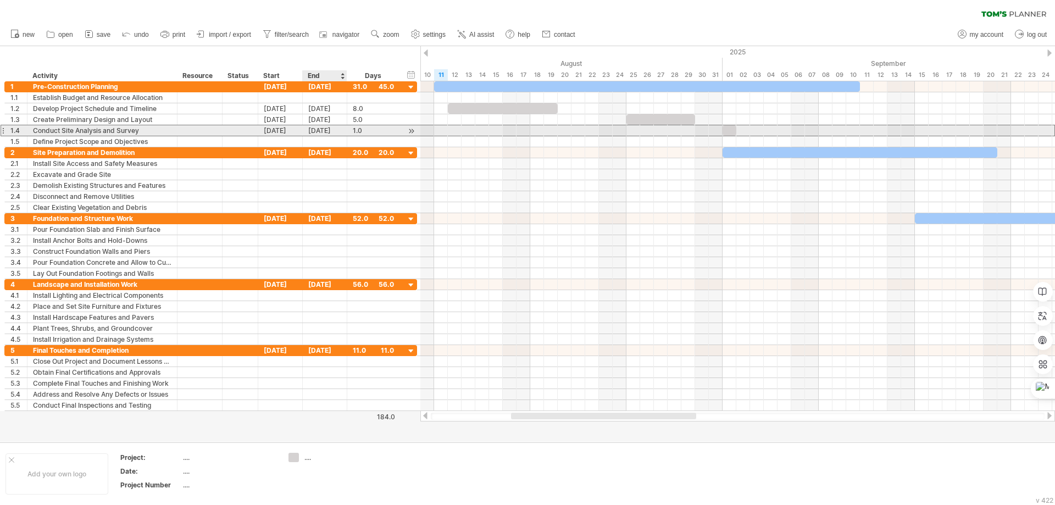
click at [329, 130] on div "[DATE]" at bounding box center [325, 130] width 45 height 10
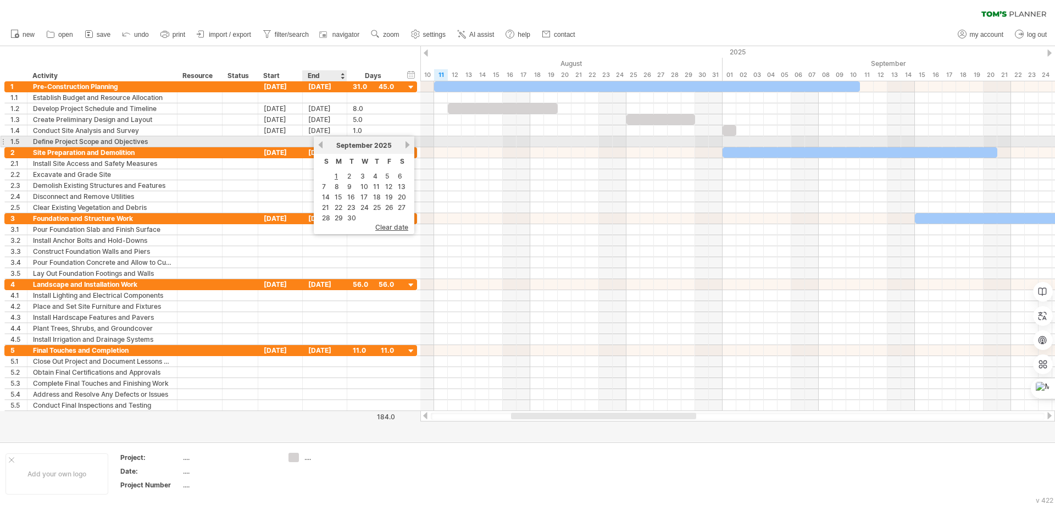
click at [320, 146] on link "previous" at bounding box center [320, 145] width 8 height 8
click at [406, 144] on link "next" at bounding box center [407, 145] width 8 height 8
click at [321, 145] on link "previous" at bounding box center [320, 145] width 8 height 8
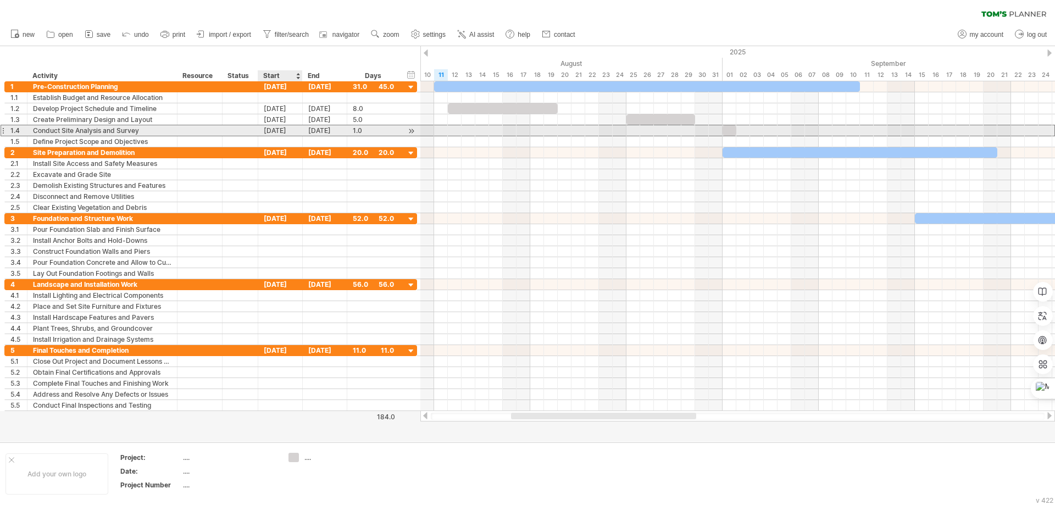
click at [288, 130] on div "[DATE]" at bounding box center [280, 130] width 45 height 10
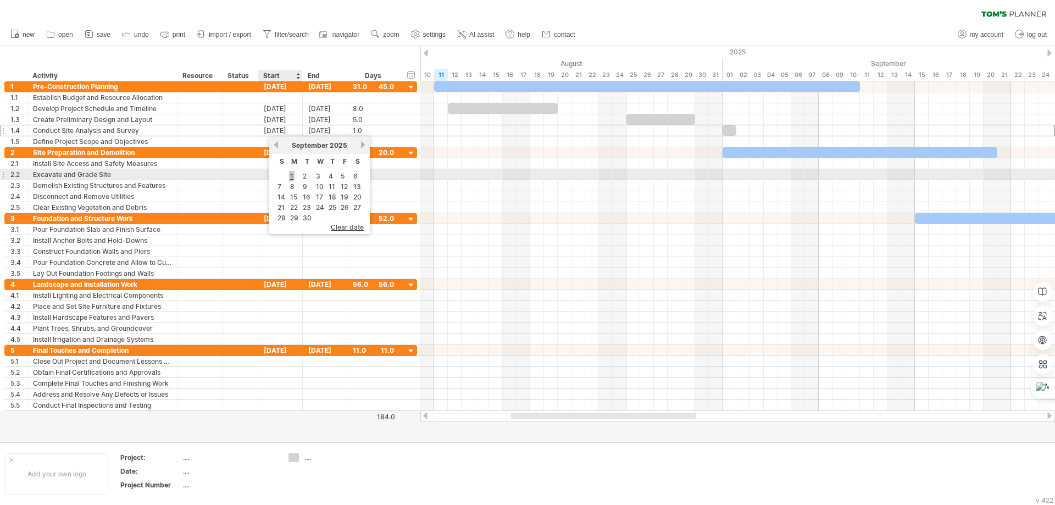
click at [291, 172] on link "1" at bounding box center [291, 176] width 5 height 10
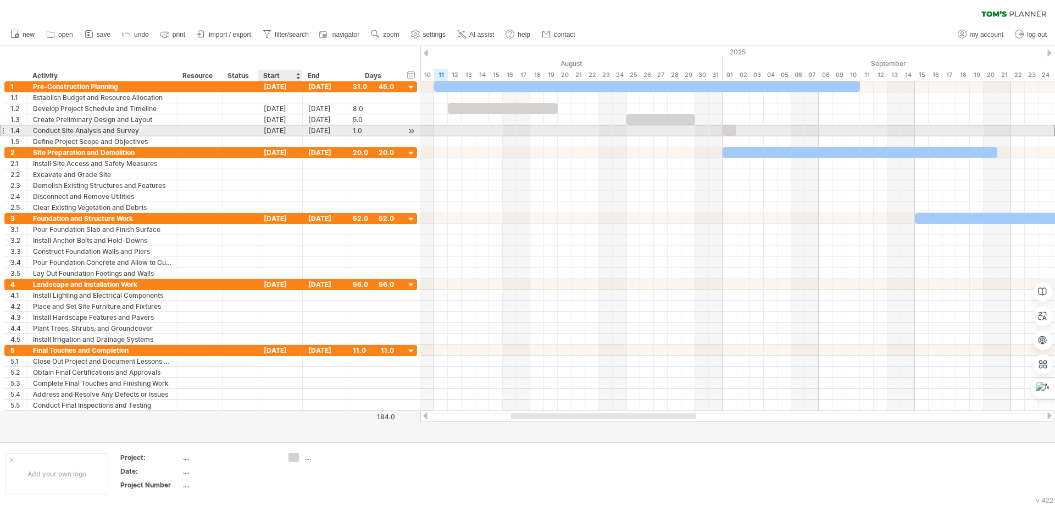
click at [286, 132] on div "[DATE]" at bounding box center [280, 130] width 45 height 10
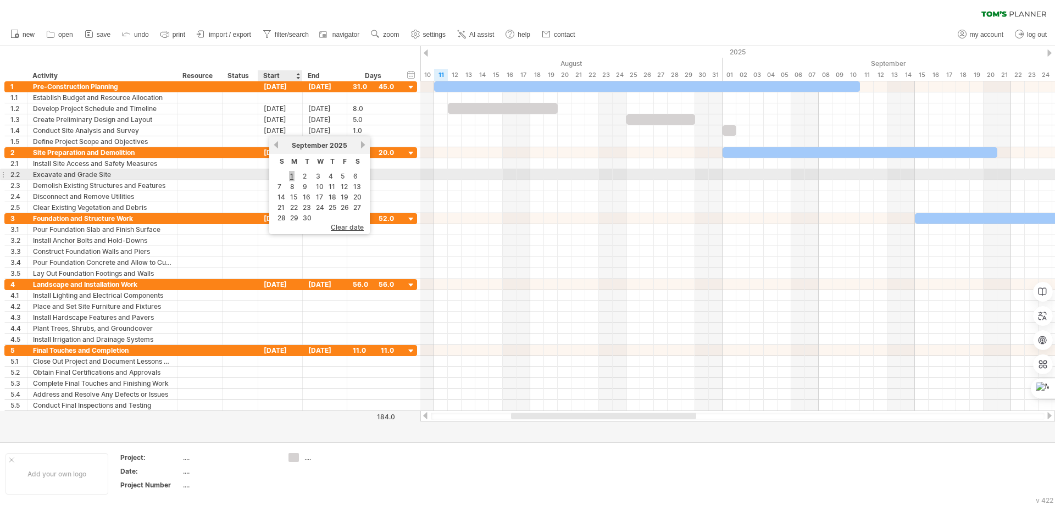
click at [292, 176] on link "1" at bounding box center [291, 176] width 5 height 10
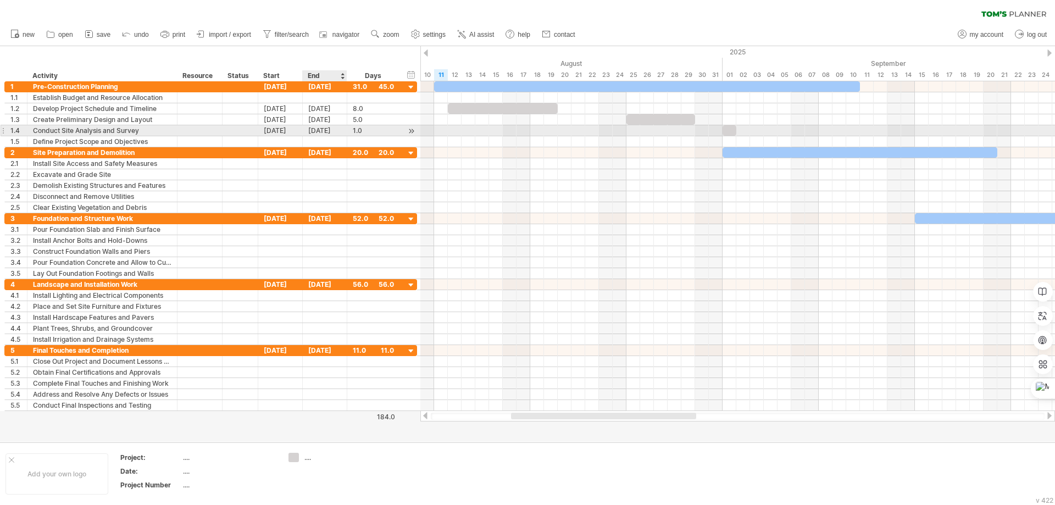
click at [325, 130] on div "[DATE]" at bounding box center [325, 130] width 45 height 10
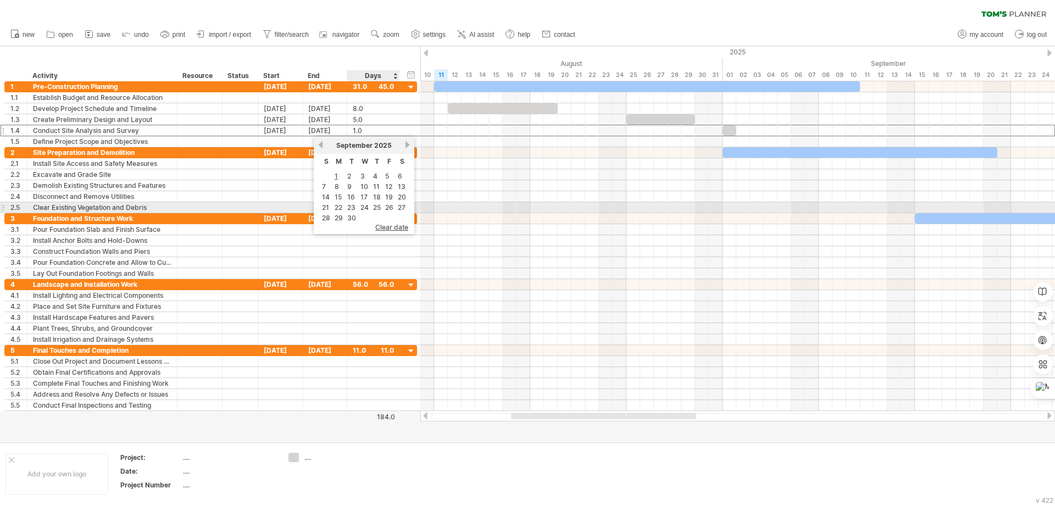
click at [364, 207] on link "24" at bounding box center [364, 207] width 10 height 10
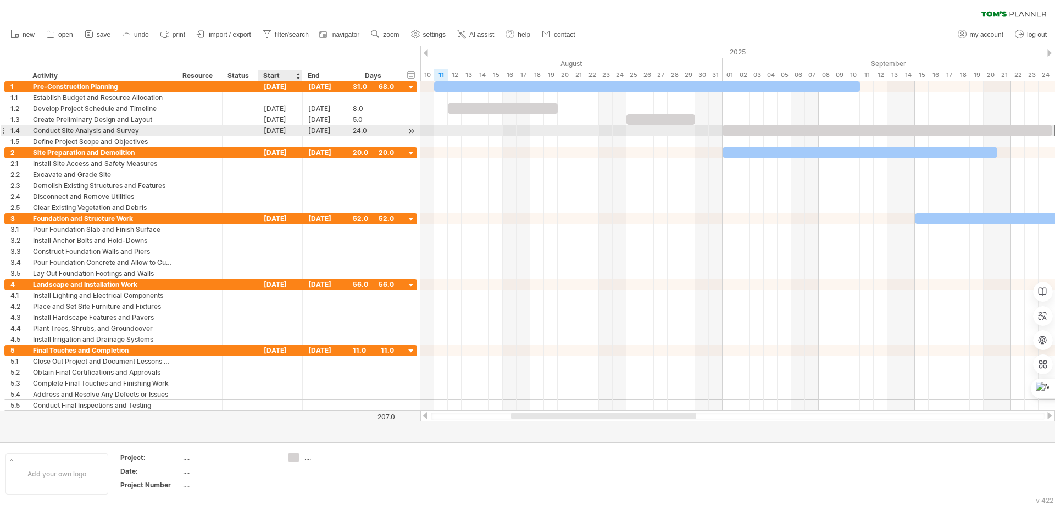
click at [286, 130] on div "[DATE]" at bounding box center [280, 130] width 45 height 10
click at [326, 131] on div "[DATE]" at bounding box center [325, 130] width 45 height 10
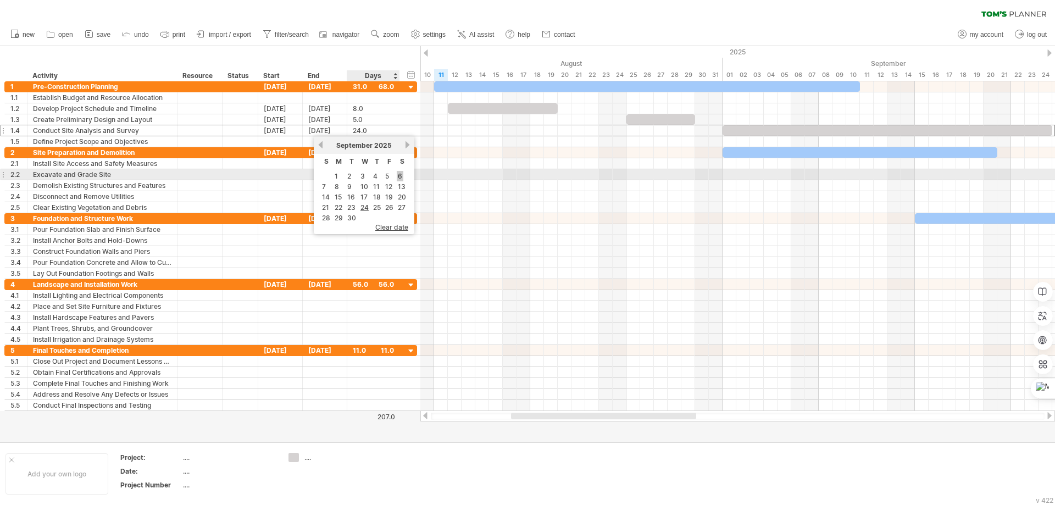
click at [397, 176] on link "6" at bounding box center [400, 176] width 7 height 10
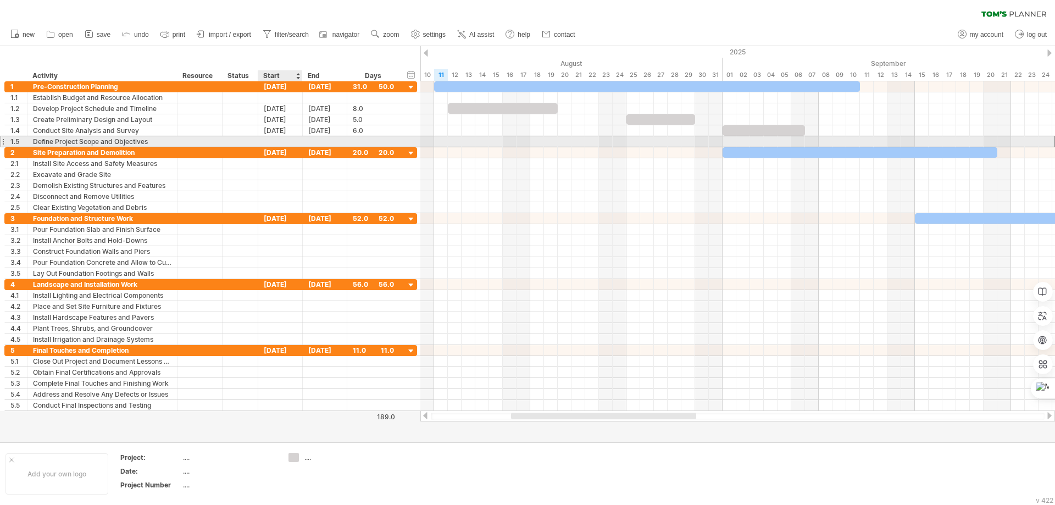
click at [273, 142] on div at bounding box center [280, 141] width 45 height 10
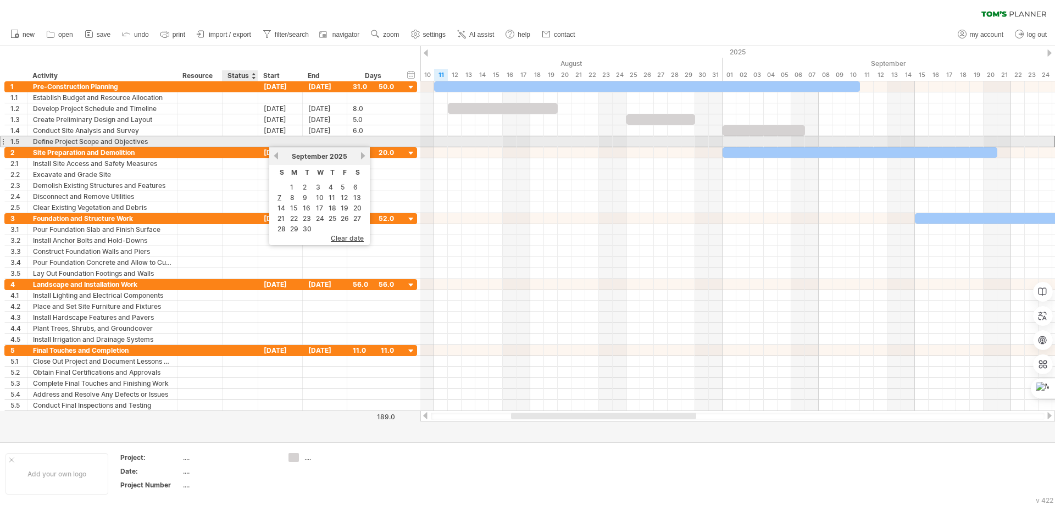
click at [254, 141] on div at bounding box center [256, 141] width 5 height 11
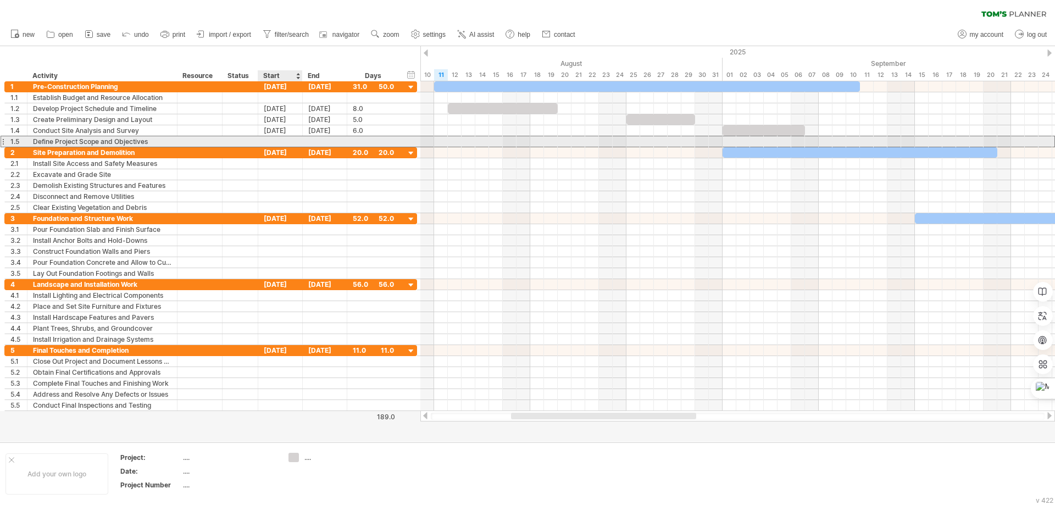
click at [286, 144] on div at bounding box center [280, 141] width 45 height 10
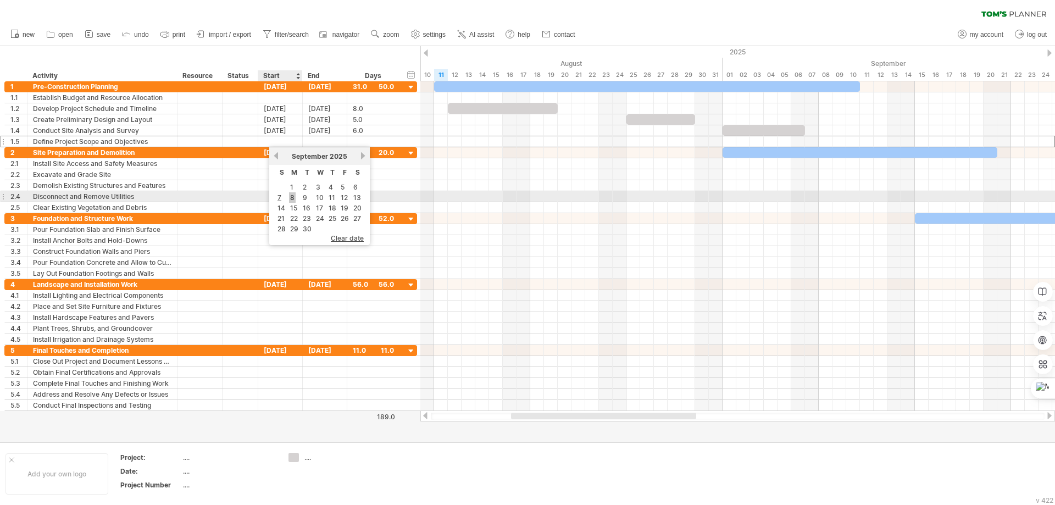
click at [294, 195] on link "8" at bounding box center [292, 197] width 7 height 10
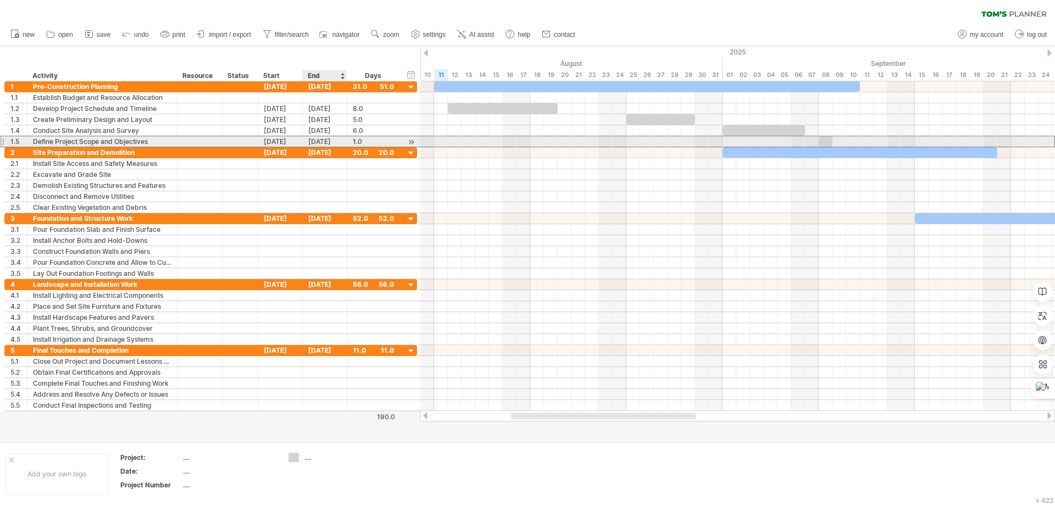
click at [329, 141] on div "[DATE]" at bounding box center [325, 141] width 45 height 10
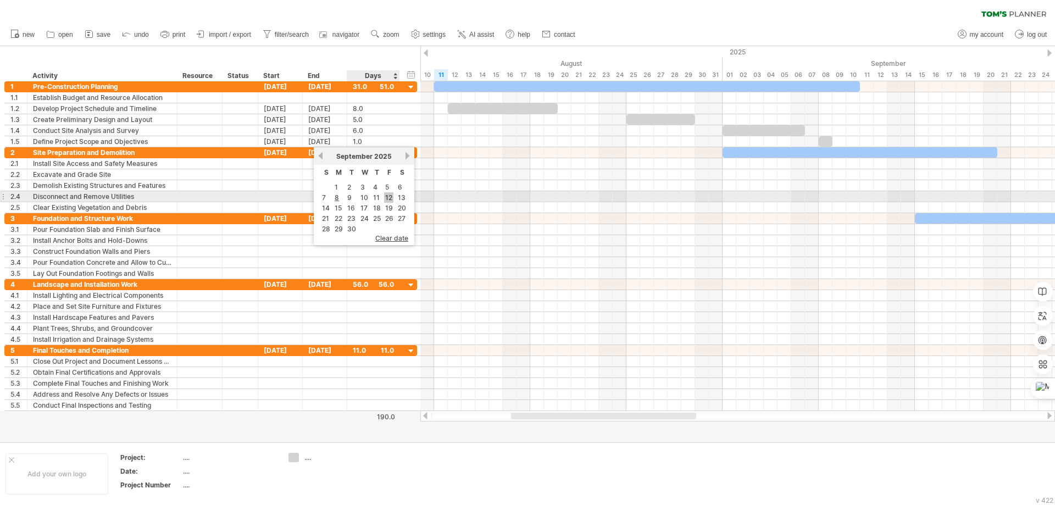
click at [388, 196] on link "12" at bounding box center [388, 197] width 9 height 10
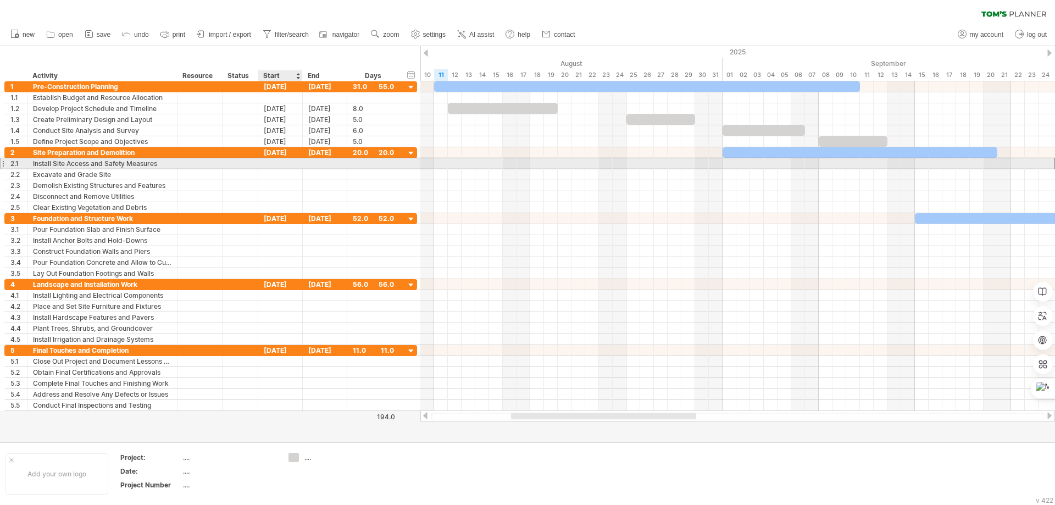
click at [266, 163] on div at bounding box center [280, 163] width 45 height 10
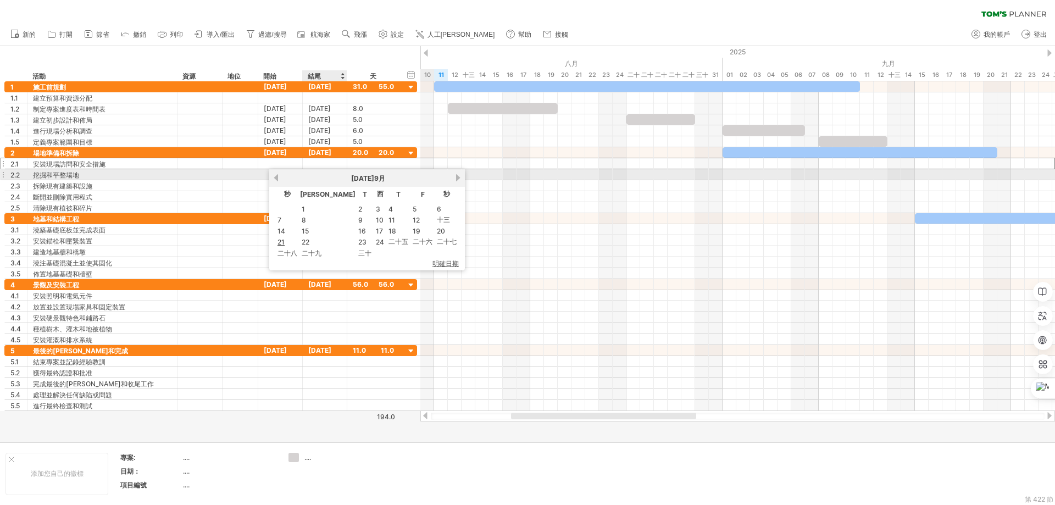
drag, startPoint x: 292, startPoint y: 179, endPoint x: 314, endPoint y: 180, distance: 22.0
click at [314, 180] on div "[DATE]" at bounding box center [367, 178] width 175 height 9
click at [196, 170] on div at bounding box center [200, 174] width 34 height 10
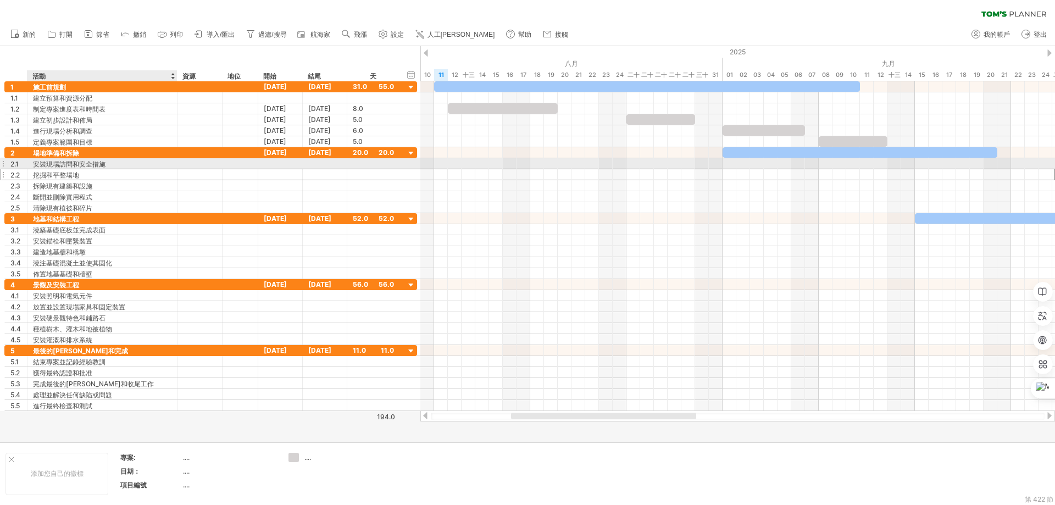
click at [79, 162] on font "安裝現場訪問和安全措施" at bounding box center [69, 164] width 73 height 8
click at [75, 178] on font "挖掘和平整場地" at bounding box center [56, 175] width 46 height 8
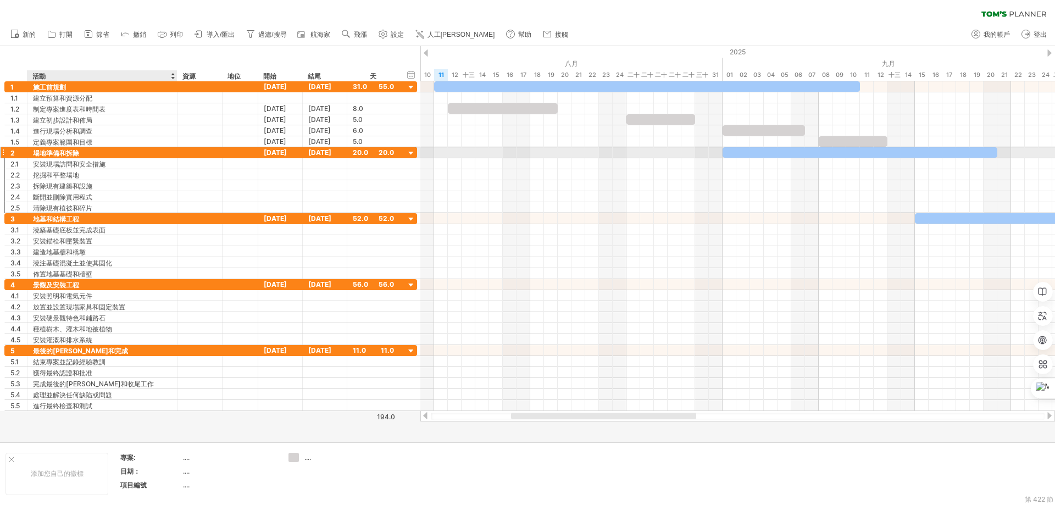
click at [75, 152] on font "場地準備和拆除" at bounding box center [56, 153] width 46 height 8
